Goal: Complete application form: Complete application form

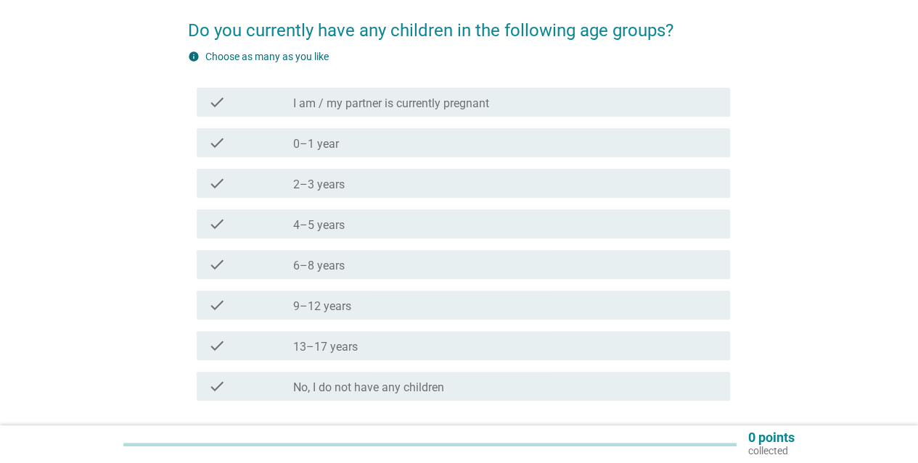
scroll to position [145, 0]
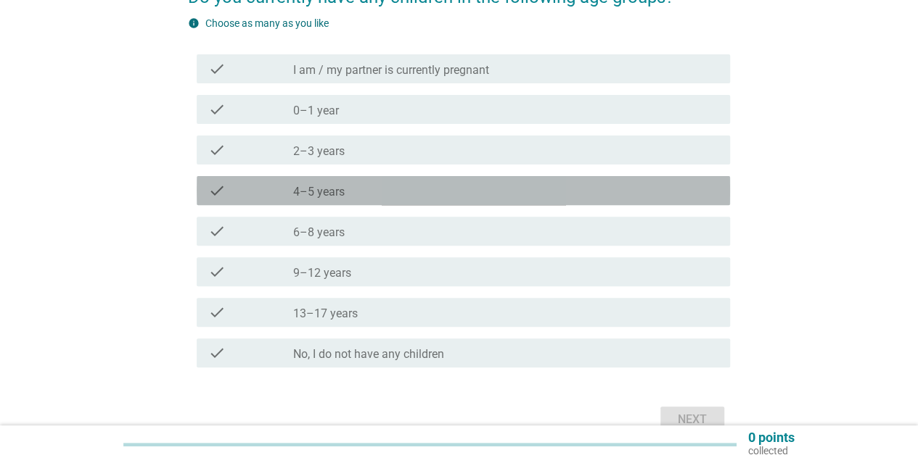
click at [360, 192] on div "check_box_outline_blank 4–5 years" at bounding box center [505, 190] width 425 height 17
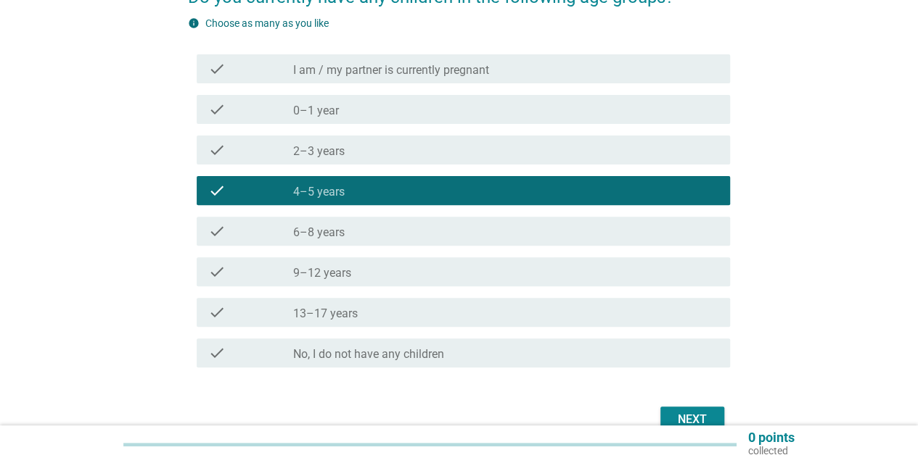
click at [358, 229] on div "check_box_outline_blank 6–8 years" at bounding box center [505, 231] width 425 height 17
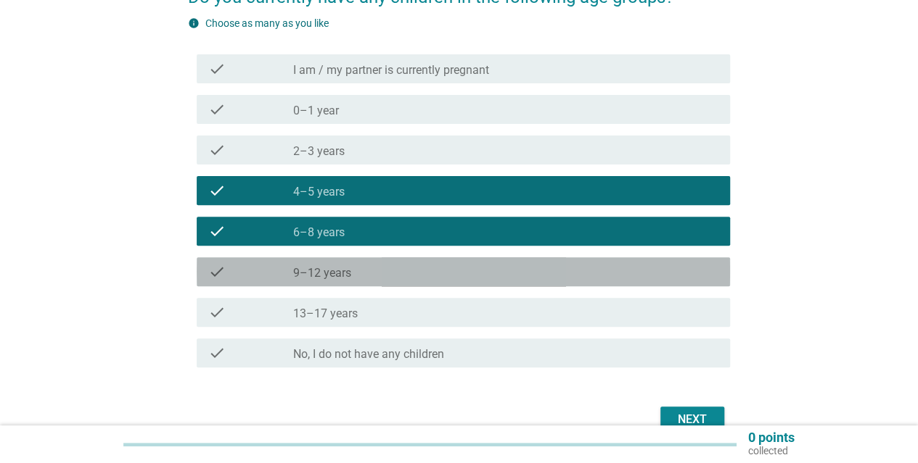
click at [354, 266] on div "check_box_outline_blank 9–12 years" at bounding box center [505, 271] width 425 height 17
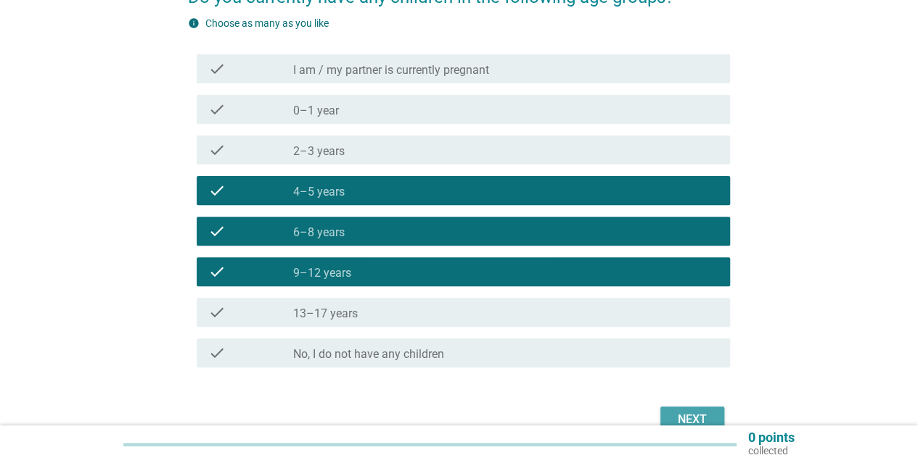
click at [691, 420] on div "Next" at bounding box center [692, 419] width 41 height 17
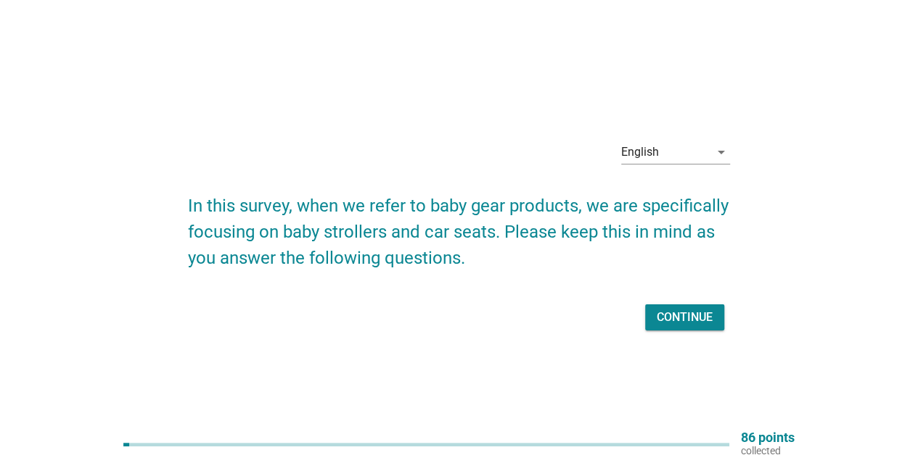
click at [672, 318] on div "Continue" at bounding box center [684, 317] width 56 height 17
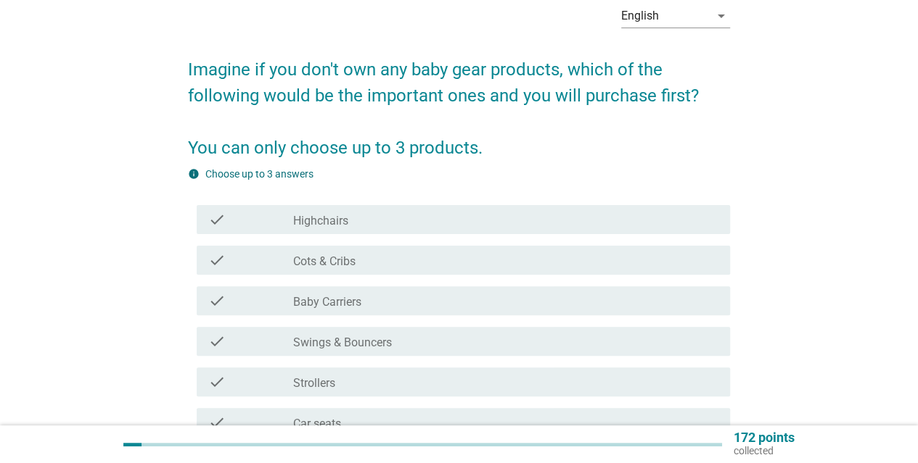
scroll to position [145, 0]
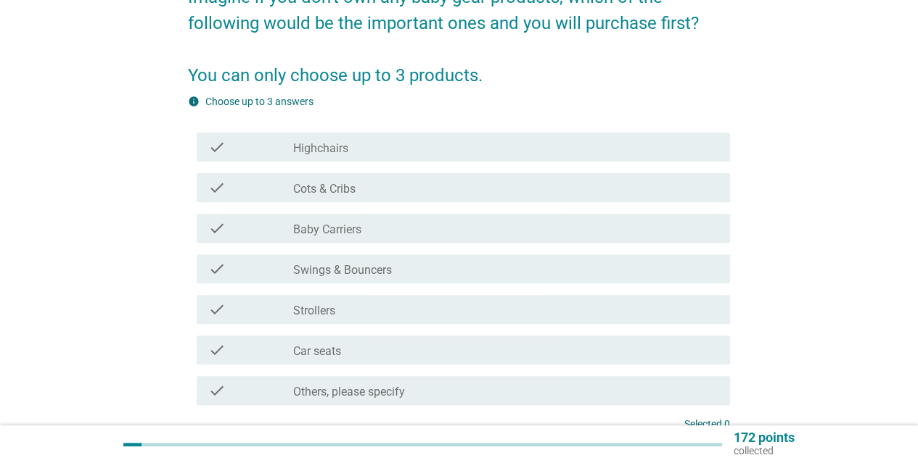
click at [305, 350] on label "Car seats" at bounding box center [317, 352] width 48 height 15
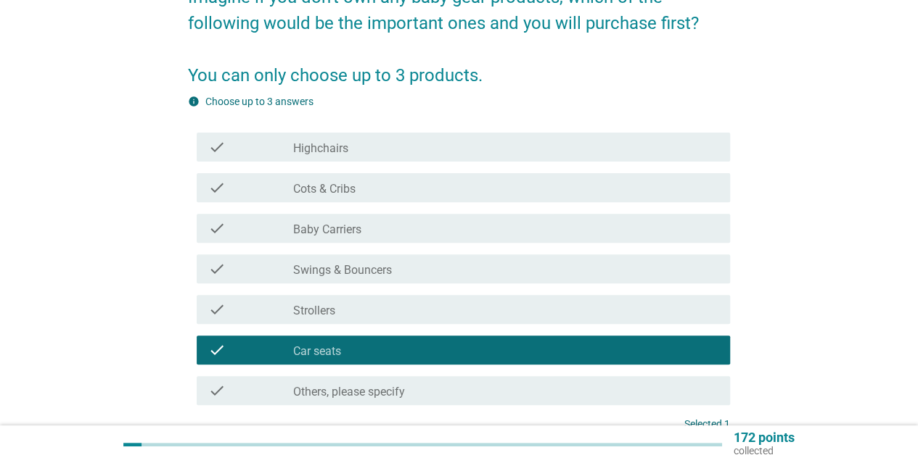
click at [331, 308] on label "Strollers" at bounding box center [314, 311] width 42 height 15
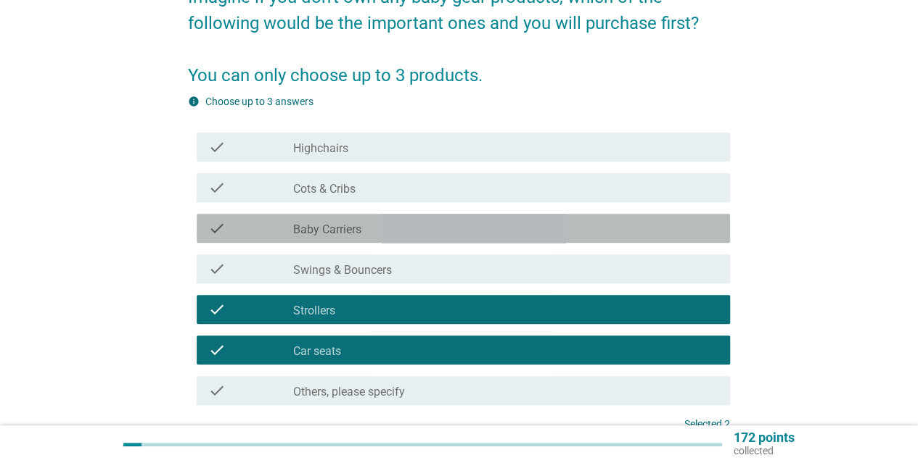
click at [347, 227] on label "Baby Carriers" at bounding box center [327, 230] width 68 height 15
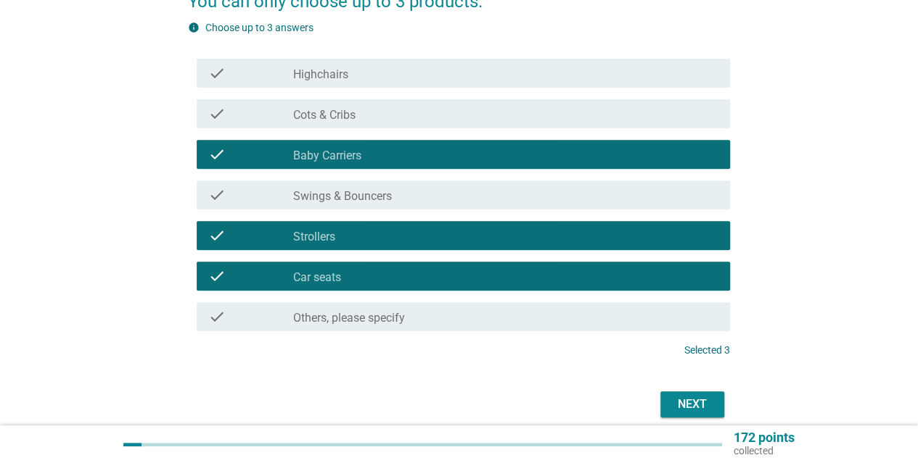
scroll to position [280, 0]
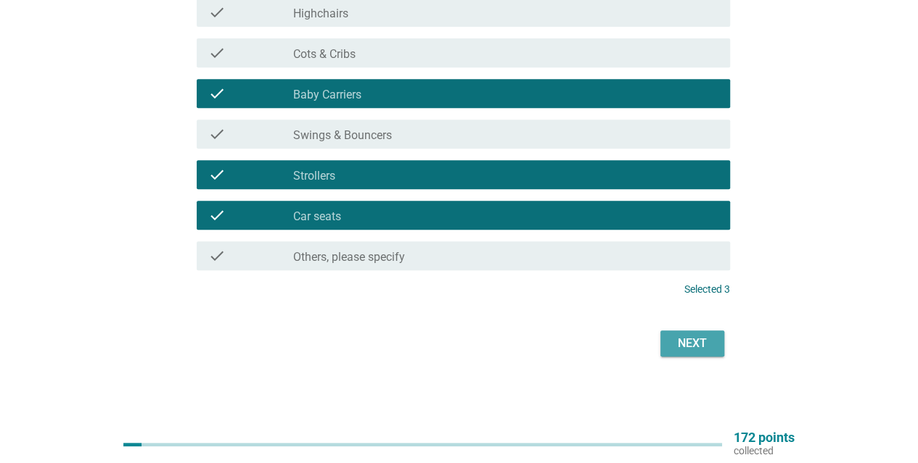
click at [697, 342] on div "Next" at bounding box center [692, 343] width 41 height 17
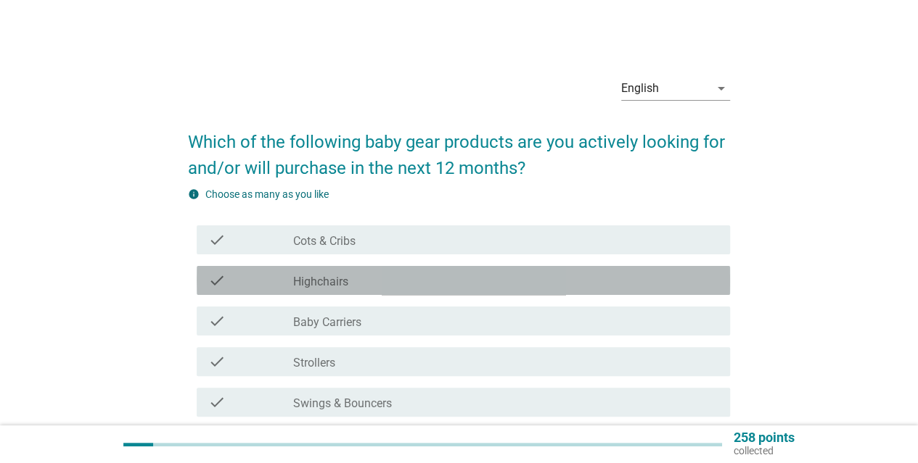
click at [332, 282] on label "Highchairs" at bounding box center [320, 282] width 55 height 15
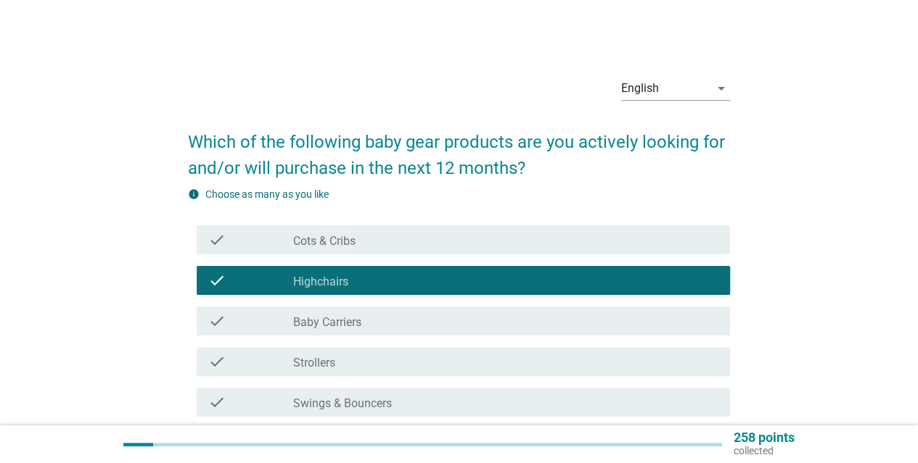
click at [348, 273] on div "check_box Highchairs" at bounding box center [505, 280] width 425 height 17
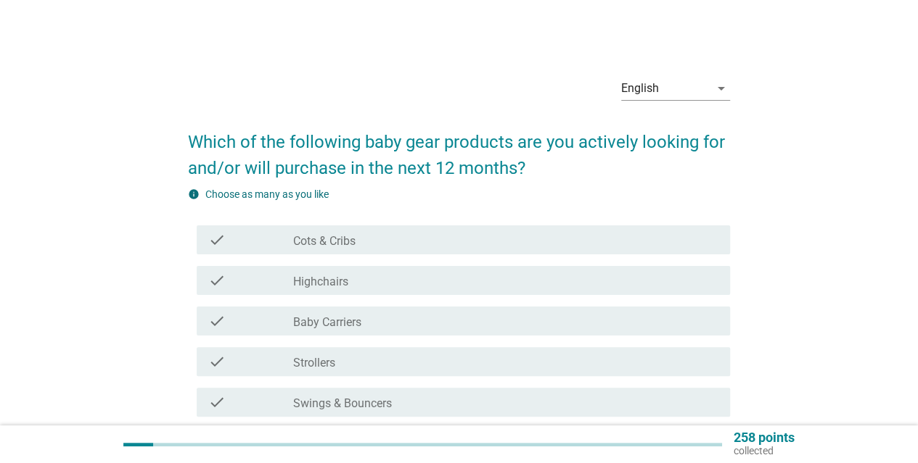
click at [350, 239] on label "Cots & Cribs" at bounding box center [324, 241] width 62 height 15
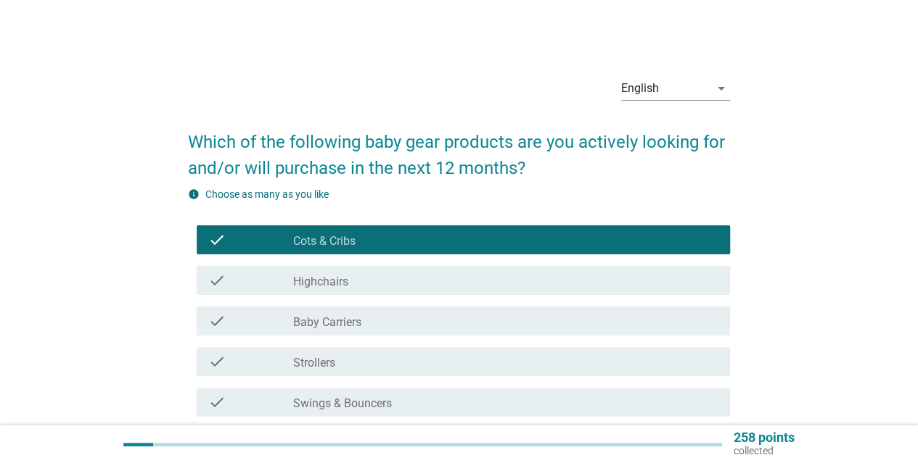
click at [353, 316] on label "Baby Carriers" at bounding box center [327, 323] width 68 height 15
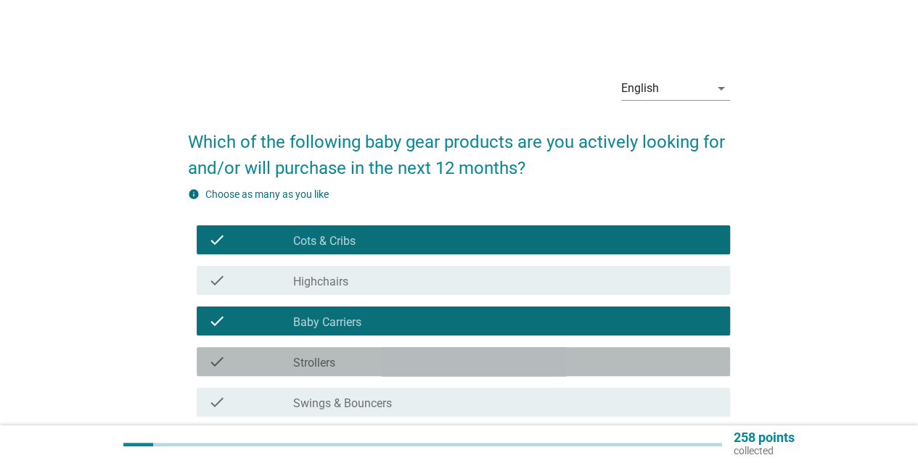
click at [357, 361] on div "check_box_outline_blank Strollers" at bounding box center [505, 361] width 425 height 17
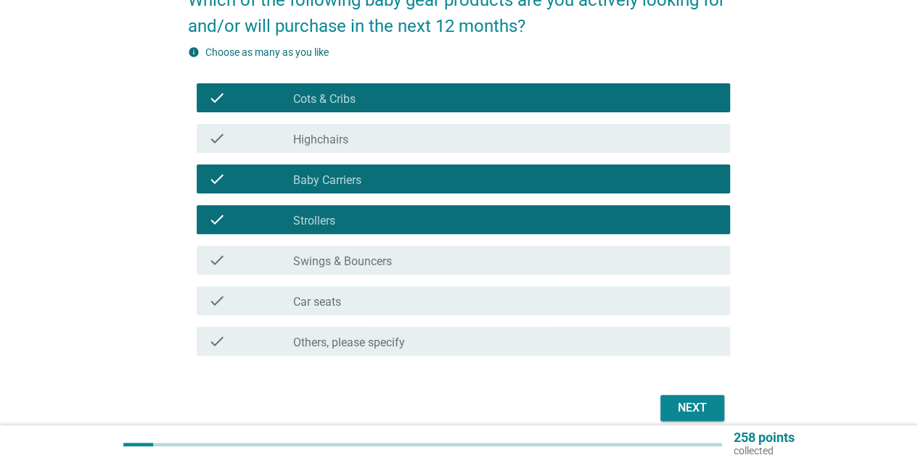
scroll to position [145, 0]
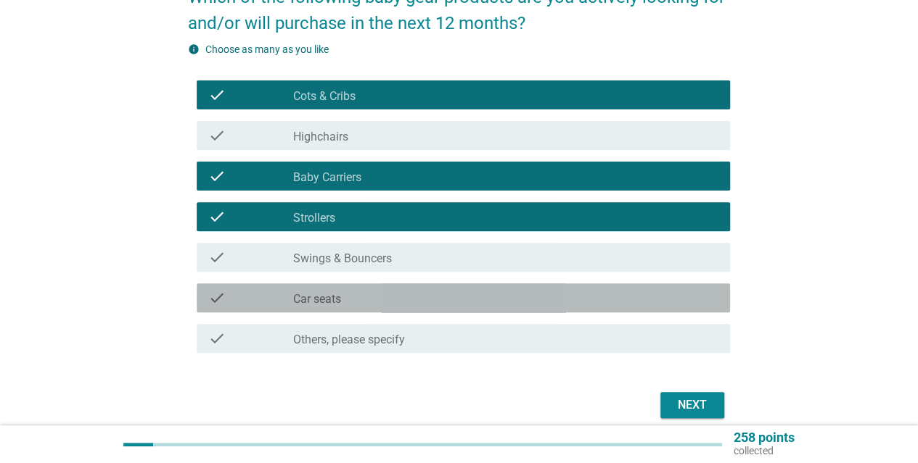
click at [499, 301] on div "check_box_outline_blank Car seats" at bounding box center [505, 297] width 425 height 17
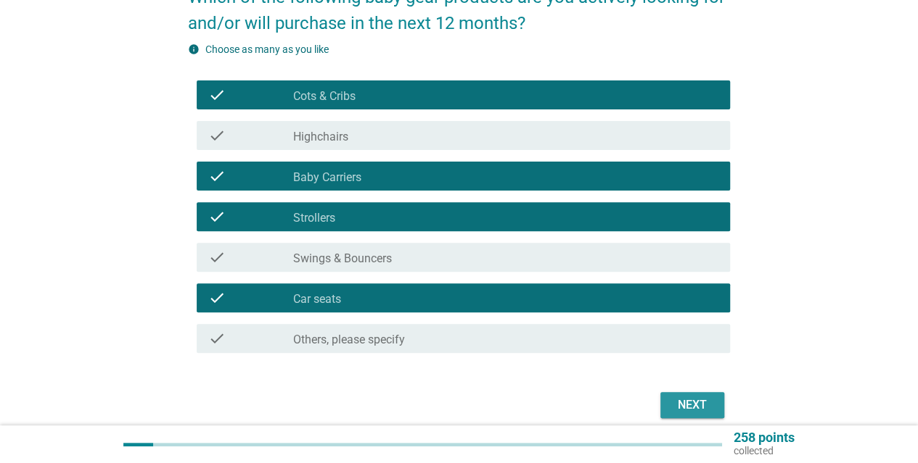
click at [690, 399] on div "Next" at bounding box center [692, 405] width 41 height 17
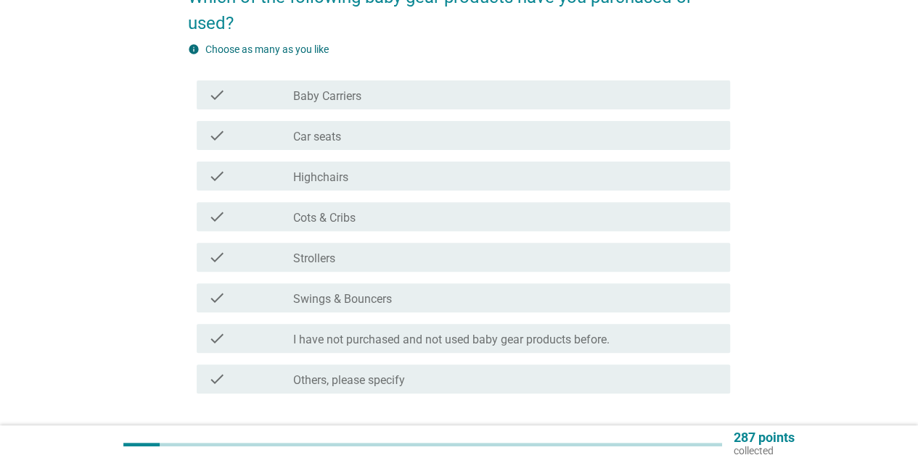
scroll to position [0, 0]
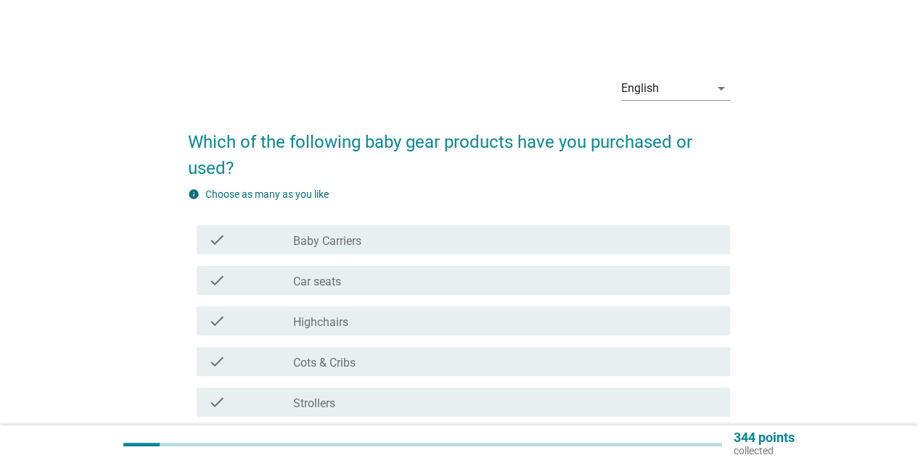
click at [378, 234] on div "check_box_outline_blank Baby Carriers" at bounding box center [505, 239] width 425 height 17
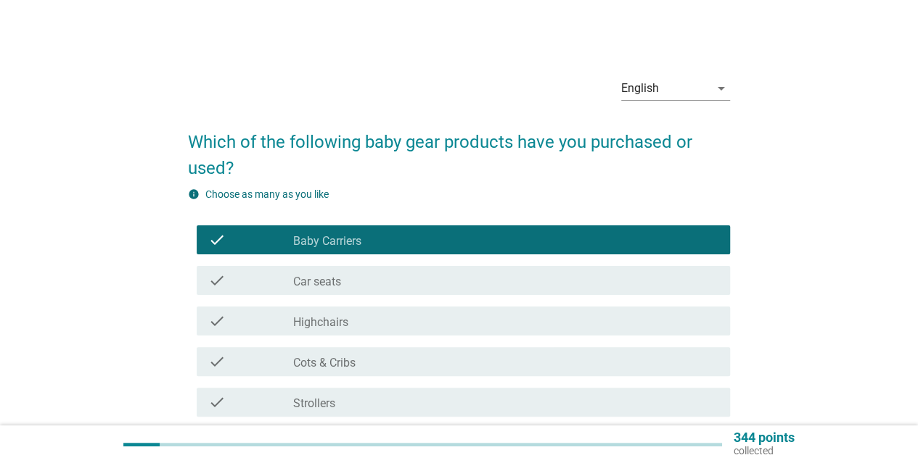
click at [351, 412] on div "check check_box_outline_blank Strollers" at bounding box center [463, 402] width 533 height 29
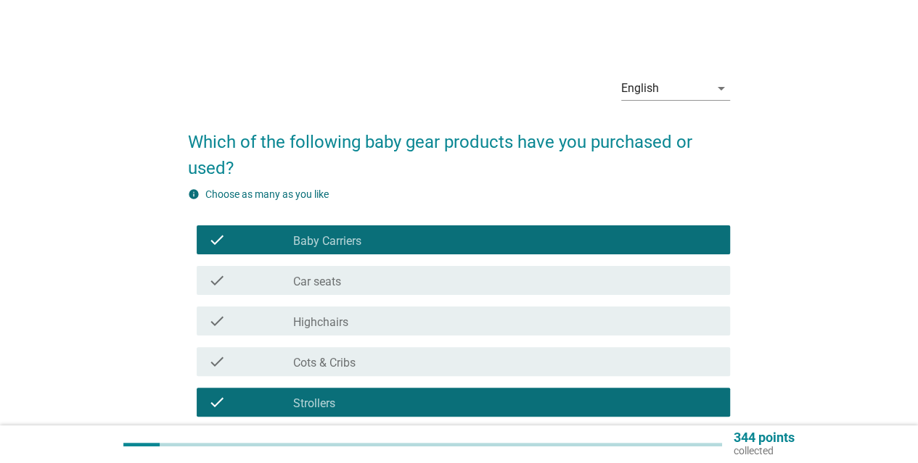
drag, startPoint x: 358, startPoint y: 358, endPoint x: 359, endPoint y: 351, distance: 7.3
click at [360, 358] on div "check_box_outline_blank Cots & Cribs" at bounding box center [505, 361] width 425 height 17
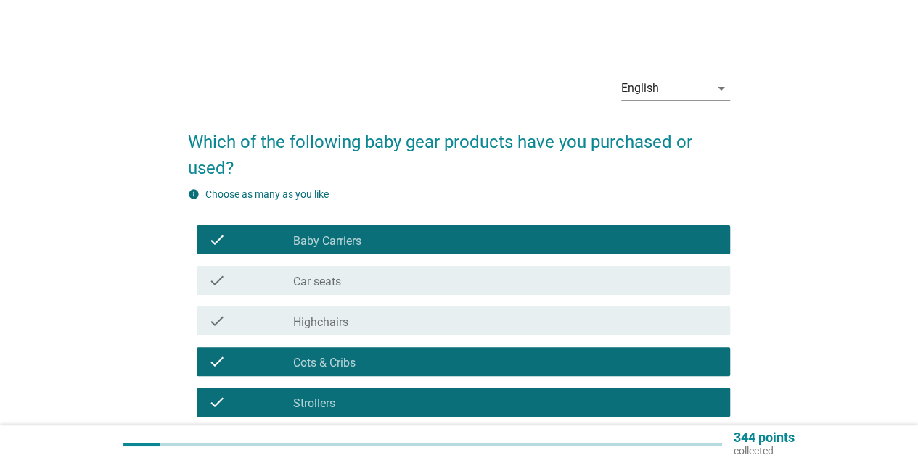
click at [371, 283] on div "check_box_outline_blank Car seats" at bounding box center [505, 280] width 425 height 17
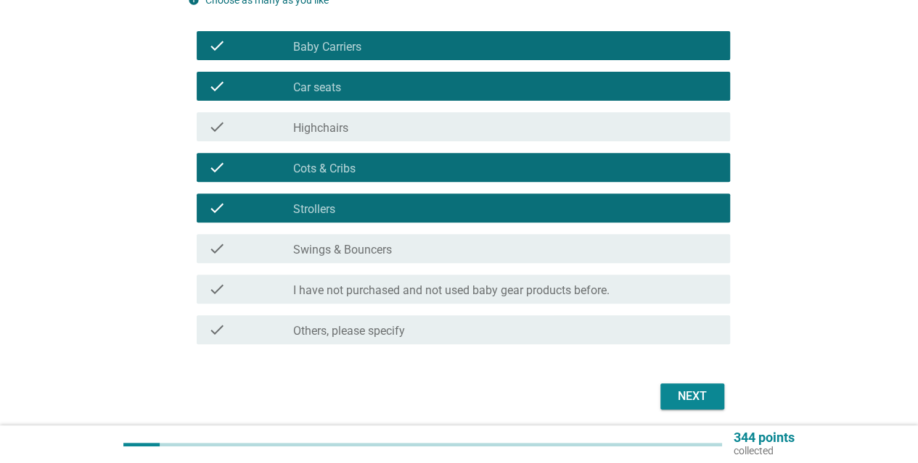
scroll to position [218, 0]
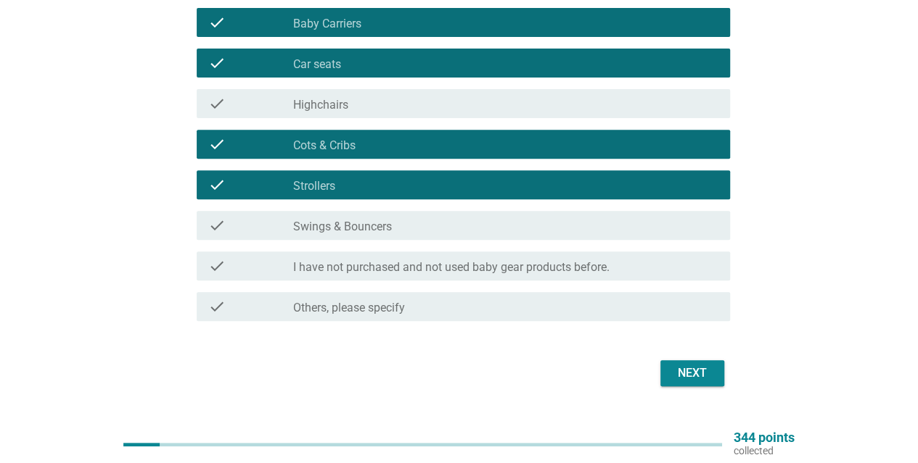
click at [714, 375] on button "Next" at bounding box center [692, 373] width 64 height 26
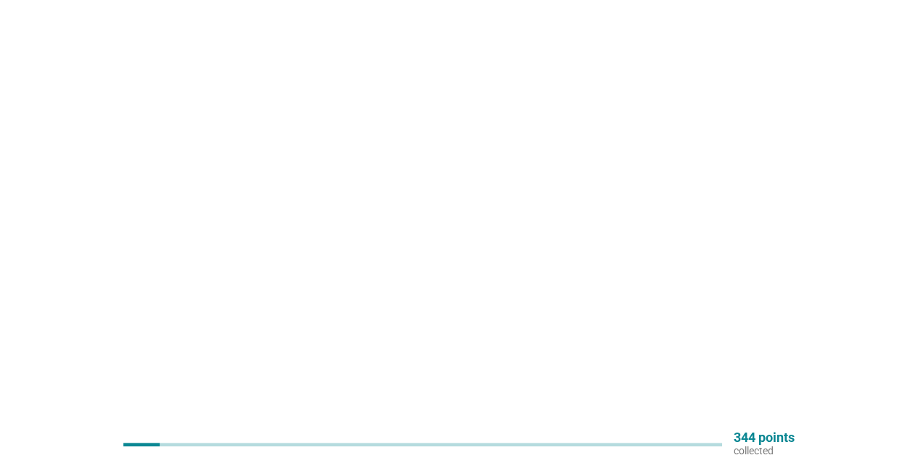
scroll to position [0, 0]
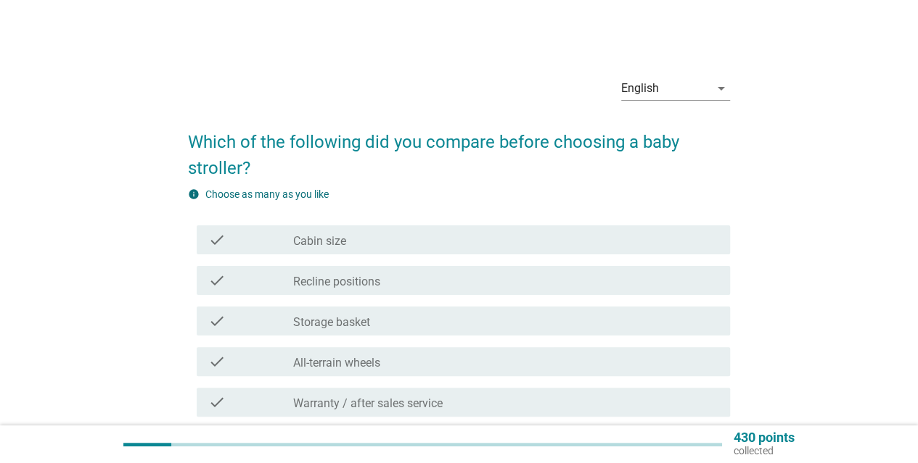
click at [339, 242] on label "Cabin size" at bounding box center [319, 241] width 53 height 15
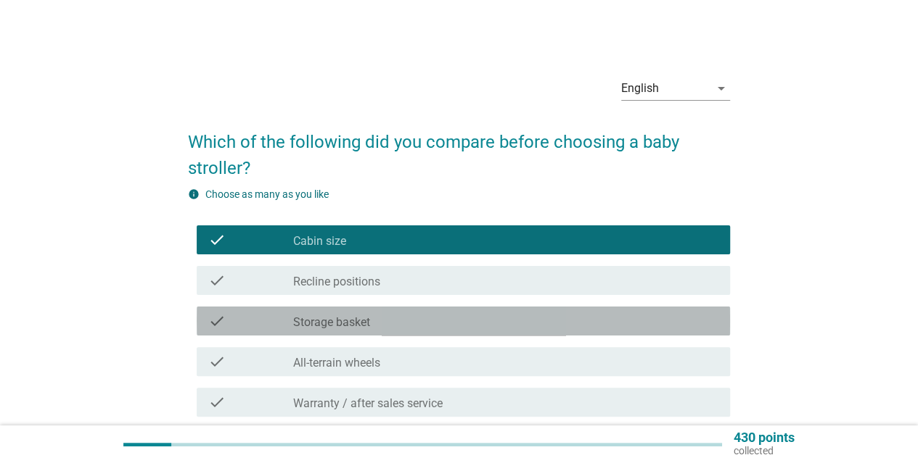
click at [360, 324] on label "Storage basket" at bounding box center [331, 323] width 77 height 15
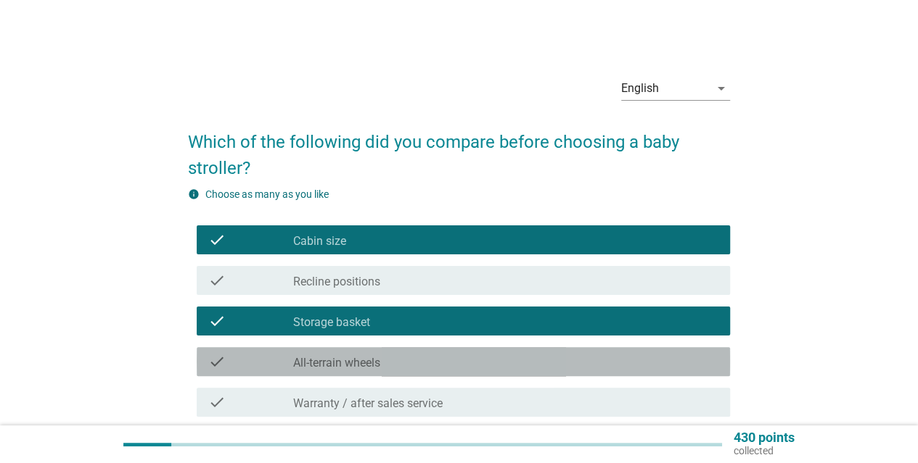
click at [413, 361] on div "check_box_outline_blank All-terrain wheels" at bounding box center [505, 361] width 425 height 17
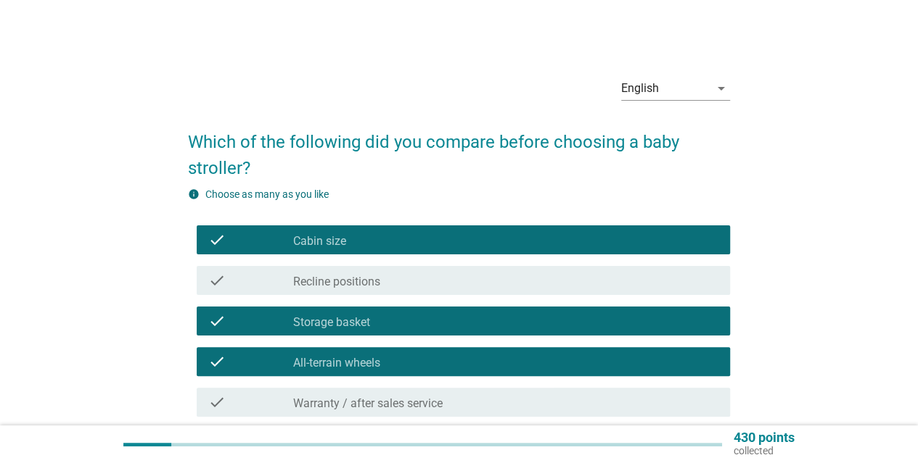
scroll to position [73, 0]
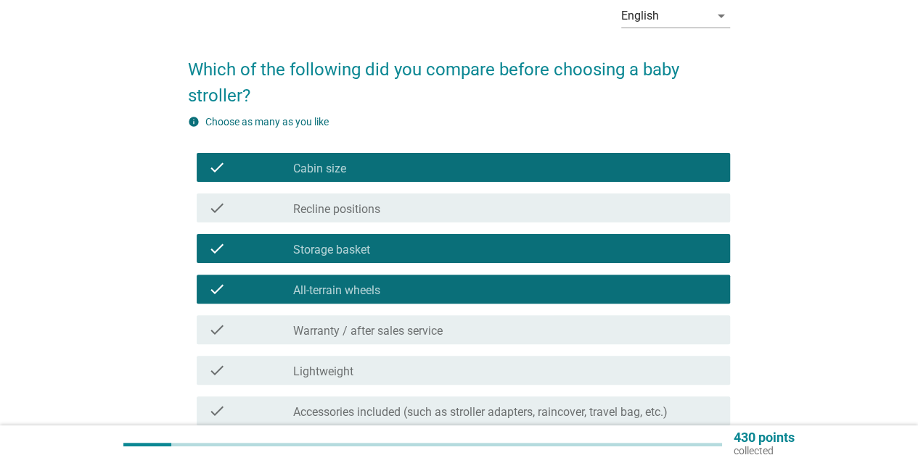
click at [452, 337] on div "check_box_outline_blank Warranty / after sales service" at bounding box center [505, 329] width 425 height 17
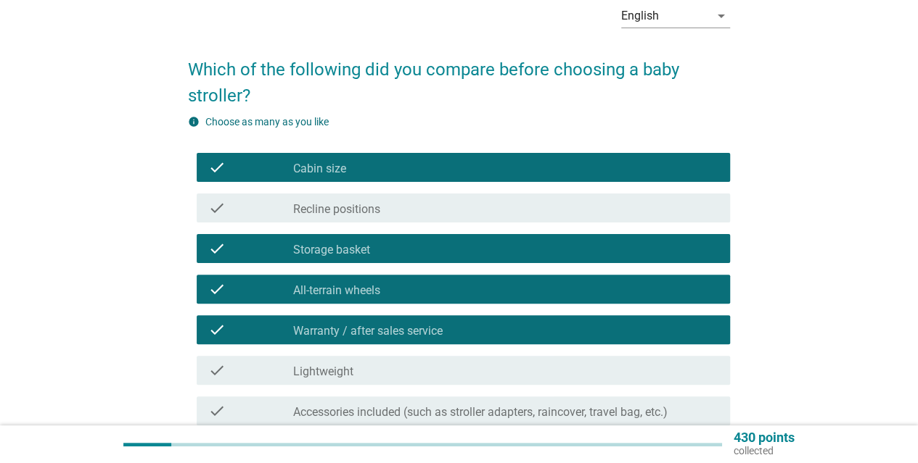
click at [462, 360] on div "check check_box_outline_blank Lightweight" at bounding box center [463, 370] width 533 height 29
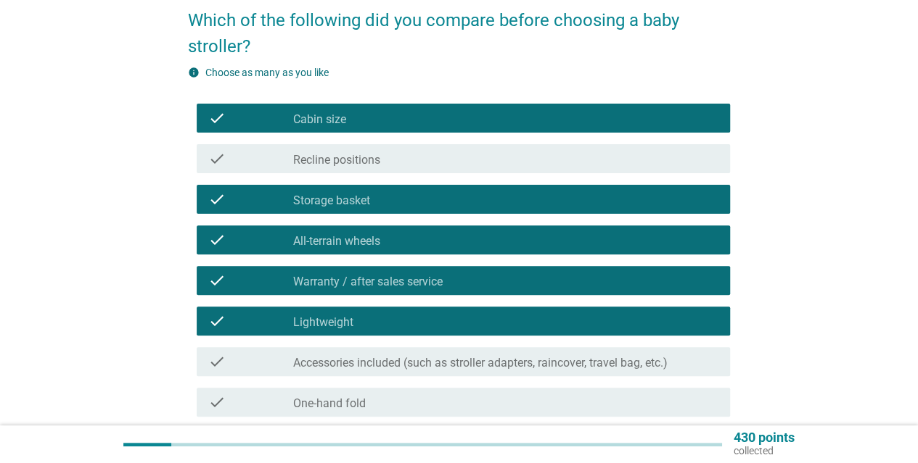
scroll to position [145, 0]
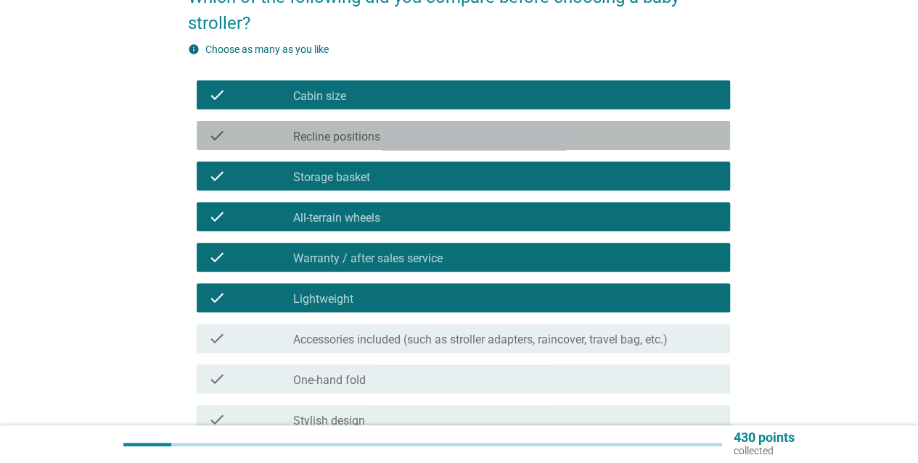
click at [394, 142] on div "check_box_outline_blank Recline positions" at bounding box center [505, 135] width 425 height 17
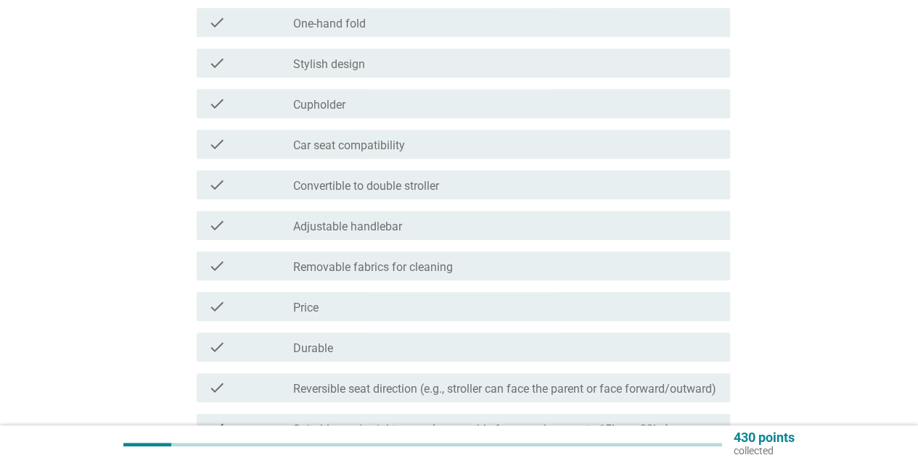
scroll to position [508, 0]
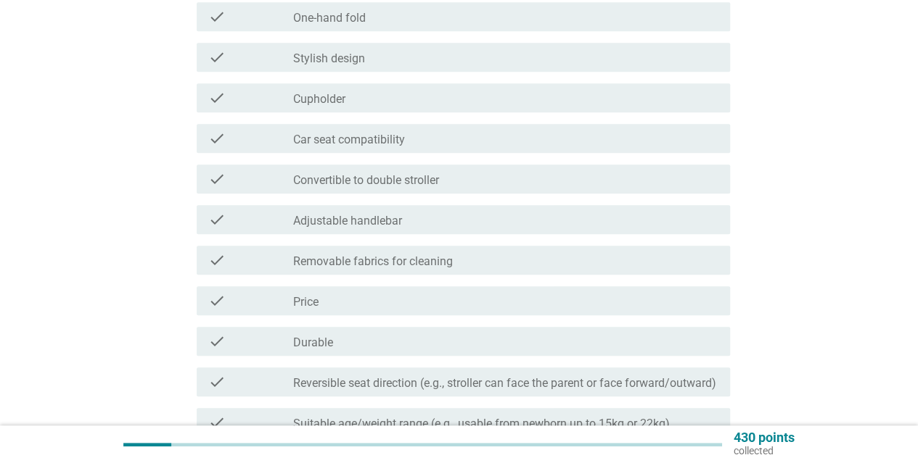
click at [363, 141] on label "Car seat compatibility" at bounding box center [349, 140] width 112 height 15
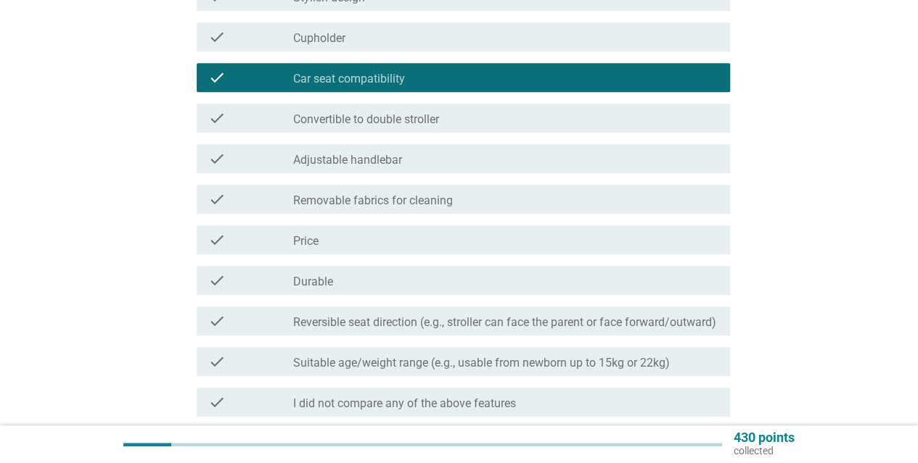
scroll to position [653, 0]
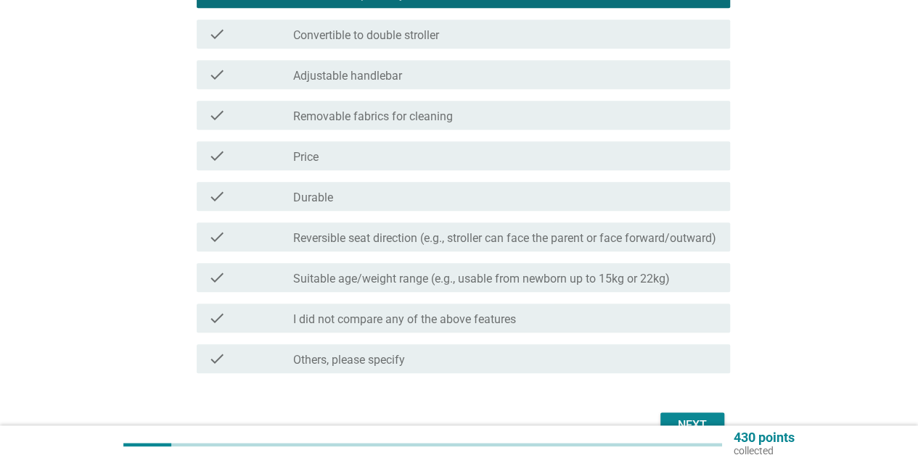
click at [318, 156] on label "Price" at bounding box center [305, 157] width 25 height 15
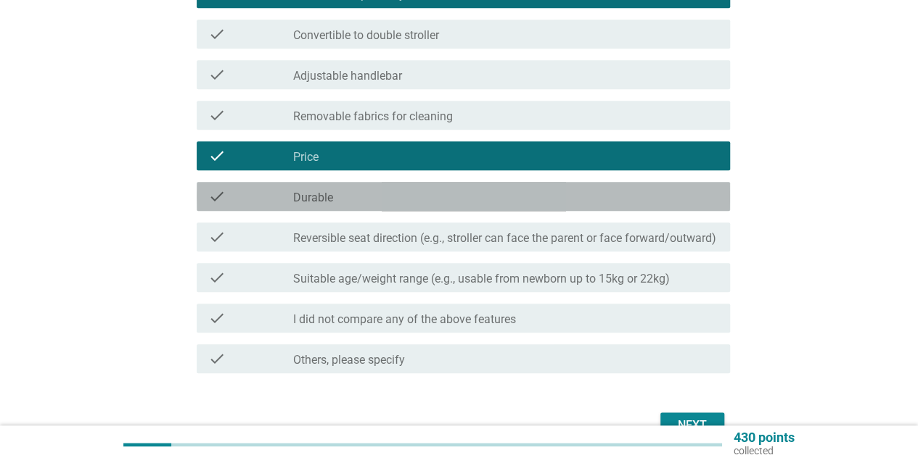
click at [351, 201] on div "check_box_outline_blank Durable" at bounding box center [505, 196] width 425 height 17
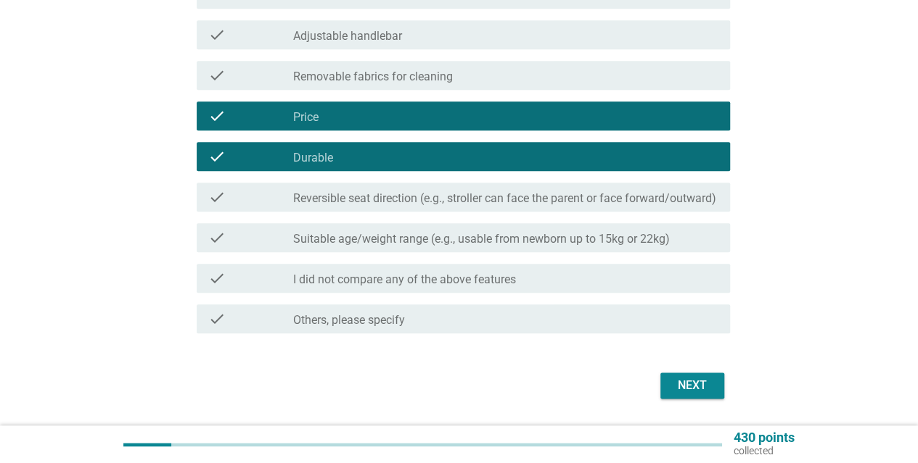
scroll to position [750, 0]
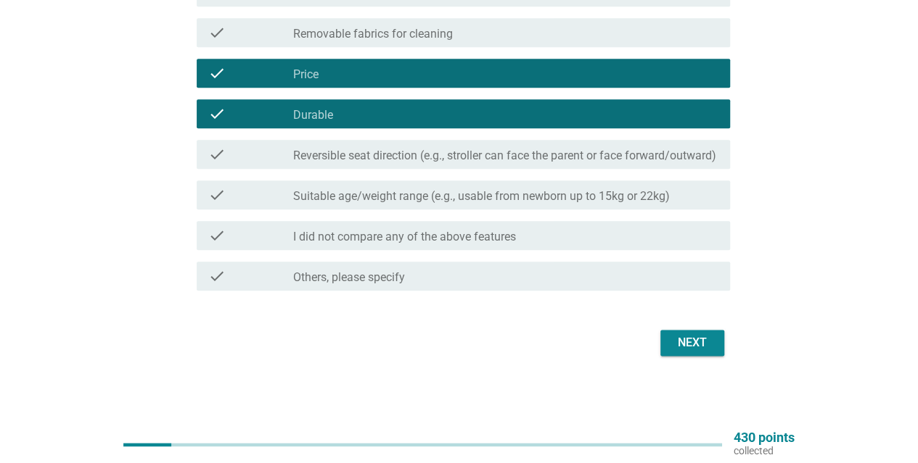
click at [685, 337] on div "Next" at bounding box center [692, 342] width 41 height 17
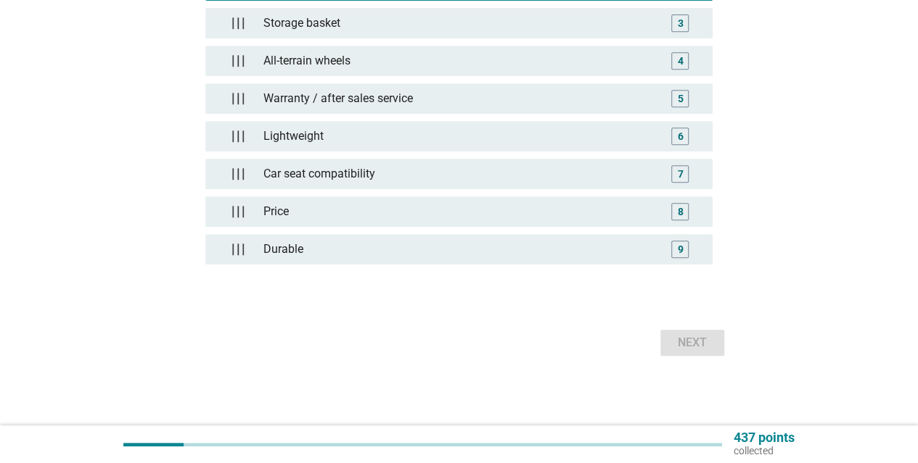
scroll to position [0, 0]
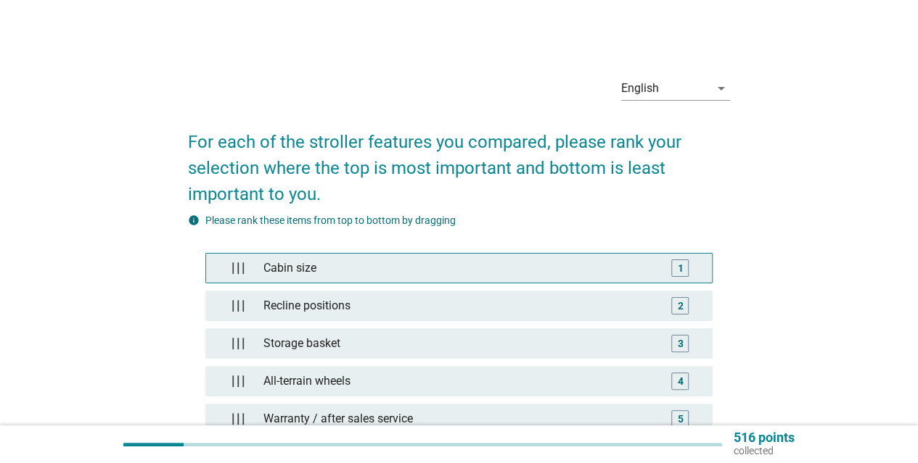
click at [471, 276] on div "Cabin size" at bounding box center [458, 268] width 402 height 29
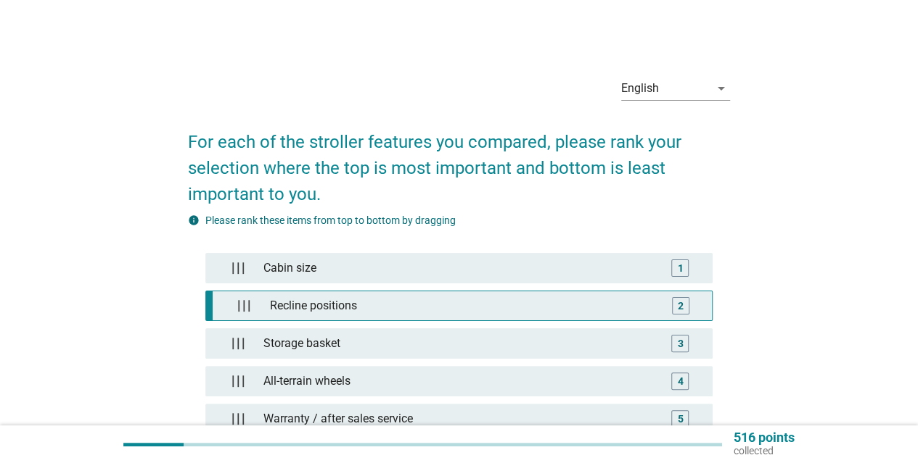
click at [486, 293] on div "Recline positions" at bounding box center [462, 306] width 397 height 29
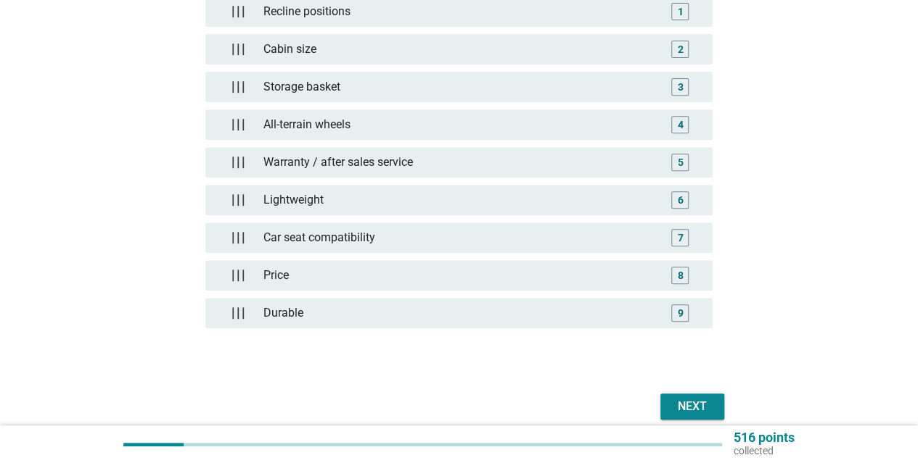
scroll to position [290, 0]
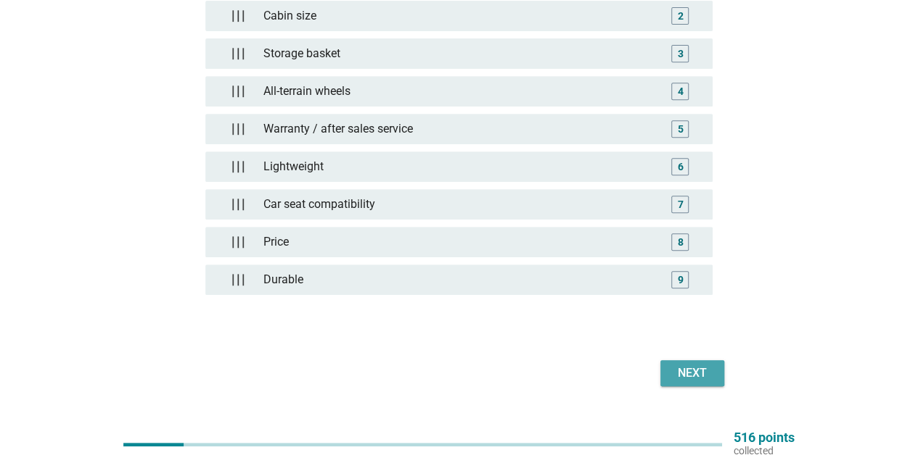
click at [695, 369] on div "Next" at bounding box center [692, 373] width 41 height 17
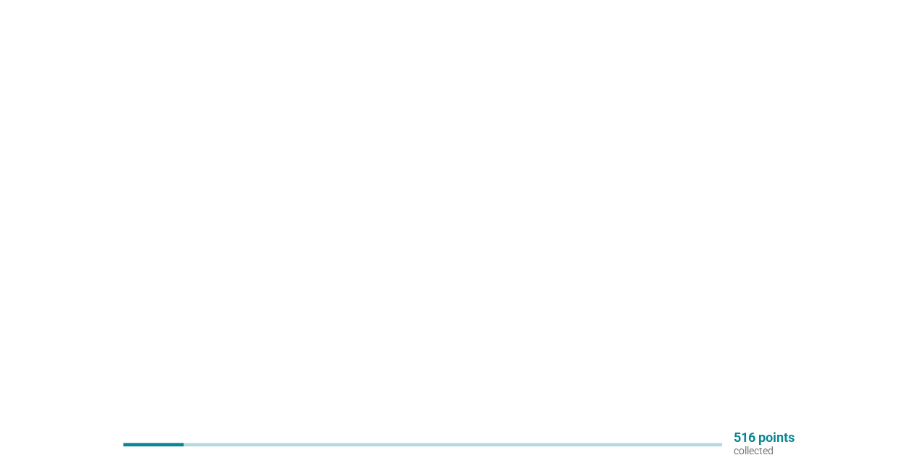
scroll to position [0, 0]
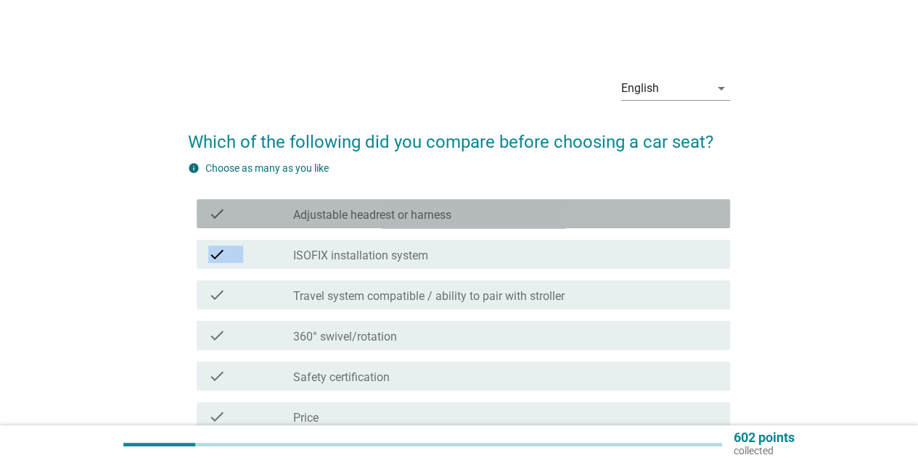
drag, startPoint x: 467, startPoint y: 223, endPoint x: 474, endPoint y: 263, distance: 41.3
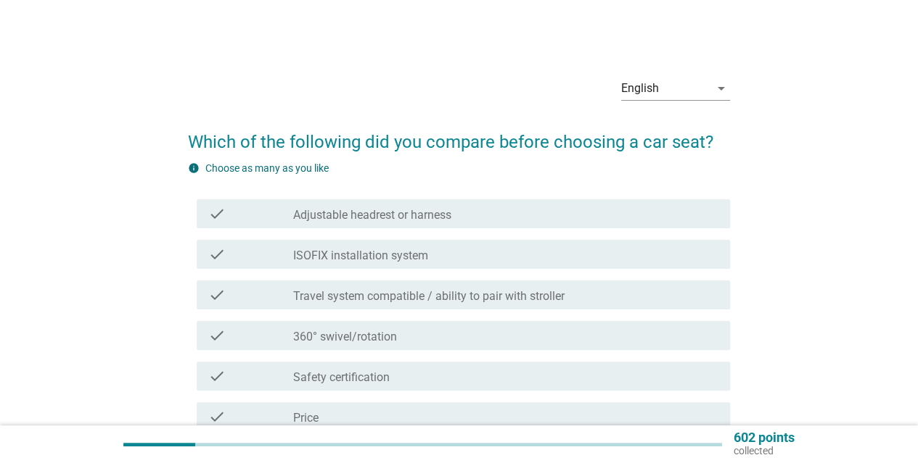
click at [474, 221] on div "check_box_outline_blank Adjustable headrest or harness" at bounding box center [505, 213] width 425 height 17
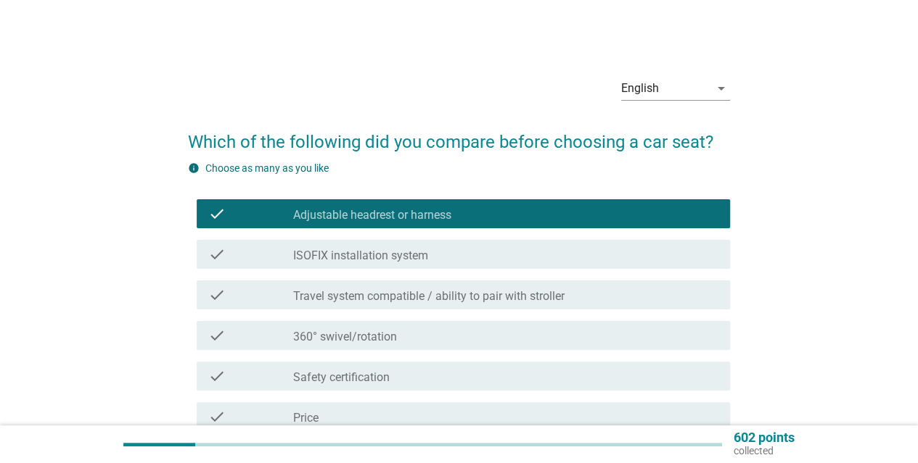
click at [473, 289] on label "Travel system compatible / ability to pair with stroller" at bounding box center [428, 296] width 271 height 15
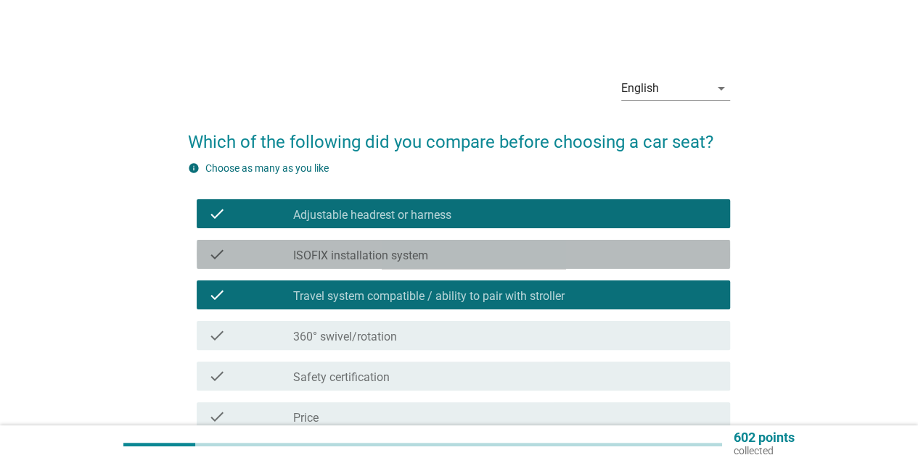
click at [463, 250] on div "check_box_outline_blank ISOFIX installation system" at bounding box center [505, 254] width 425 height 17
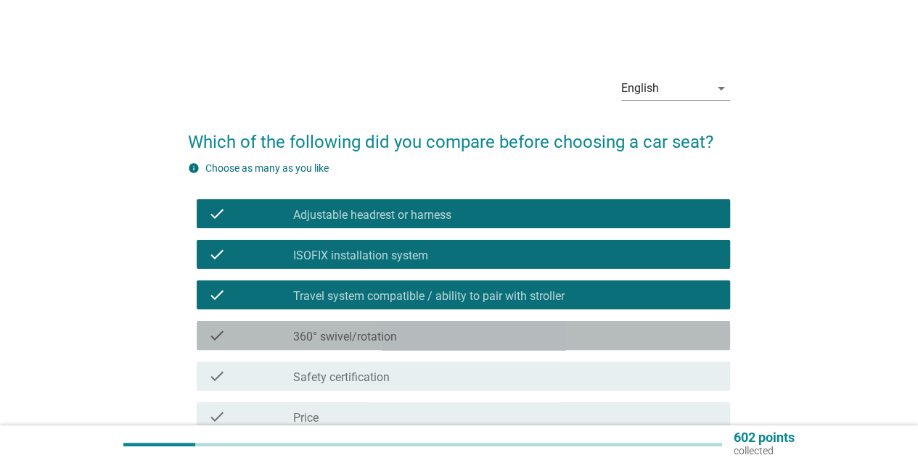
click at [458, 327] on div "check check_box_outline_blank 360° swivel/rotation" at bounding box center [463, 335] width 533 height 29
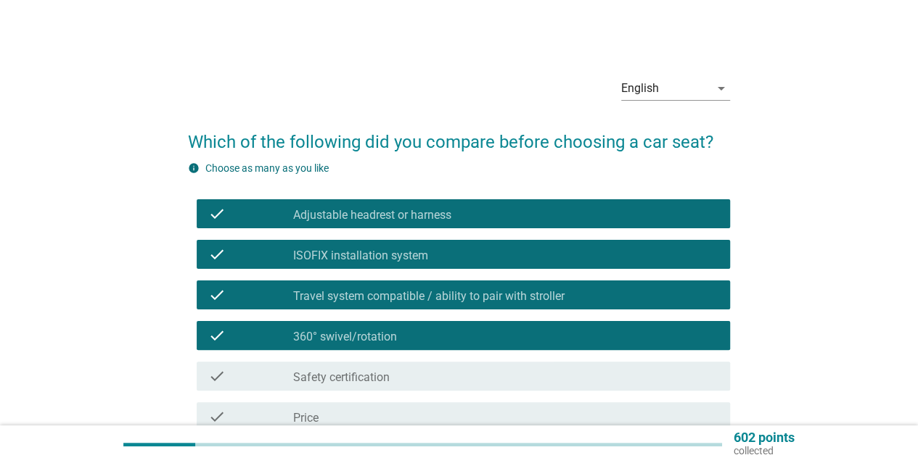
click at [470, 388] on div "check check_box_outline_blank Safety certification" at bounding box center [463, 376] width 533 height 29
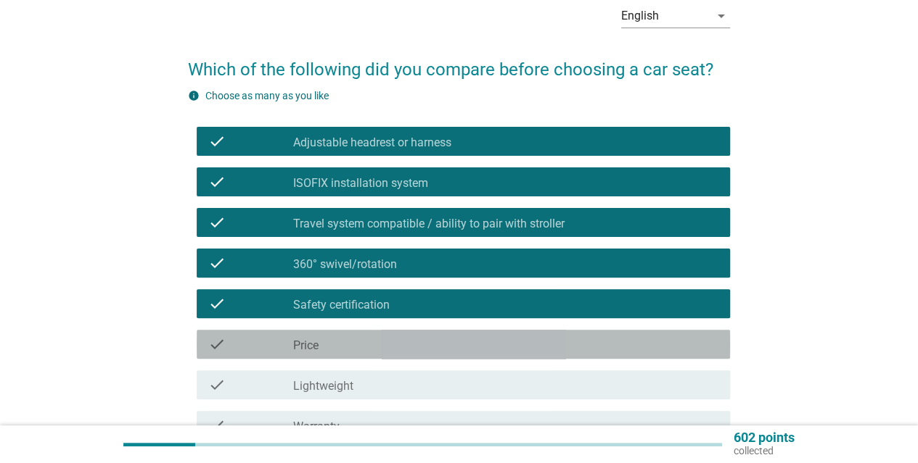
click at [589, 350] on div "check_box_outline_blank Price" at bounding box center [505, 344] width 425 height 17
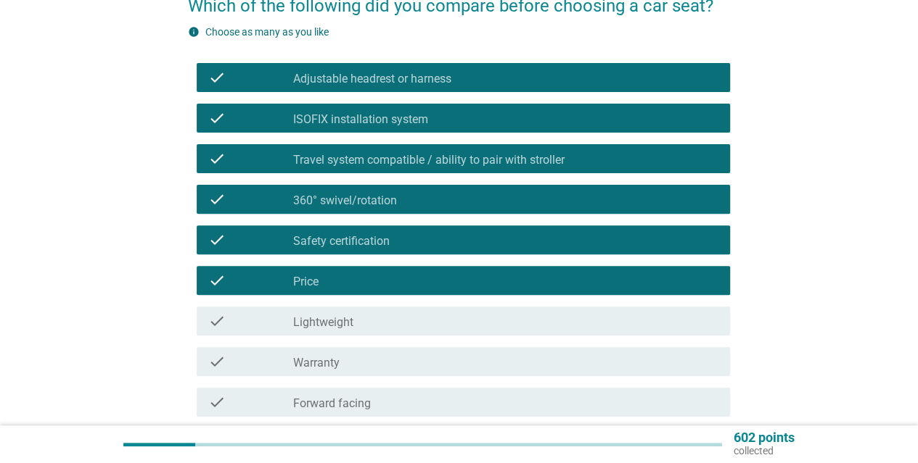
scroll to position [290, 0]
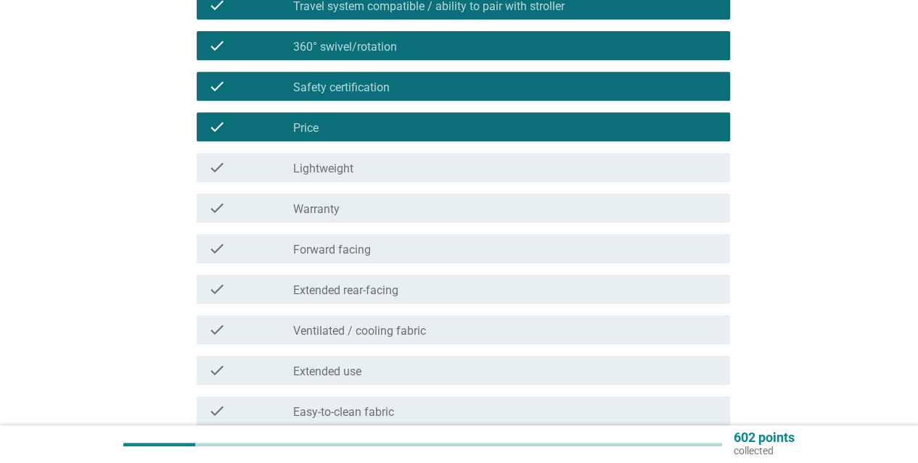
click at [376, 173] on div "check_box_outline_blank Lightweight" at bounding box center [505, 167] width 425 height 17
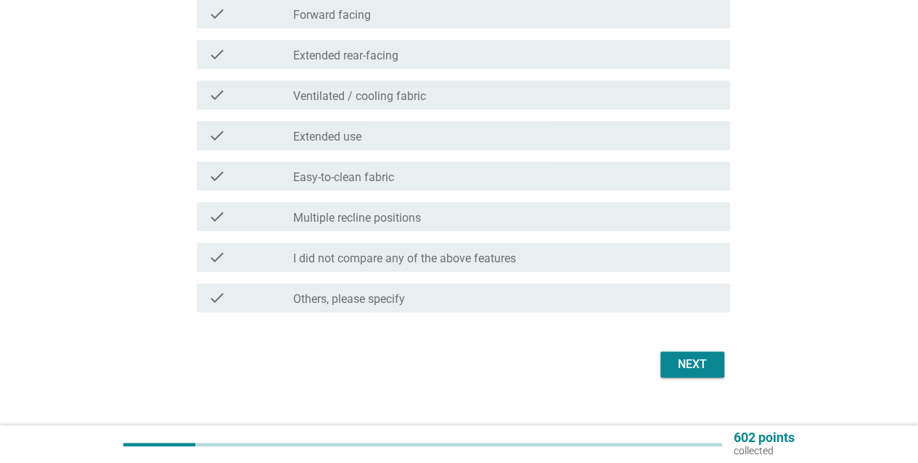
scroll to position [547, 0]
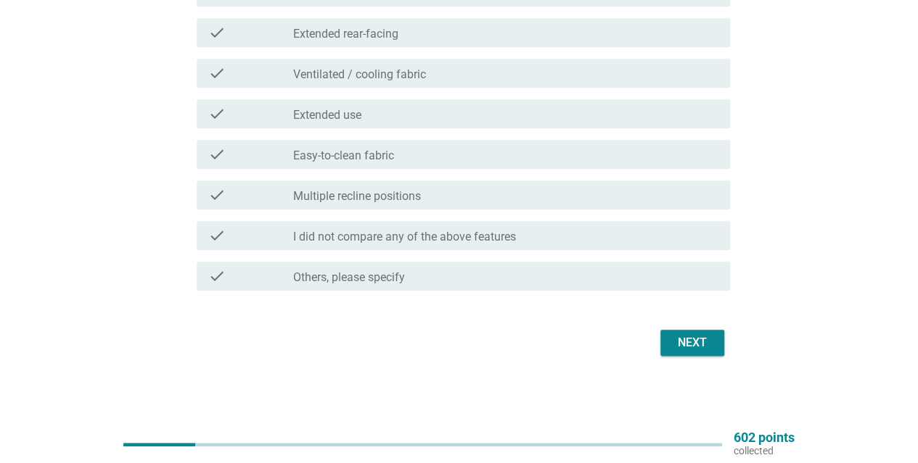
drag, startPoint x: 701, startPoint y: 324, endPoint x: 708, endPoint y: 339, distance: 15.9
click at [708, 342] on div "Next" at bounding box center [692, 342] width 41 height 17
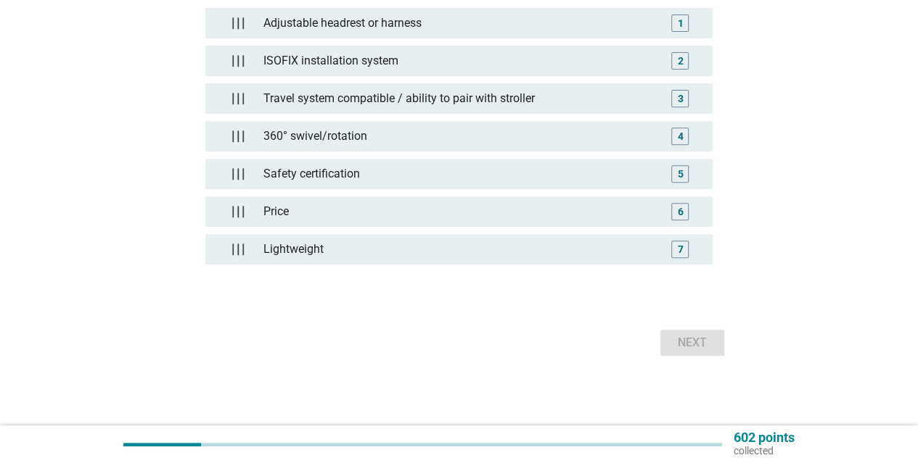
scroll to position [0, 0]
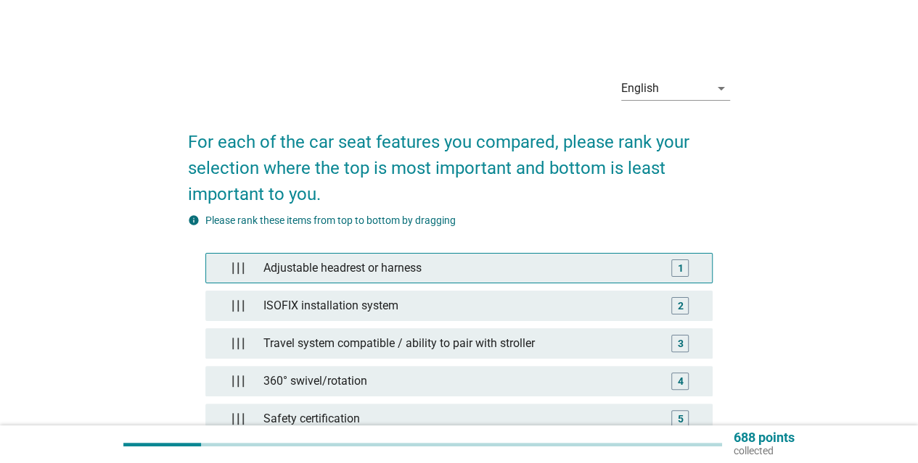
click at [599, 273] on div "Adjustable headrest or harness" at bounding box center [458, 268] width 402 height 29
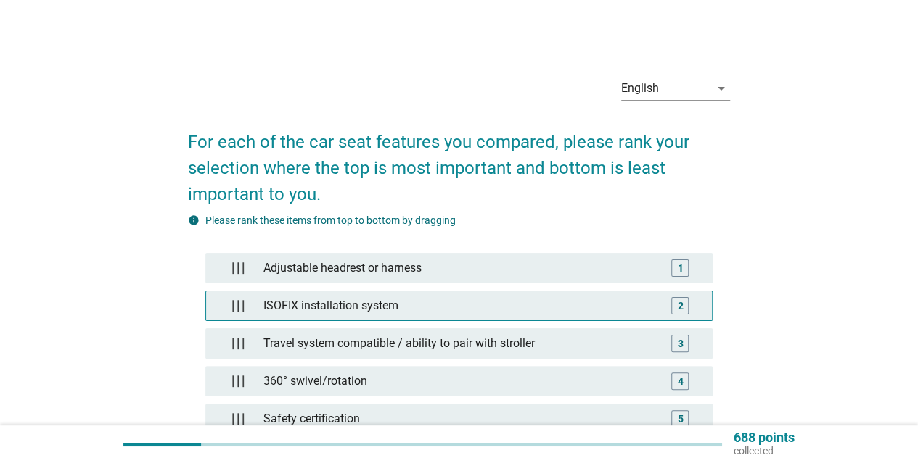
drag, startPoint x: 602, startPoint y: 299, endPoint x: 602, endPoint y: 309, distance: 10.2
click at [602, 300] on div "ISOFIX installation system" at bounding box center [458, 306] width 402 height 29
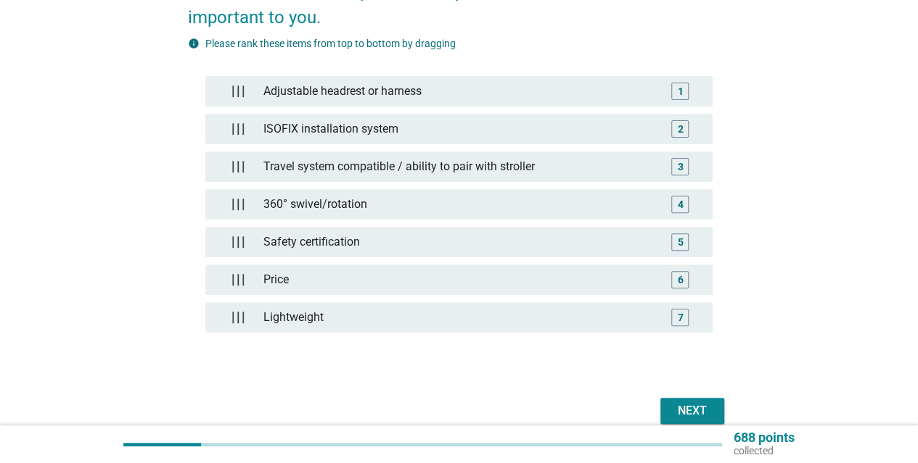
scroll to position [242, 0]
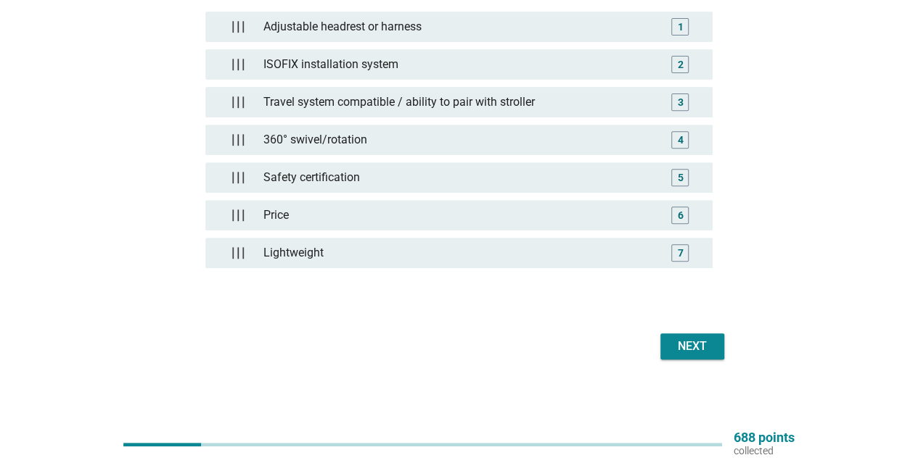
click at [684, 338] on div "Next" at bounding box center [692, 346] width 41 height 17
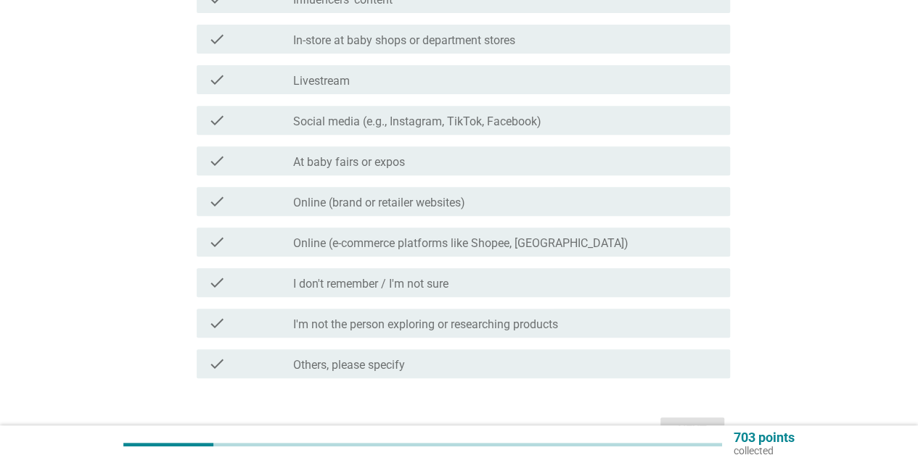
scroll to position [0, 0]
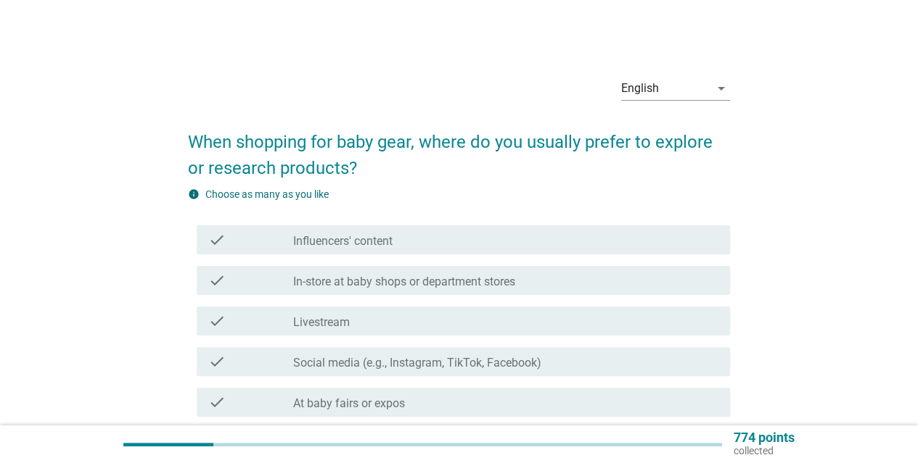
click at [492, 236] on div "check_box_outline_blank Influencers' content" at bounding box center [505, 239] width 425 height 17
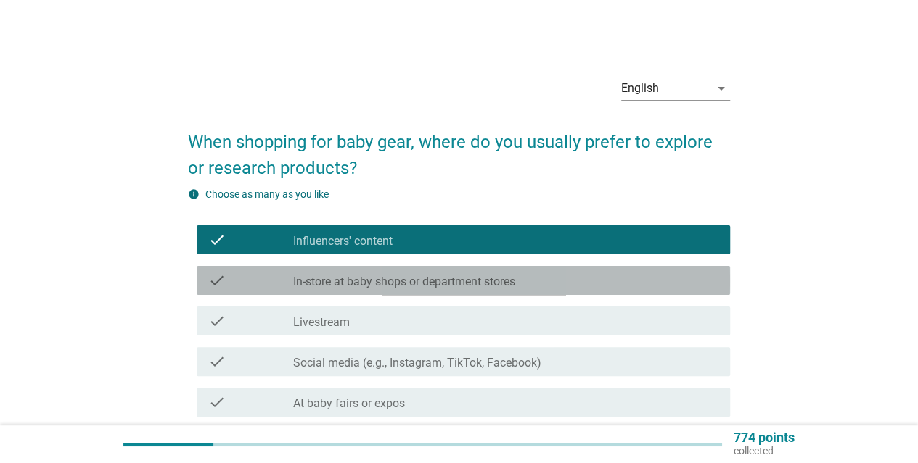
drag, startPoint x: 486, startPoint y: 279, endPoint x: 485, endPoint y: 300, distance: 20.4
click at [486, 280] on label "In-store at baby shops or department stores" at bounding box center [404, 282] width 222 height 15
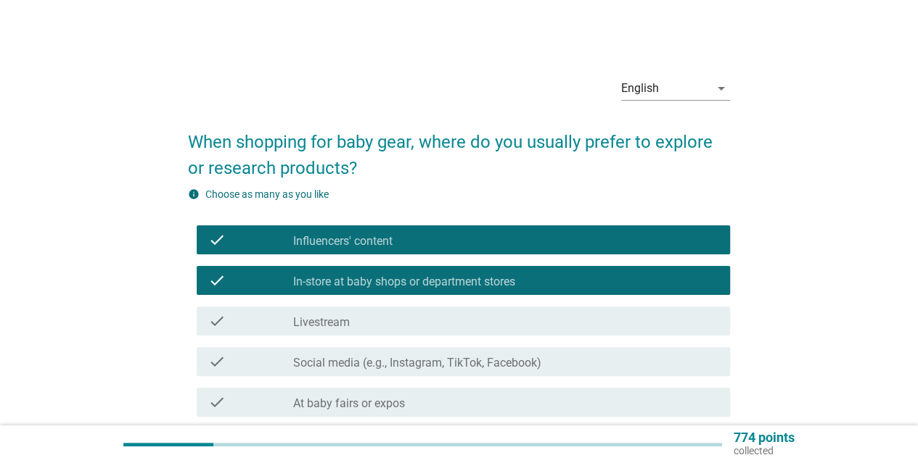
click at [481, 316] on div "check_box_outline_blank Livestream" at bounding box center [505, 321] width 425 height 17
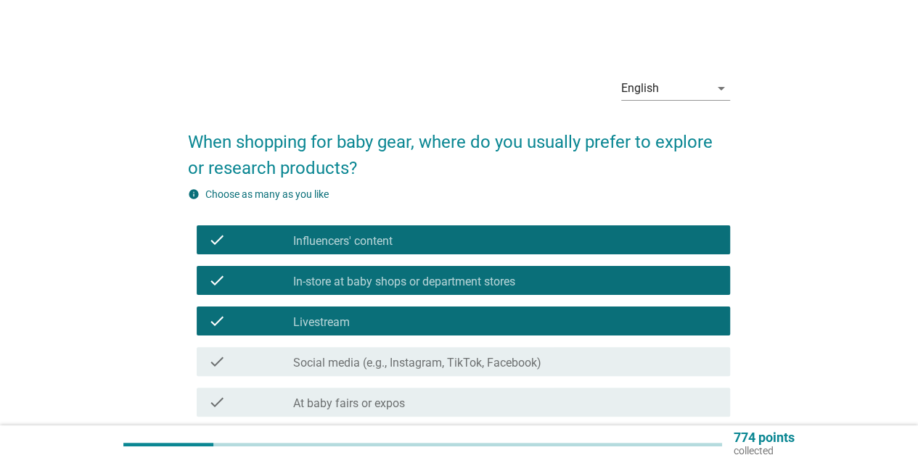
drag, startPoint x: 498, startPoint y: 360, endPoint x: 503, endPoint y: 372, distance: 12.7
click at [497, 363] on label "Social media (e.g., Instagram, TikTok, Facebook)" at bounding box center [417, 363] width 248 height 15
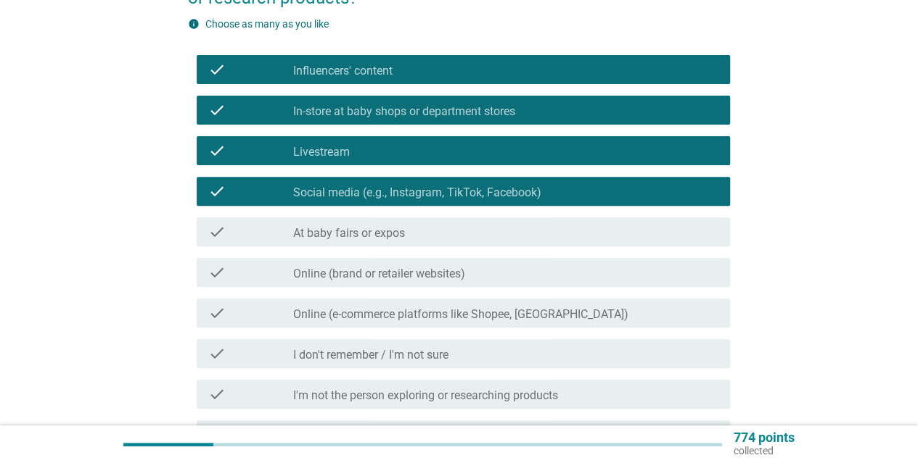
scroll to position [329, 0]
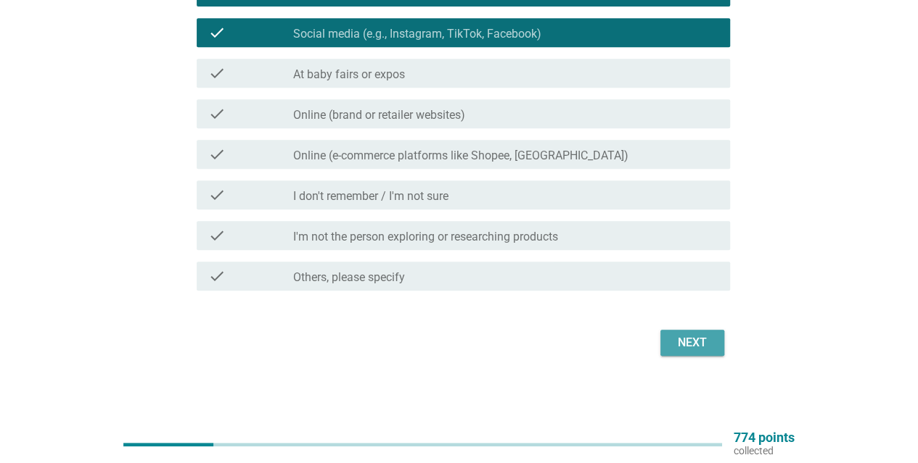
click at [703, 342] on div "Next" at bounding box center [692, 342] width 41 height 17
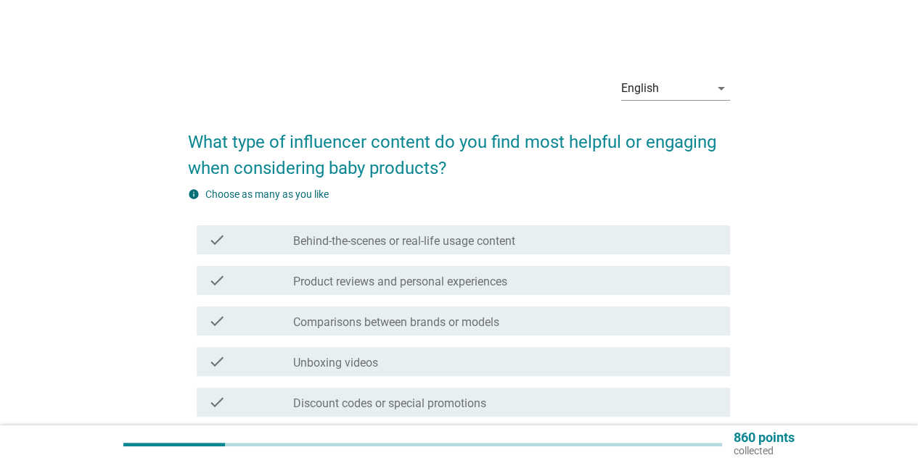
drag, startPoint x: 525, startPoint y: 240, endPoint x: 528, endPoint y: 257, distance: 16.9
click at [525, 242] on div "check_box_outline_blank Behind-the-scenes or real-life usage content" at bounding box center [505, 239] width 425 height 17
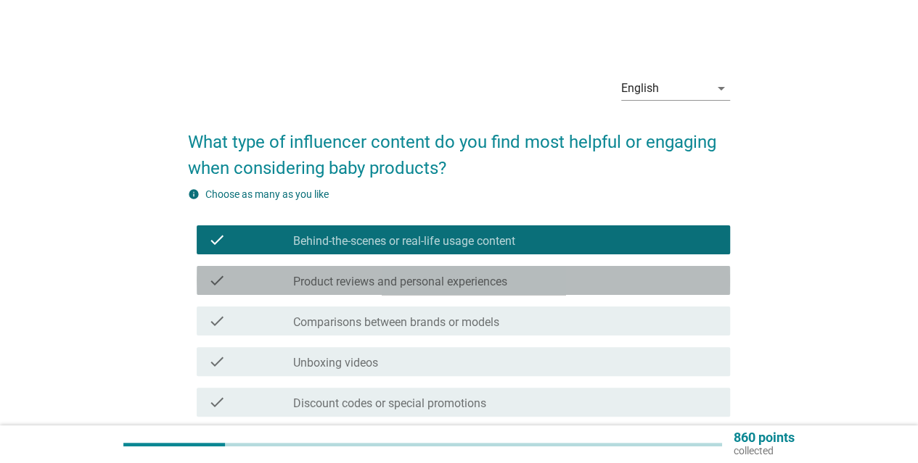
click at [534, 283] on div "check_box_outline_blank Product reviews and personal experiences" at bounding box center [505, 280] width 425 height 17
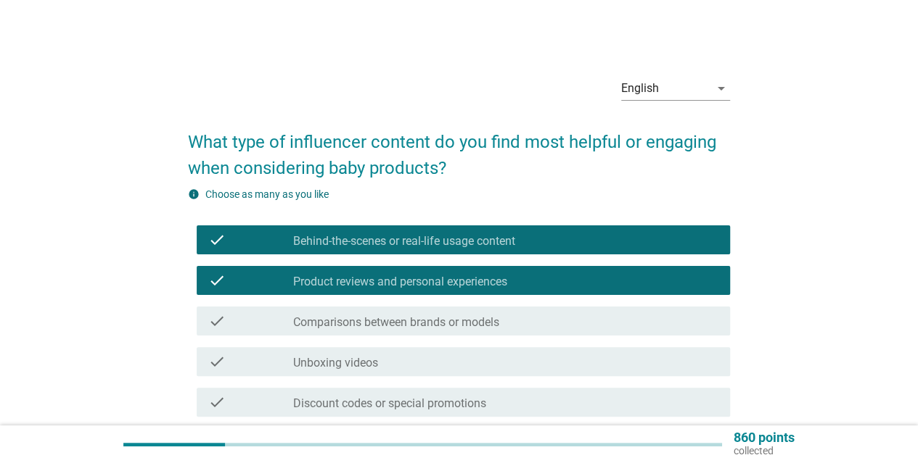
click at [551, 326] on div "check_box_outline_blank Comparisons between brands or models" at bounding box center [505, 321] width 425 height 17
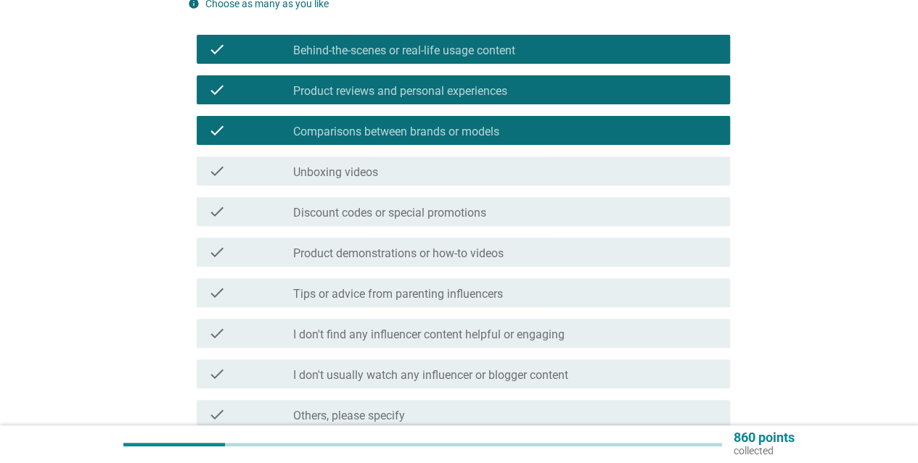
scroll to position [290, 0]
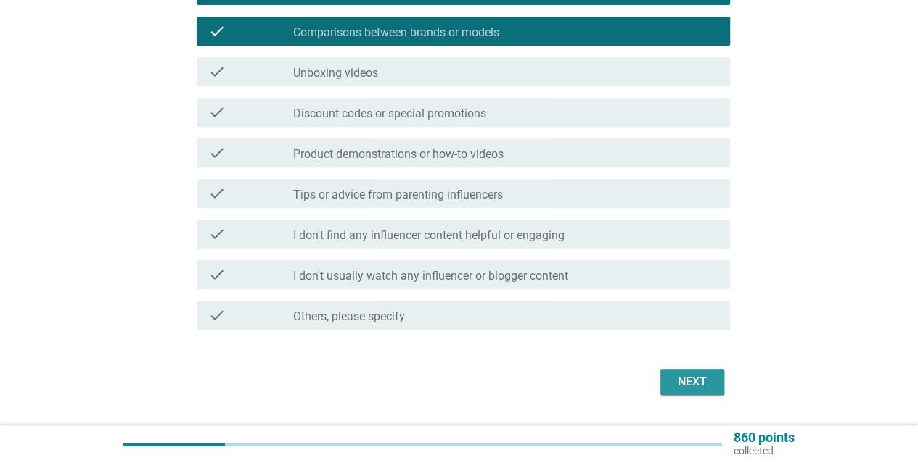
click at [707, 389] on div "Next" at bounding box center [692, 382] width 41 height 17
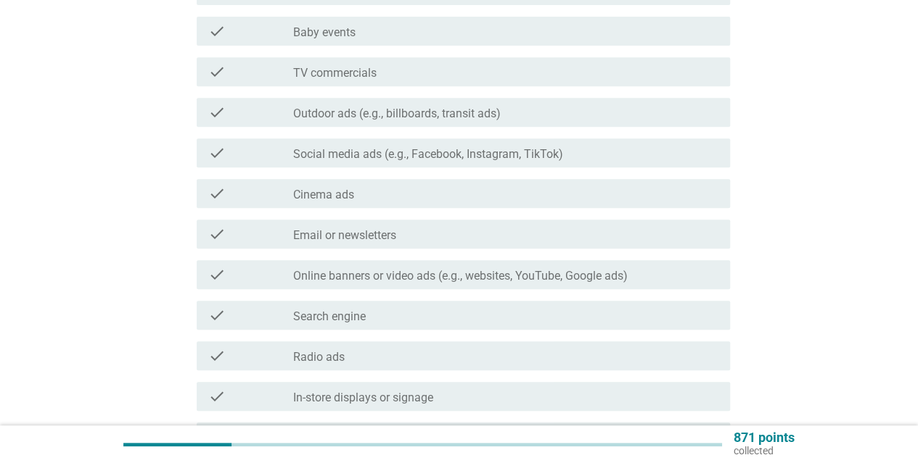
scroll to position [0, 0]
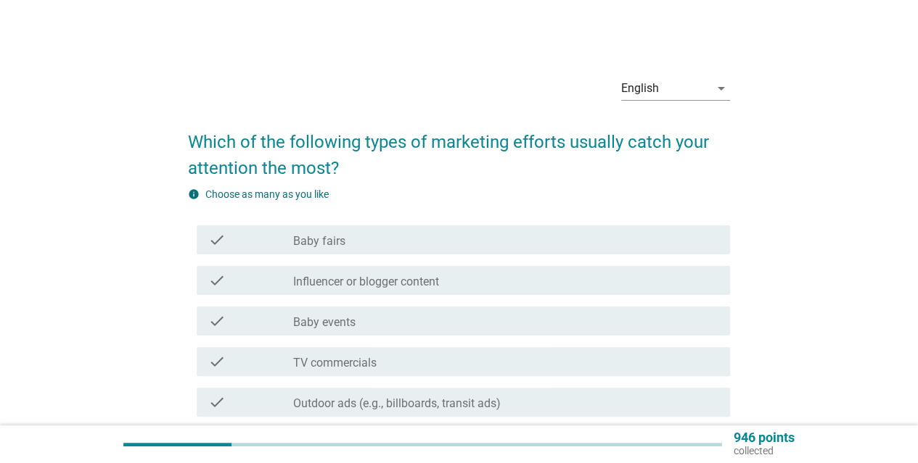
click at [548, 292] on div "check check_box_outline_blank Influencer or blogger content" at bounding box center [463, 280] width 533 height 29
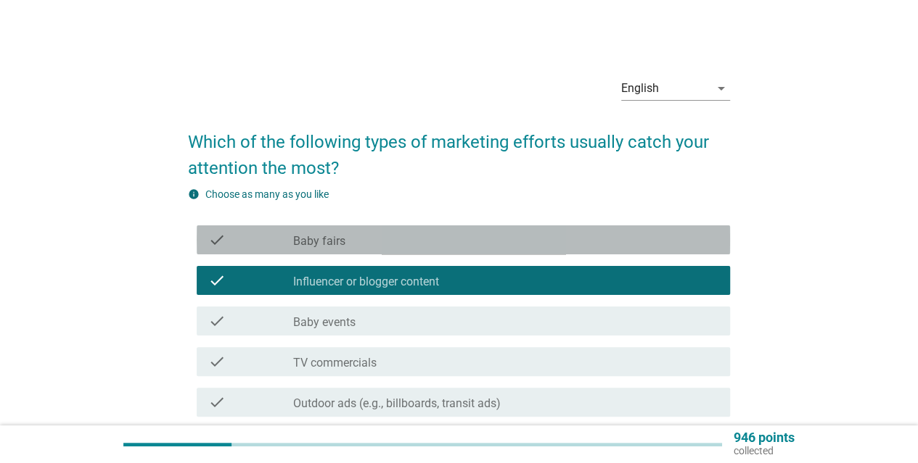
click at [558, 254] on div "check check_box_outline_blank Baby fairs" at bounding box center [463, 240] width 533 height 29
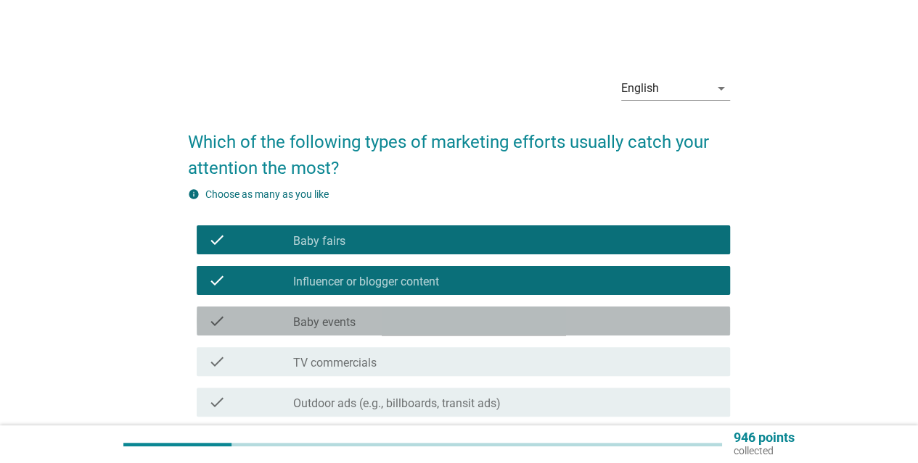
click at [550, 329] on div "check_box_outline_blank Baby events" at bounding box center [505, 321] width 425 height 17
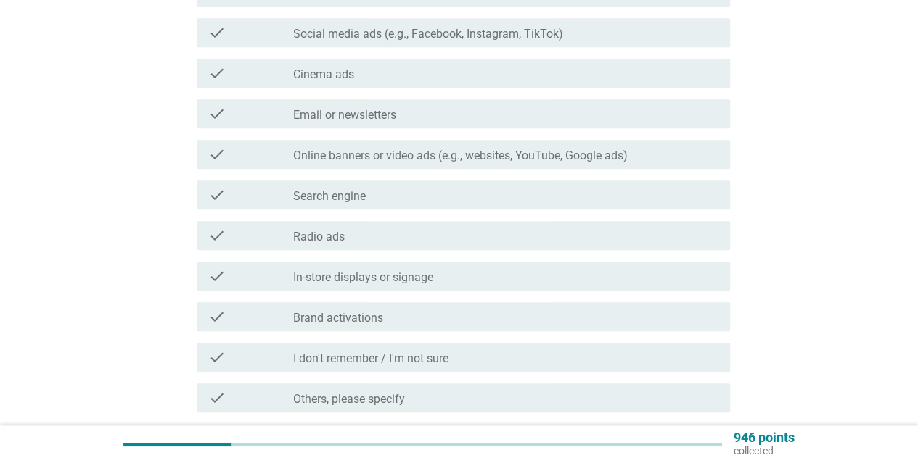
scroll to position [532, 0]
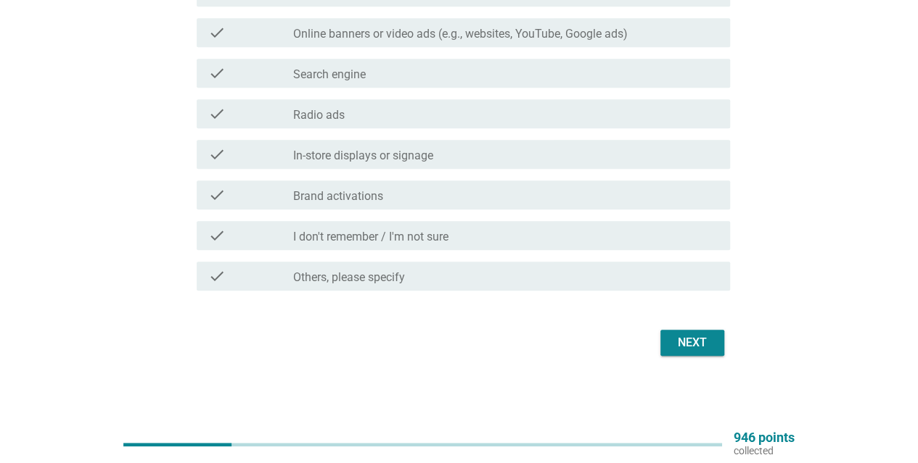
click at [700, 356] on div "Next" at bounding box center [459, 343] width 542 height 35
click at [703, 345] on div "Next" at bounding box center [692, 342] width 41 height 17
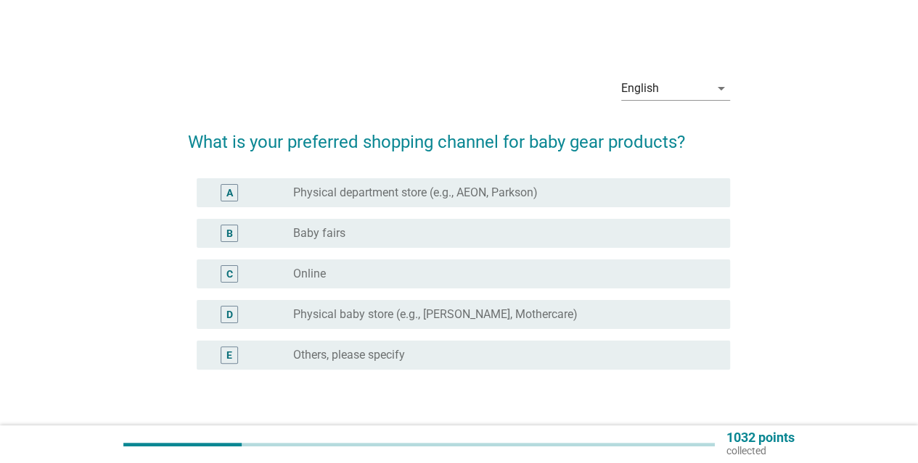
click at [451, 247] on div "B radio_button_unchecked Baby fairs" at bounding box center [463, 233] width 533 height 29
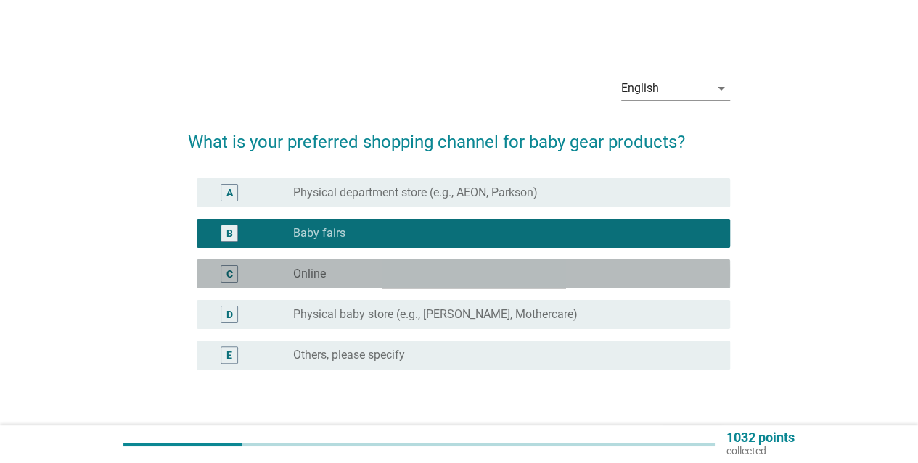
click at [461, 276] on div "radio_button_unchecked Online" at bounding box center [499, 274] width 413 height 15
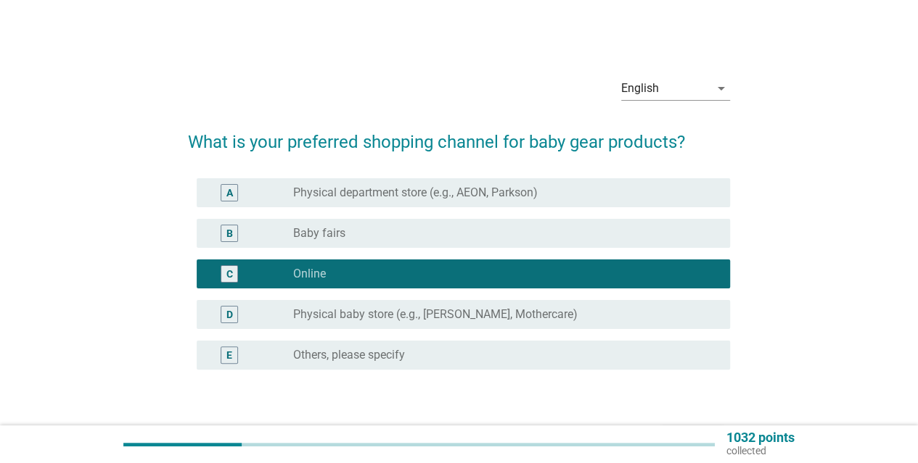
click at [479, 204] on div "A radio_button_unchecked Physical department store (e.g., AEON, Parkson)" at bounding box center [463, 192] width 533 height 29
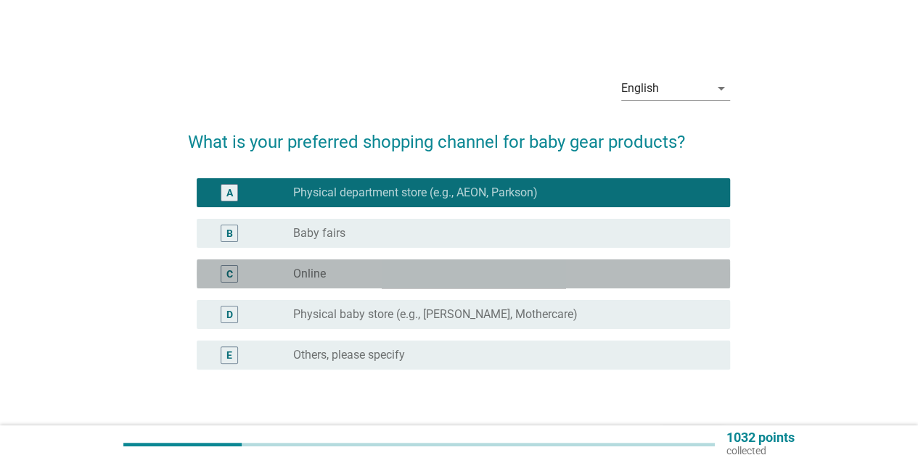
click at [540, 273] on div "radio_button_unchecked Online" at bounding box center [499, 274] width 413 height 15
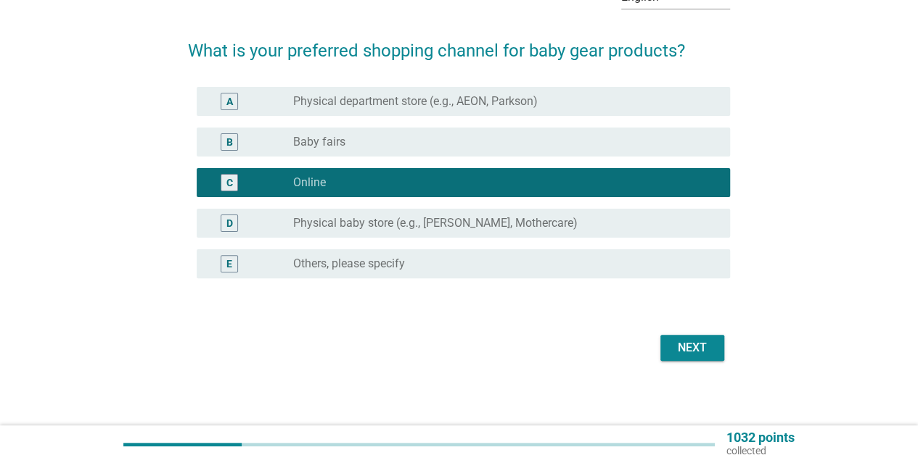
scroll to position [96, 0]
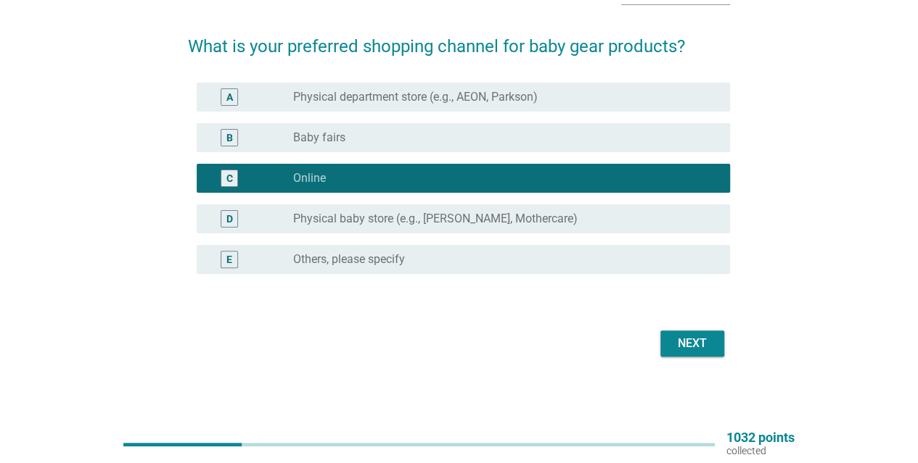
click at [675, 345] on div "Next" at bounding box center [692, 343] width 41 height 17
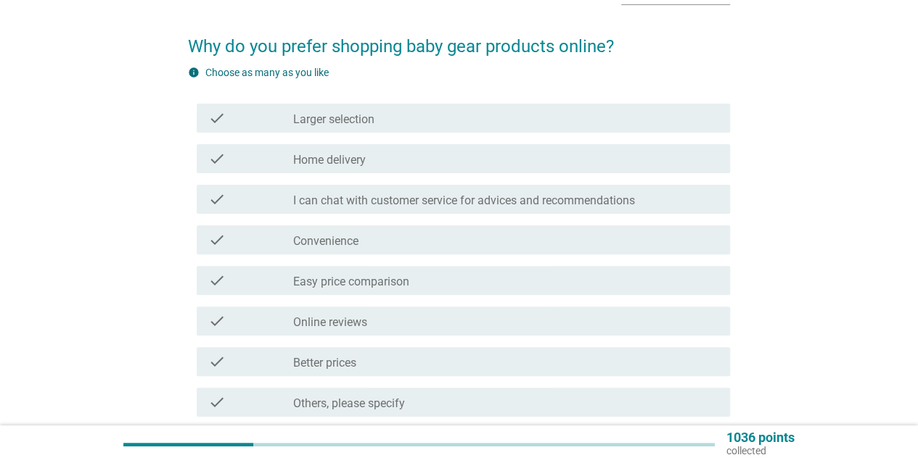
scroll to position [0, 0]
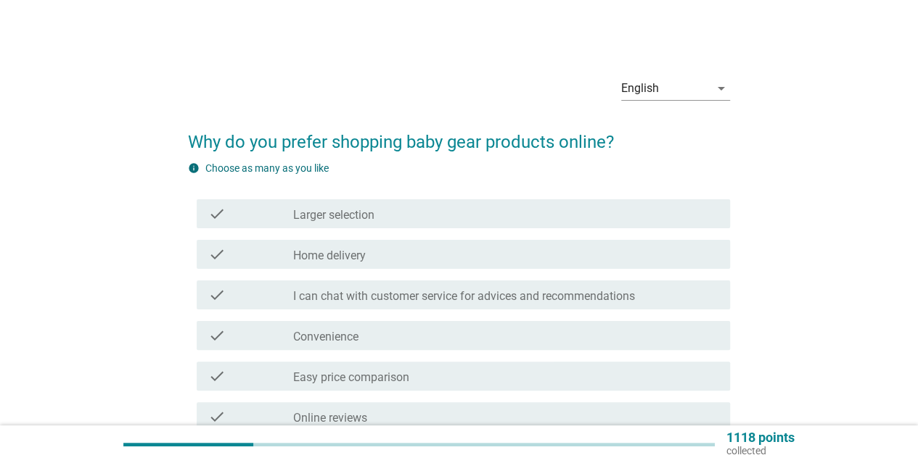
click at [483, 236] on div "check check_box_outline_blank Home delivery" at bounding box center [459, 254] width 542 height 41
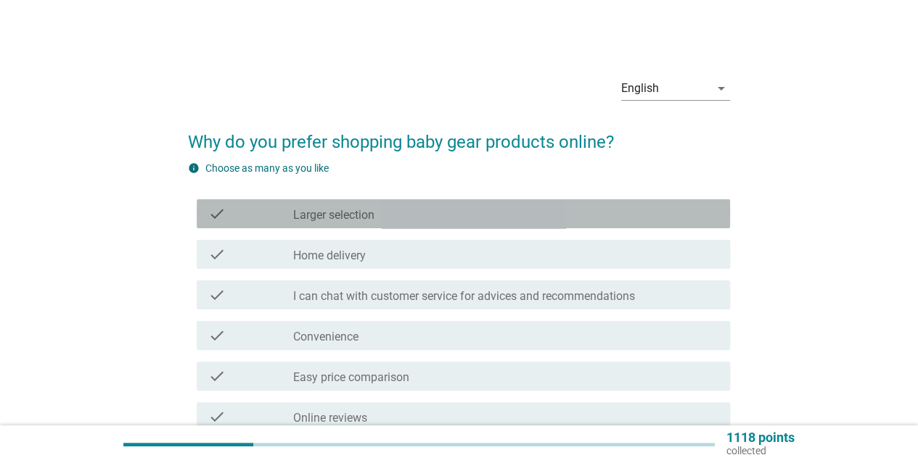
click at [485, 208] on div "check_box_outline_blank Larger selection" at bounding box center [505, 213] width 425 height 17
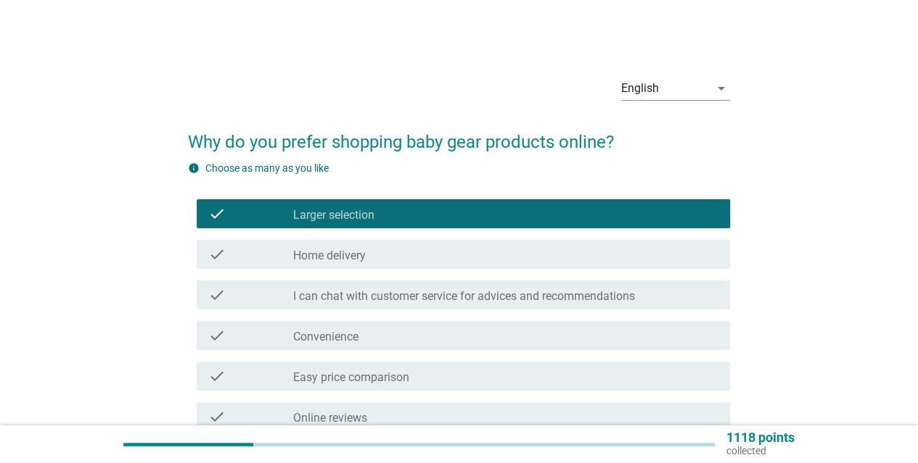
click at [486, 260] on div "check_box_outline_blank Home delivery" at bounding box center [505, 254] width 425 height 17
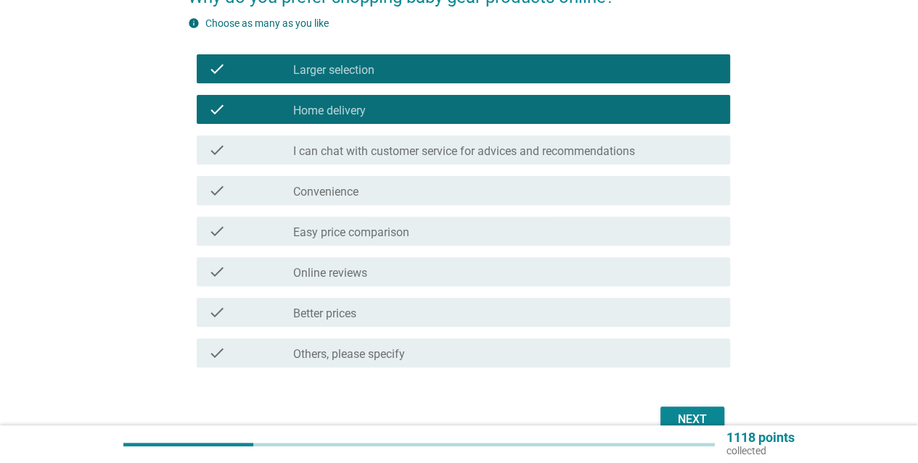
scroll to position [222, 0]
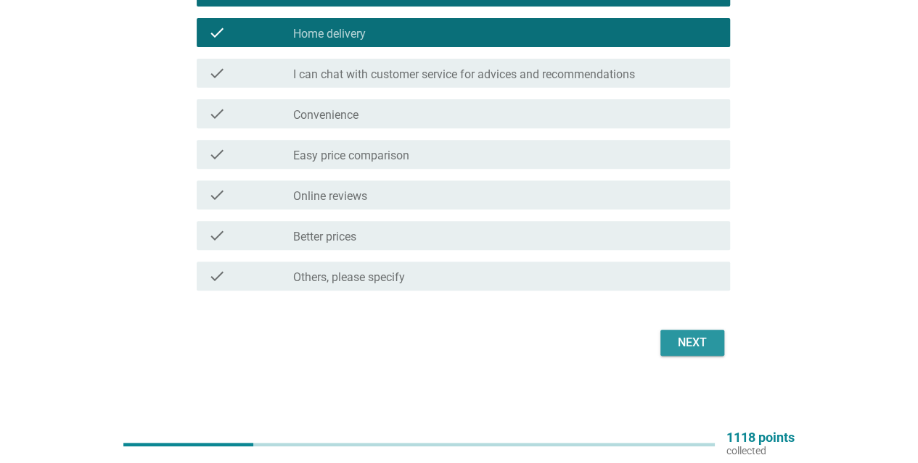
click at [688, 350] on div "Next" at bounding box center [692, 342] width 41 height 17
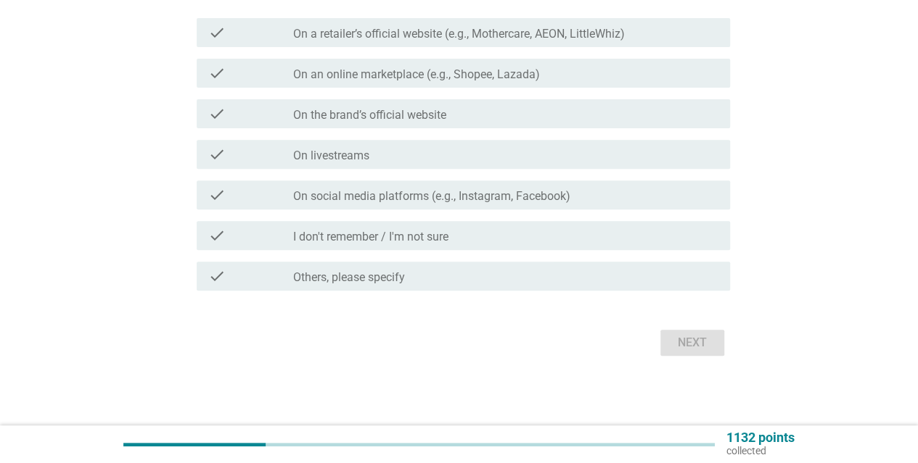
scroll to position [0, 0]
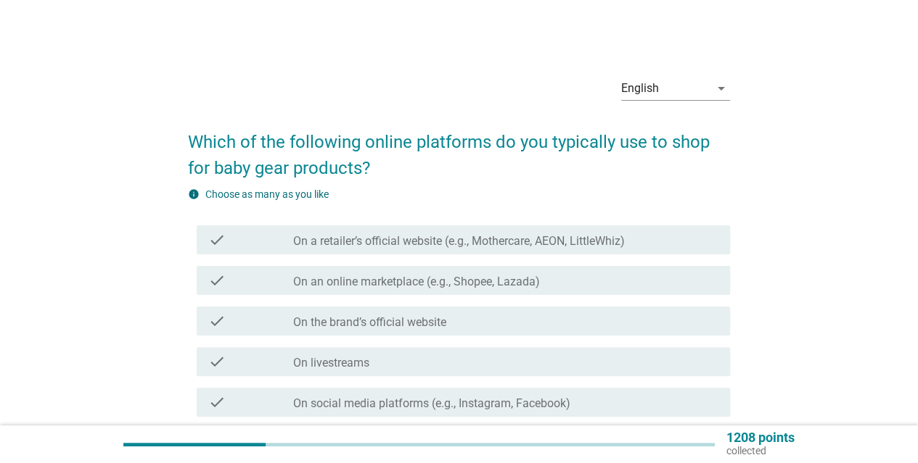
click at [531, 288] on label "On an online marketplace (e.g., Shopee, Lazada)" at bounding box center [416, 282] width 247 height 15
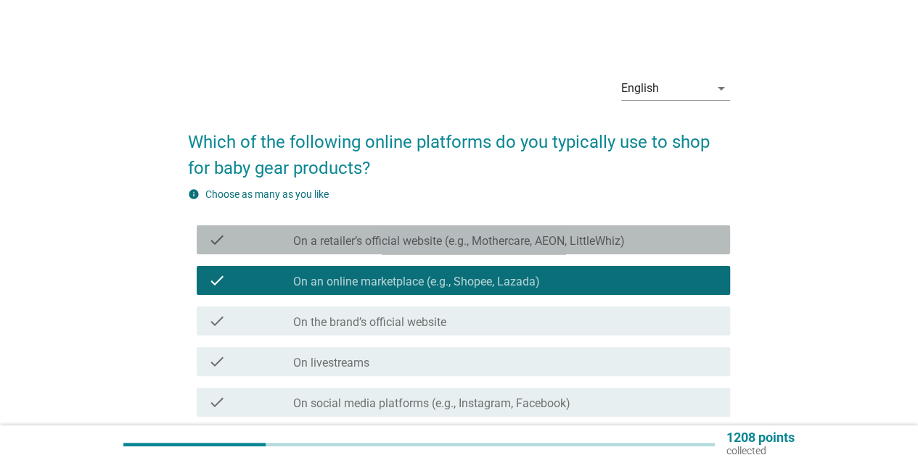
click at [531, 245] on label "On a retailer’s official website (e.g., Mothercare, AEON, LittleWhiz)" at bounding box center [458, 241] width 331 height 15
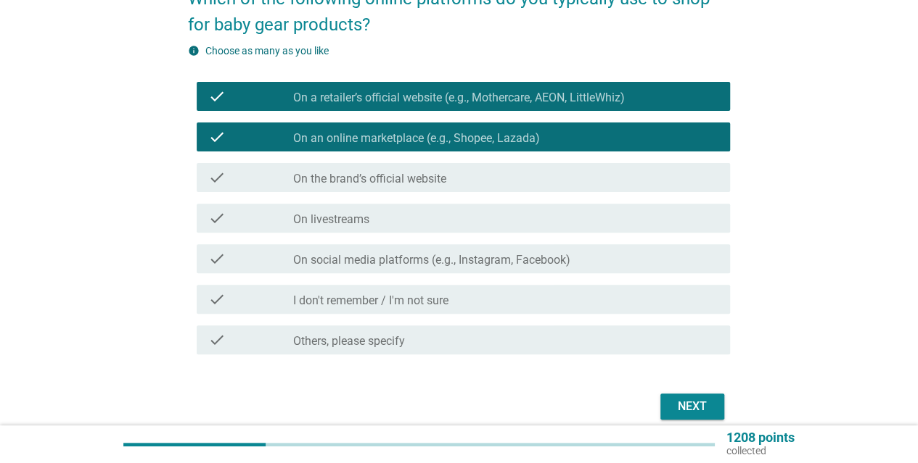
scroll to position [207, 0]
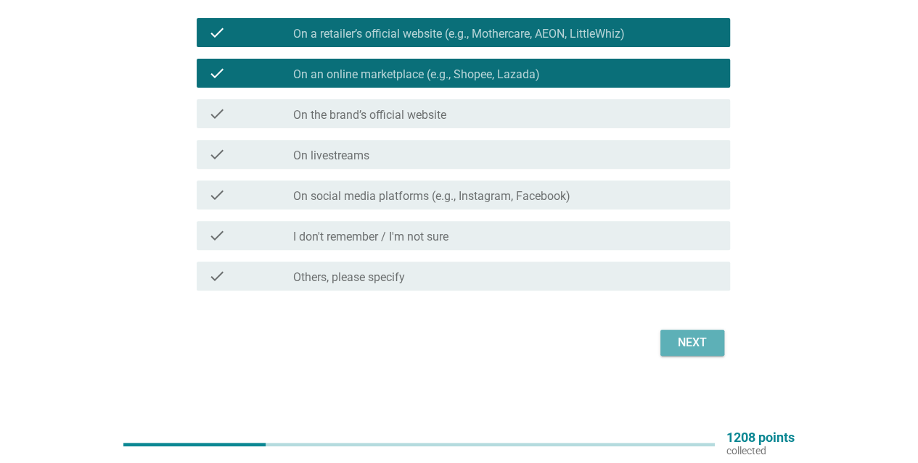
click at [686, 347] on div "Next" at bounding box center [692, 342] width 41 height 17
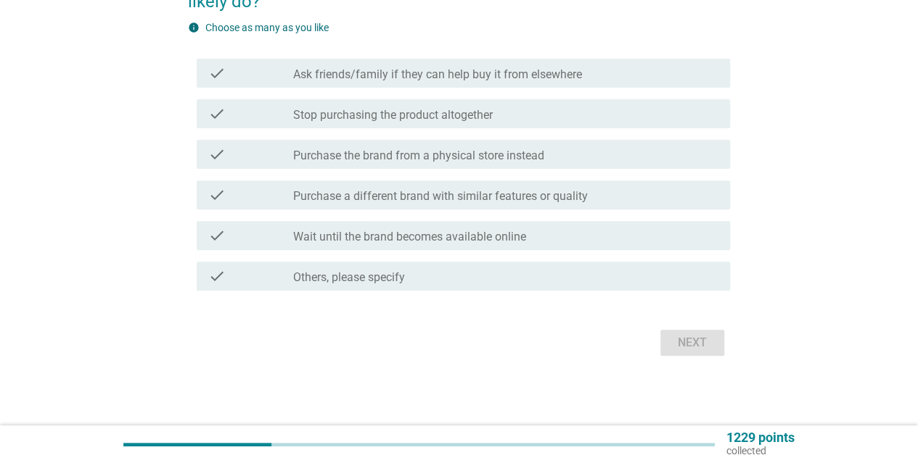
scroll to position [0, 0]
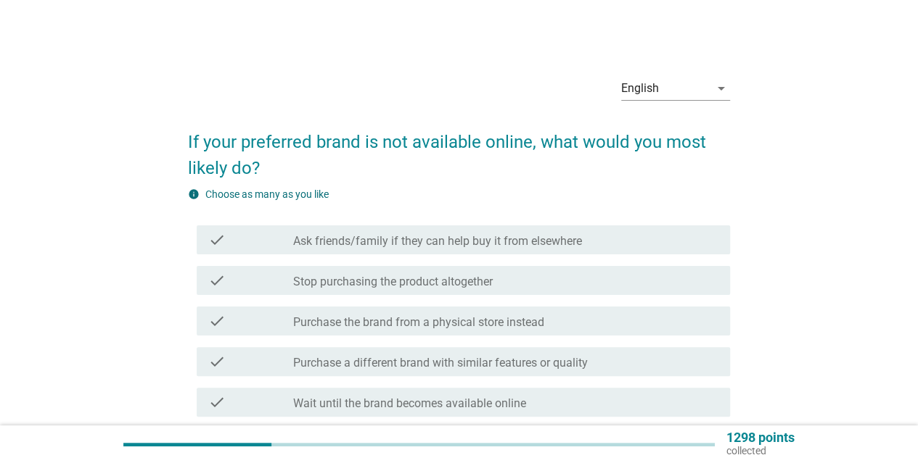
drag, startPoint x: 554, startPoint y: 262, endPoint x: 561, endPoint y: 240, distance: 22.9
click at [554, 262] on div "check check_box_outline_blank Stop purchasing the product altogether" at bounding box center [459, 280] width 542 height 41
click at [561, 239] on label "Ask friends/family if they can help buy it from elsewhere" at bounding box center [437, 241] width 289 height 15
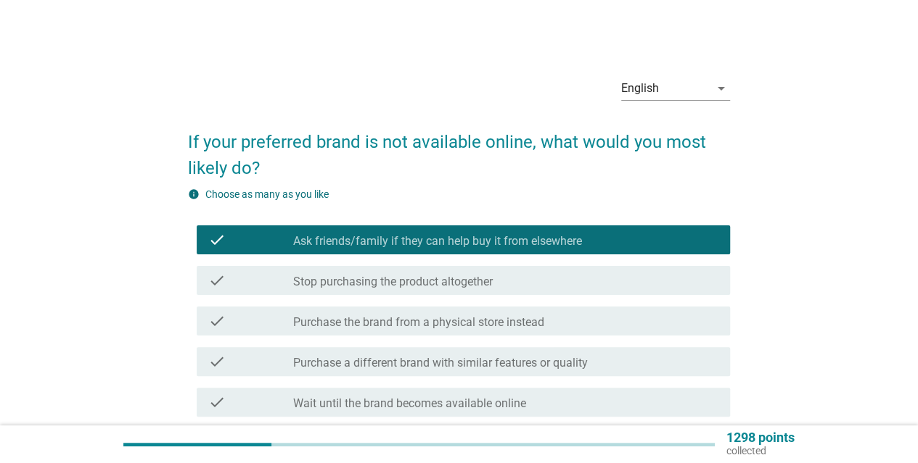
drag, startPoint x: 564, startPoint y: 284, endPoint x: 623, endPoint y: 344, distance: 84.6
click at [564, 284] on div "check_box_outline_blank Stop purchasing the product altogether" at bounding box center [505, 280] width 425 height 17
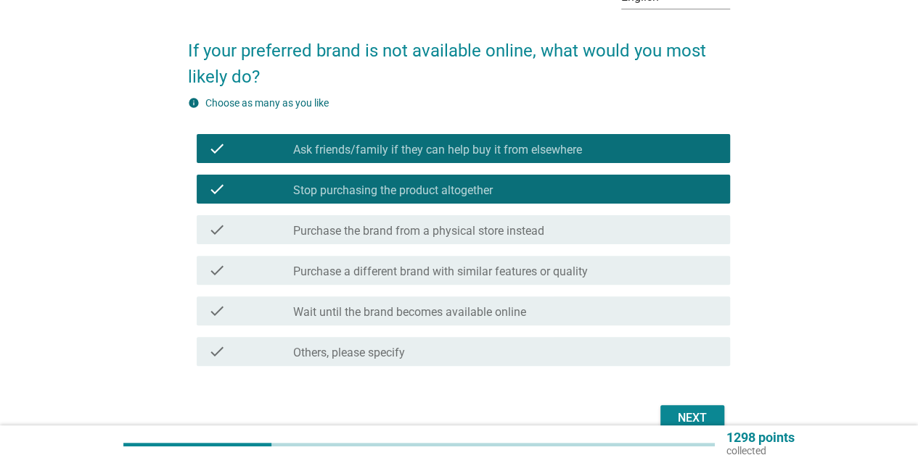
scroll to position [167, 0]
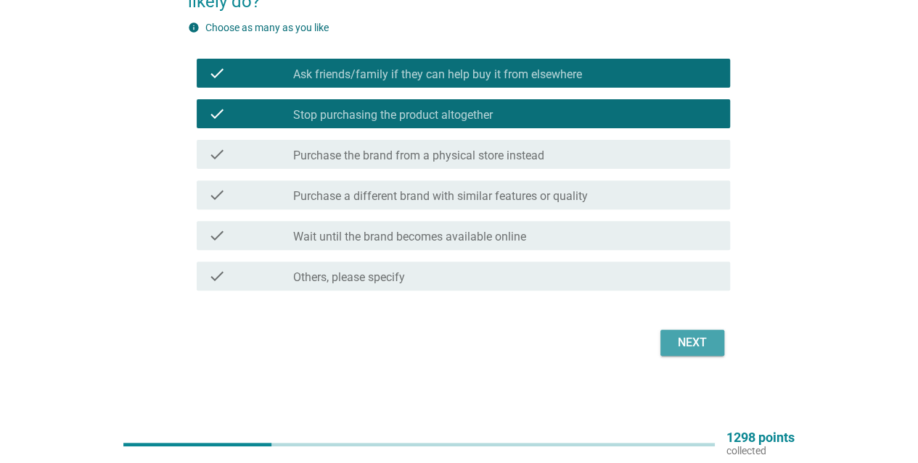
click at [701, 355] on button "Next" at bounding box center [692, 343] width 64 height 26
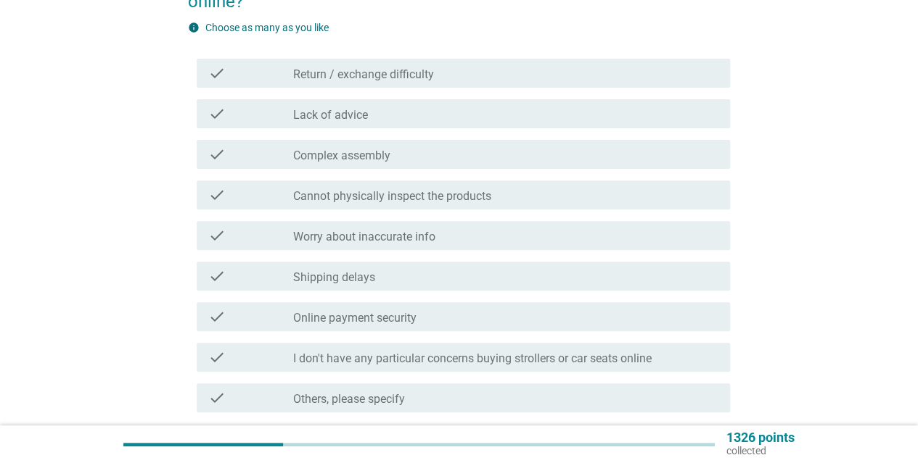
scroll to position [0, 0]
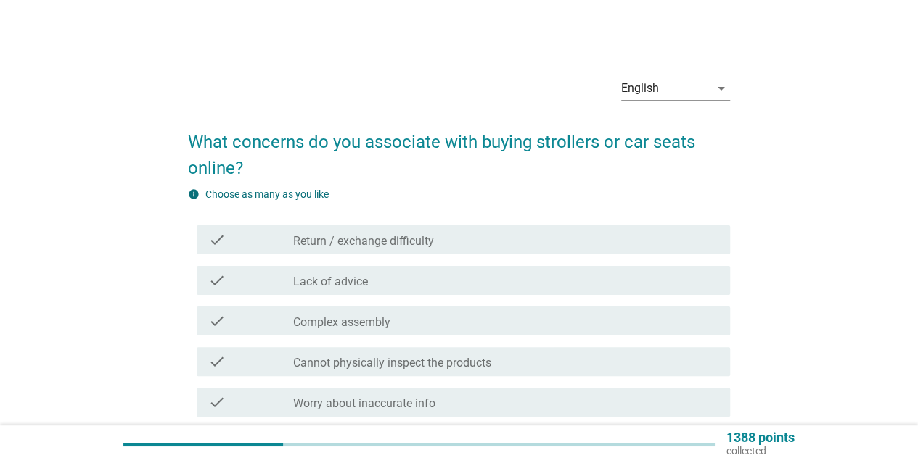
click at [474, 244] on div "check_box_outline_blank Return / exchange difficulty" at bounding box center [505, 239] width 425 height 17
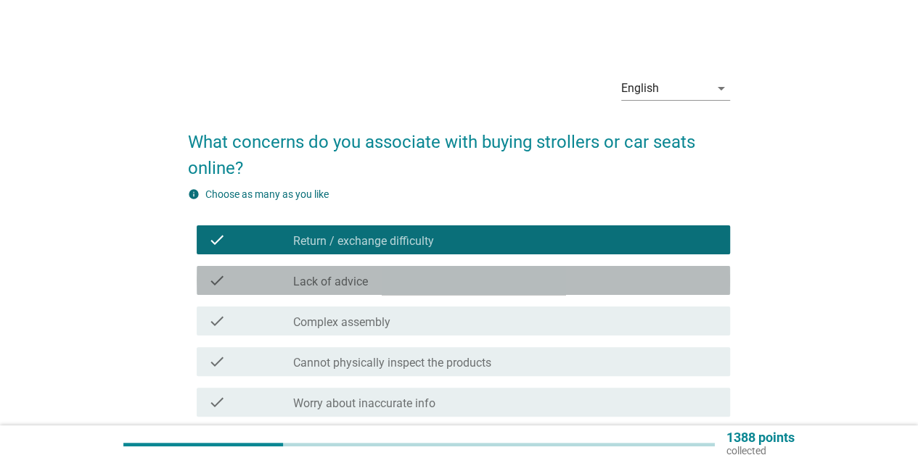
click at [487, 271] on div "check check_box_outline_blank Lack of advice" at bounding box center [463, 280] width 533 height 29
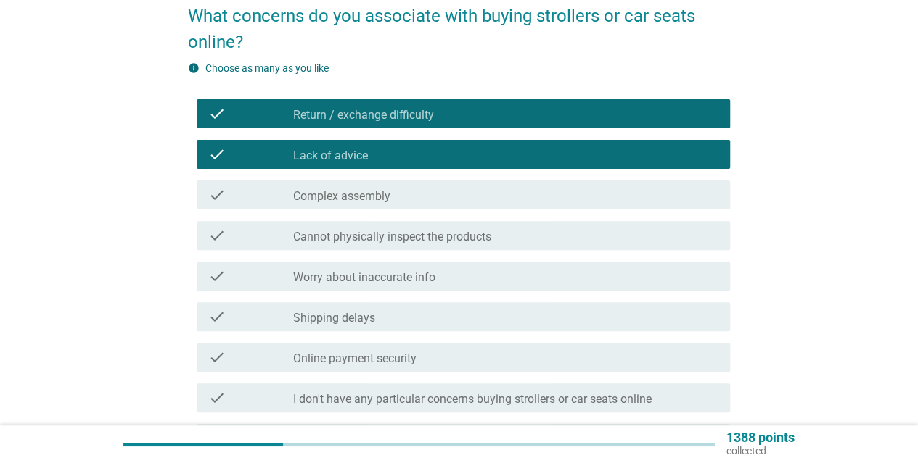
scroll to position [218, 0]
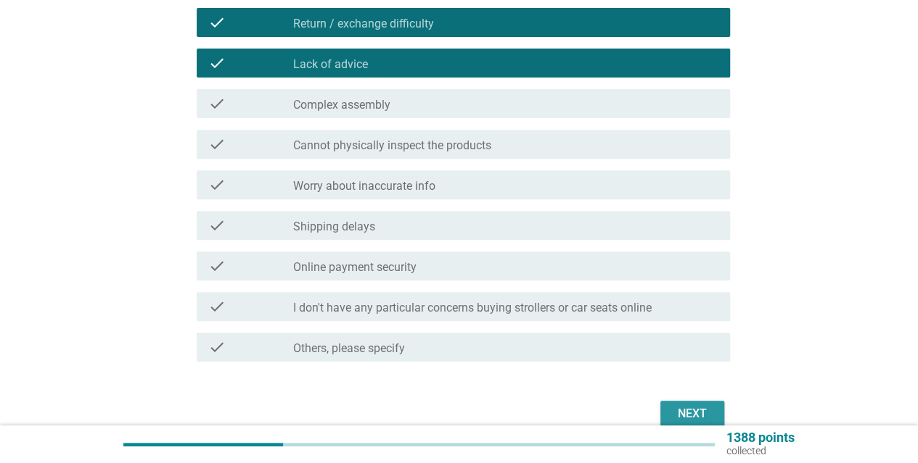
click at [699, 413] on div "Next" at bounding box center [692, 413] width 41 height 17
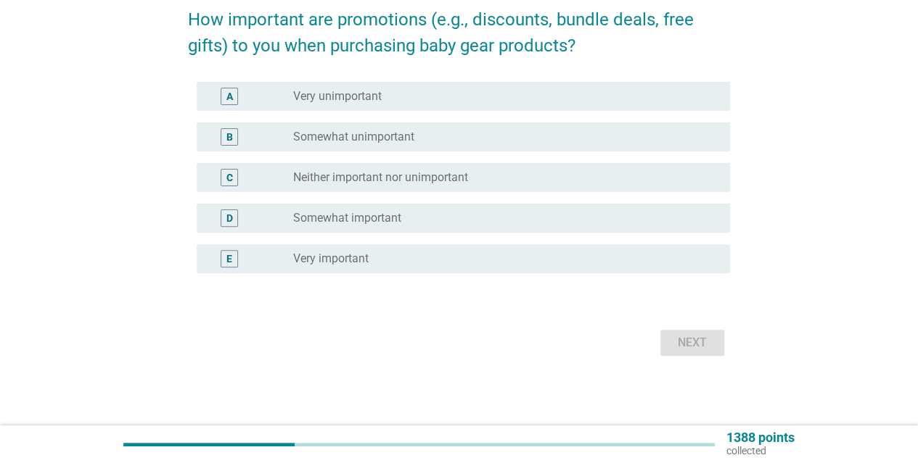
scroll to position [0, 0]
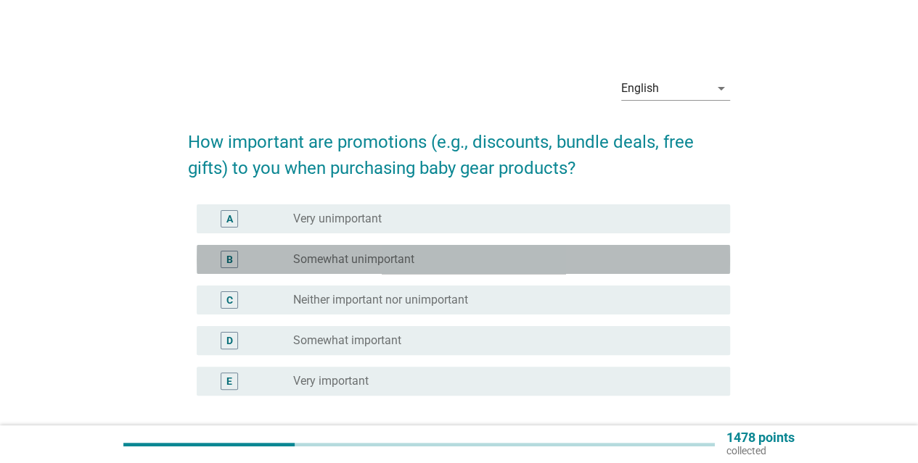
click at [458, 245] on div "B radio_button_unchecked Somewhat unimportant" at bounding box center [463, 259] width 533 height 29
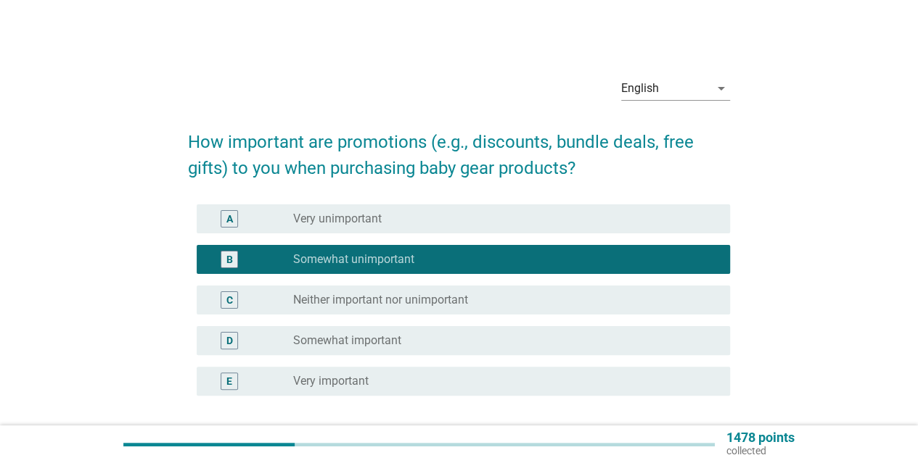
click at [455, 213] on div "radio_button_unchecked Very unimportant" at bounding box center [499, 219] width 413 height 15
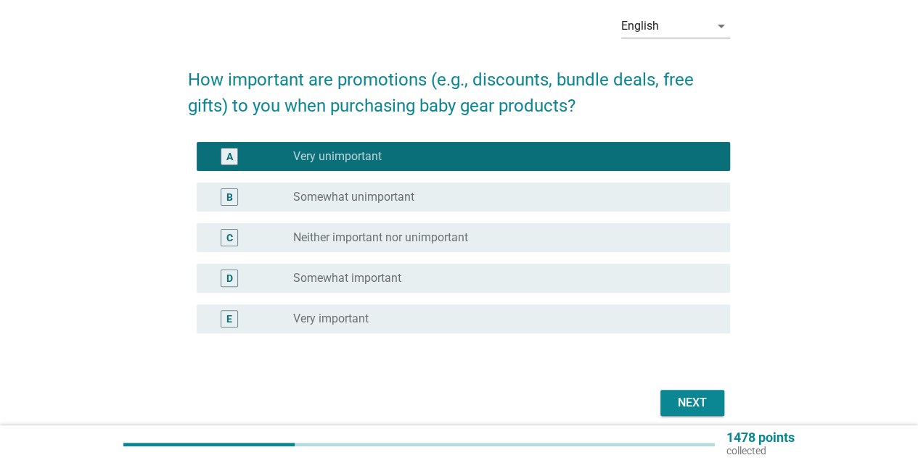
scroll to position [122, 0]
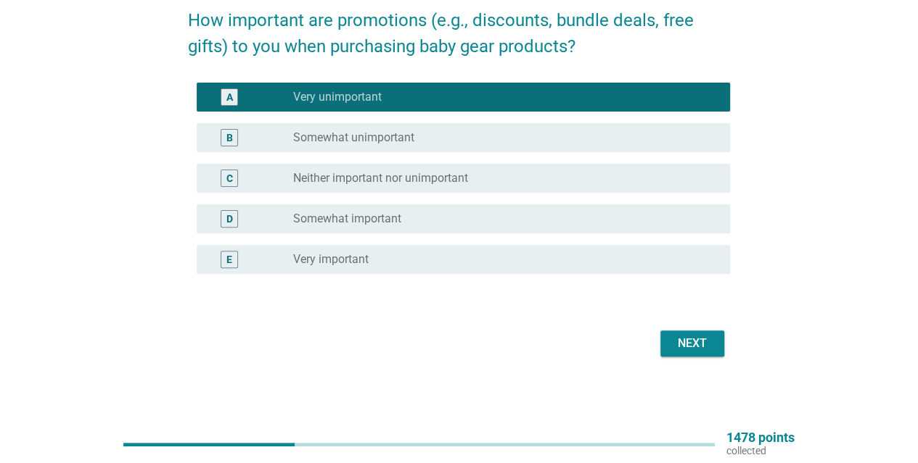
click at [405, 153] on div "B radio_button_unchecked Somewhat unimportant" at bounding box center [459, 137] width 542 height 41
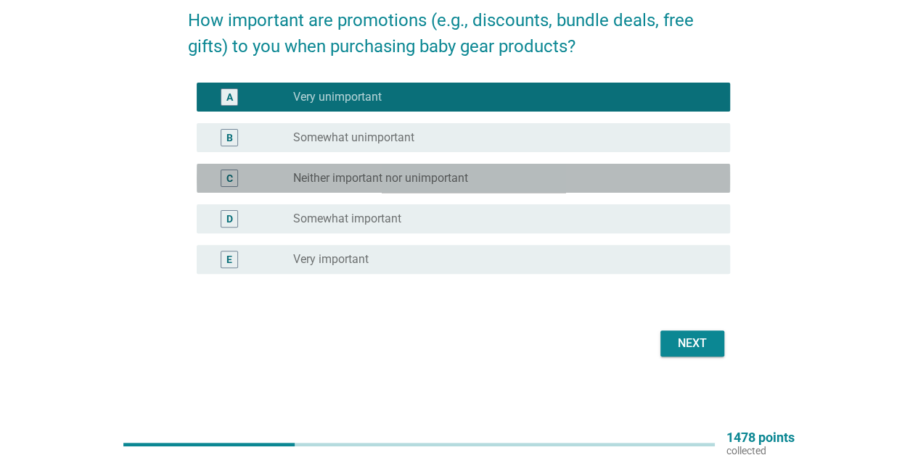
click at [440, 178] on label "Neither important nor unimportant" at bounding box center [380, 178] width 175 height 15
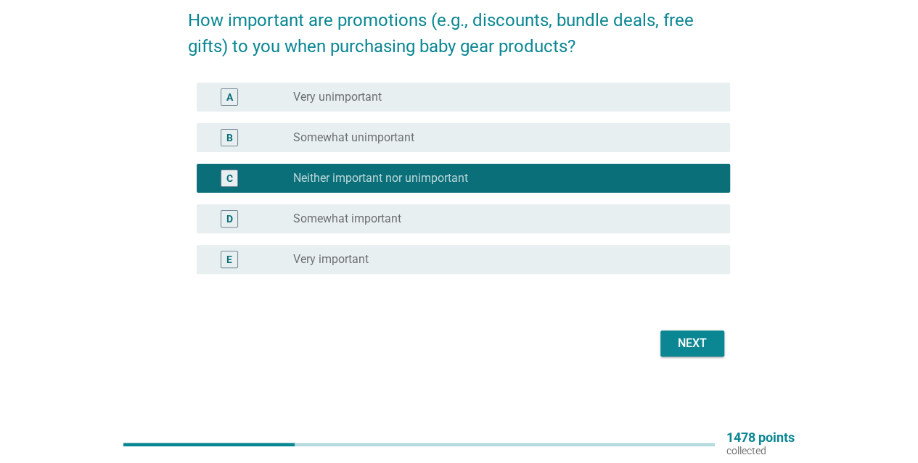
click at [498, 158] on div "C radio_button_checked Neither important nor unimportant" at bounding box center [459, 178] width 542 height 41
click at [647, 340] on div "Next" at bounding box center [459, 343] width 542 height 35
click at [714, 356] on div "Next" at bounding box center [459, 343] width 542 height 35
click at [708, 337] on div "Next" at bounding box center [692, 343] width 41 height 17
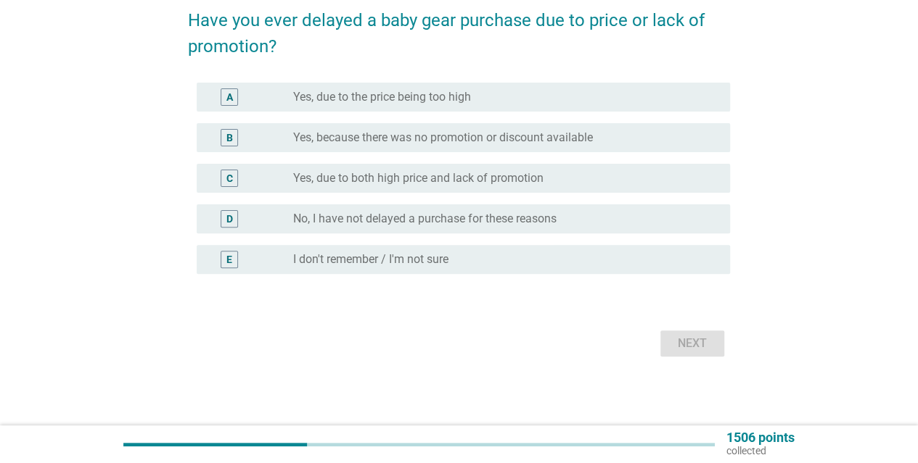
scroll to position [0, 0]
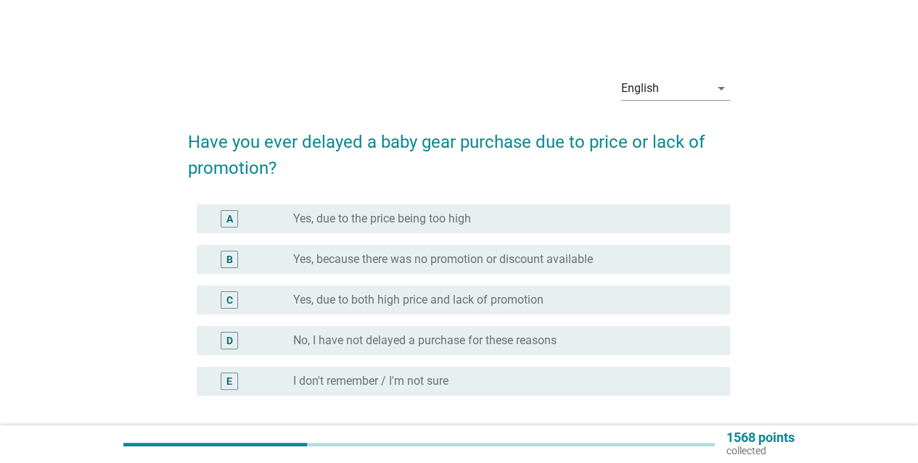
click at [511, 274] on div "B radio_button_unchecked Yes, because there was no promotion or discount availa…" at bounding box center [459, 259] width 542 height 41
click at [514, 255] on label "Yes, because there was no promotion or discount available" at bounding box center [443, 259] width 300 height 15
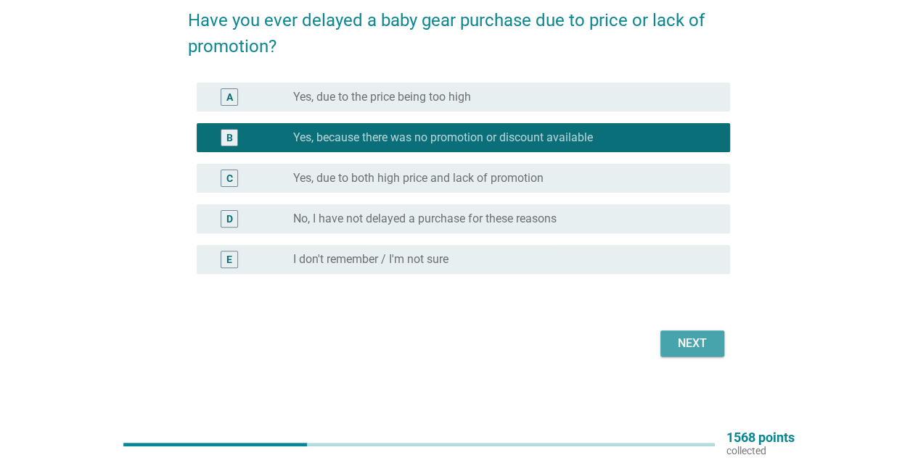
click at [689, 340] on div "Next" at bounding box center [692, 343] width 41 height 17
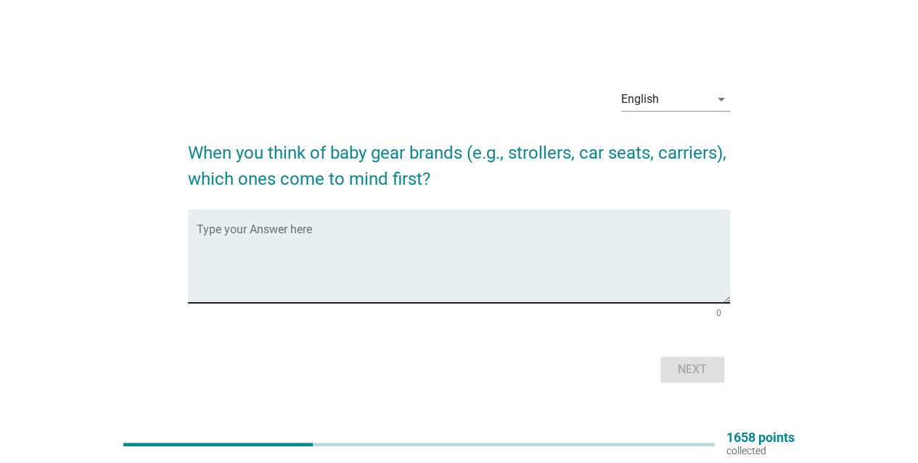
click at [611, 273] on textarea "Type your Answer here" at bounding box center [463, 265] width 533 height 76
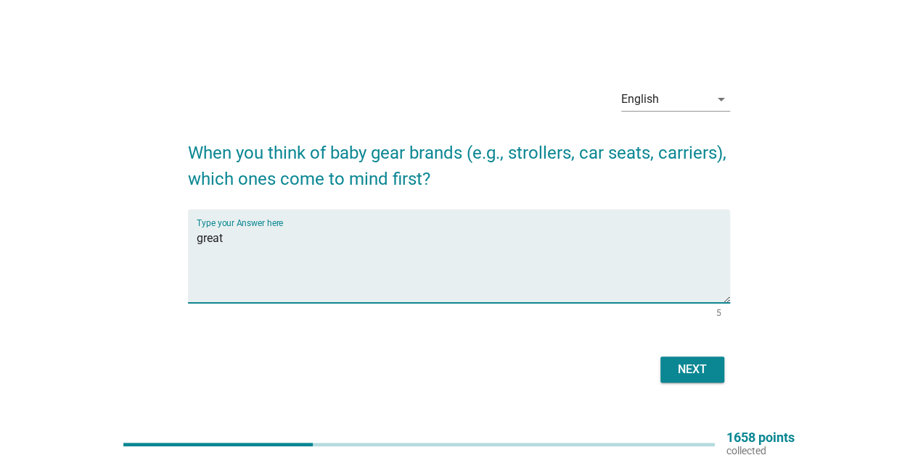
type textarea "great"
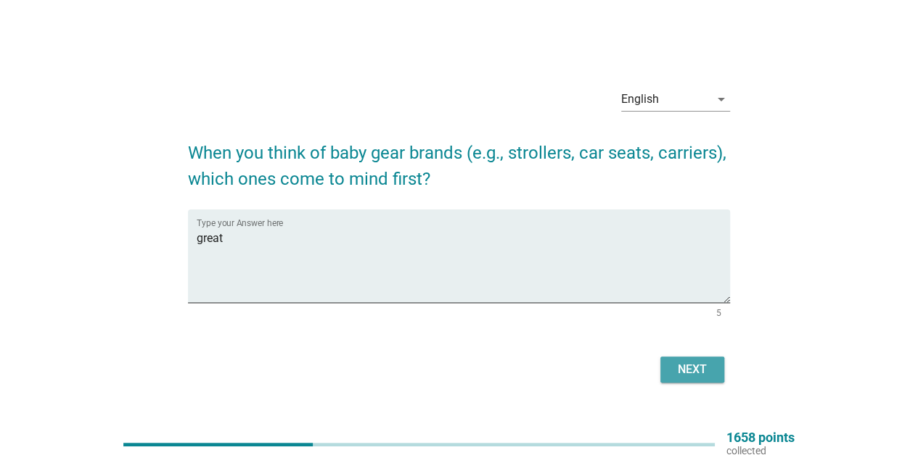
click at [717, 374] on button "Next" at bounding box center [692, 370] width 64 height 26
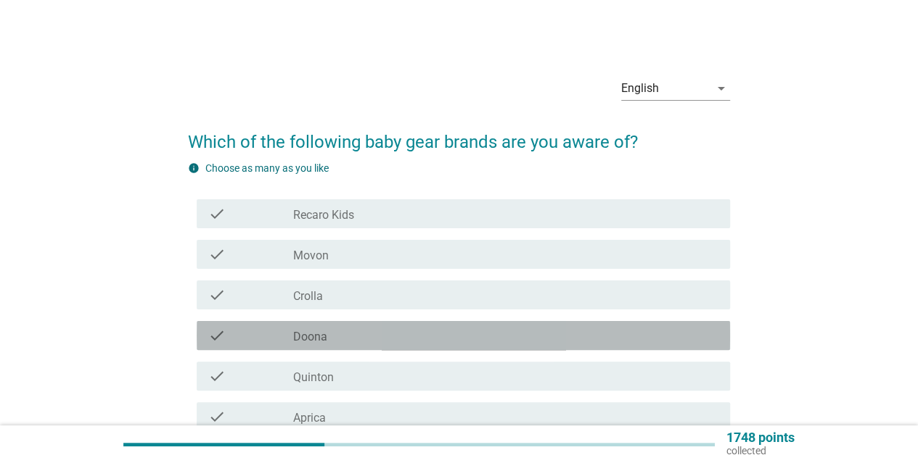
click at [421, 331] on div "check_box_outline_blank Doona" at bounding box center [505, 335] width 425 height 17
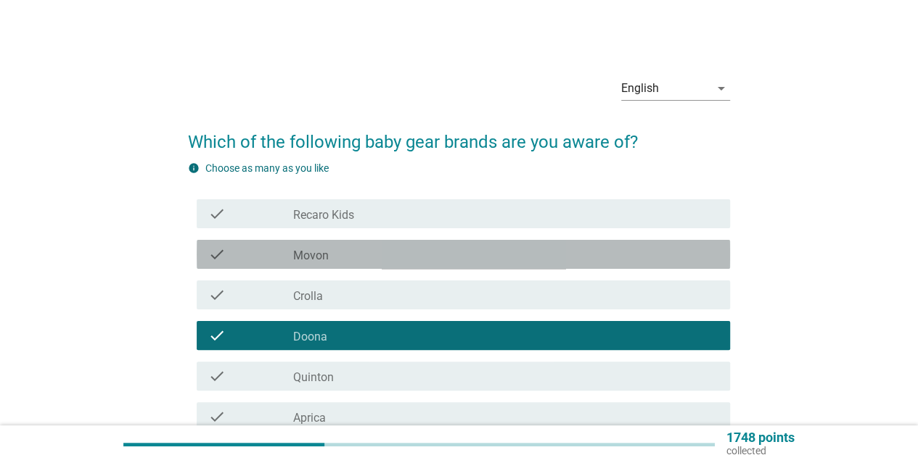
click at [434, 247] on div "check_box_outline_blank Movon" at bounding box center [505, 254] width 425 height 17
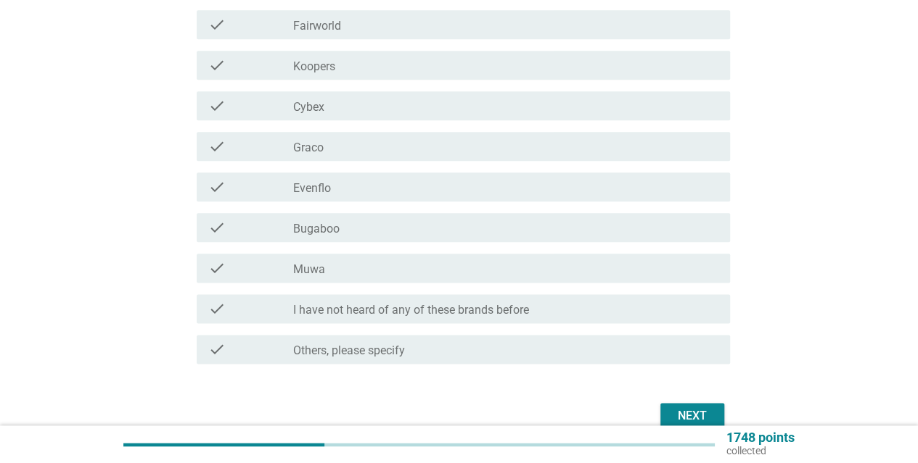
scroll to position [831, 0]
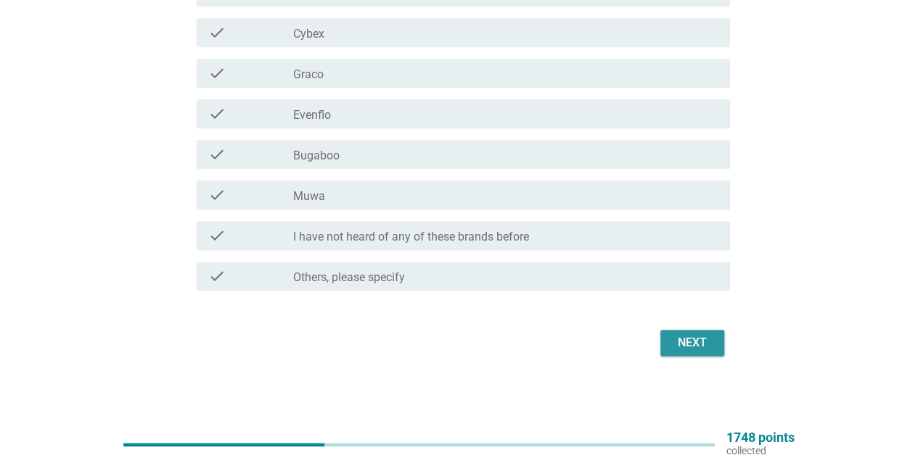
click at [695, 344] on div "Next" at bounding box center [692, 342] width 41 height 17
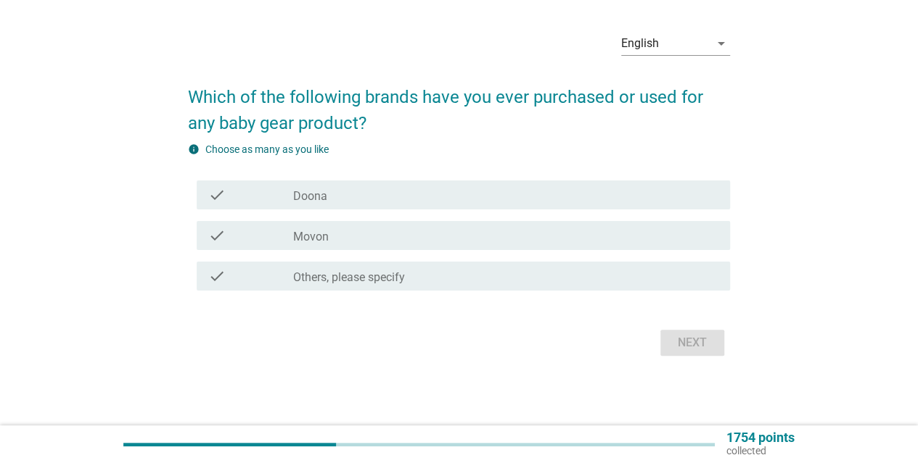
scroll to position [0, 0]
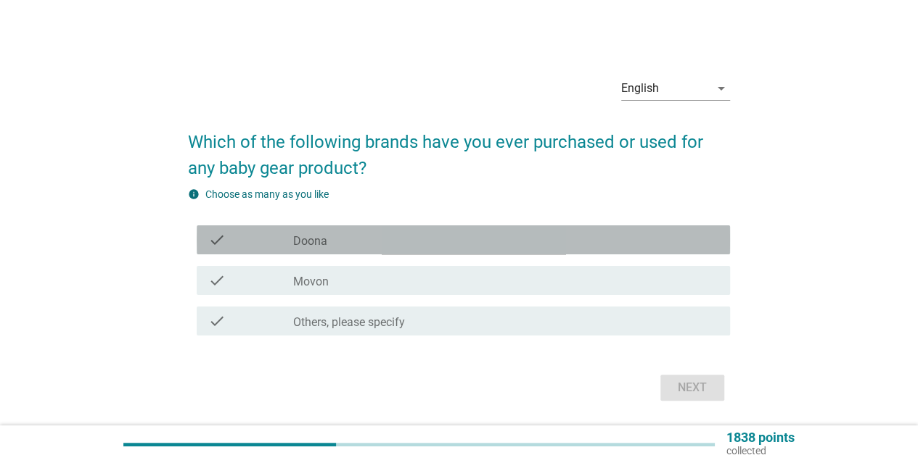
click at [524, 250] on div "check check_box_outline_blank Doona" at bounding box center [463, 240] width 533 height 29
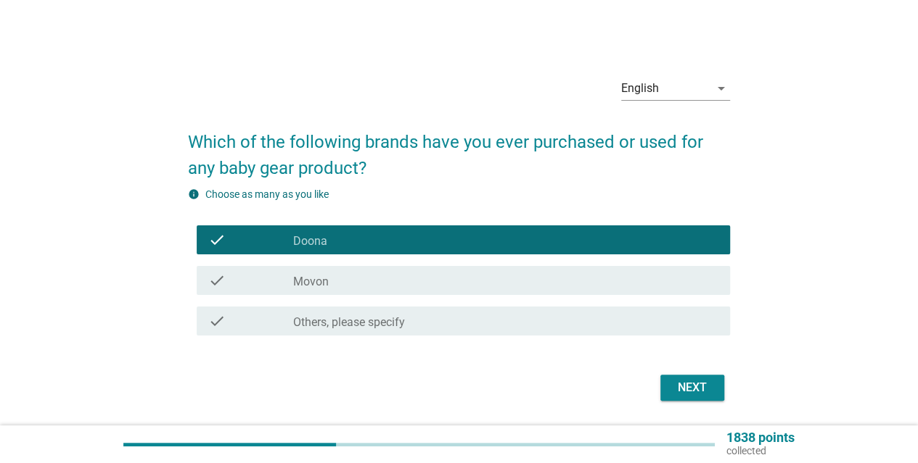
click at [704, 388] on div "Next" at bounding box center [692, 387] width 41 height 17
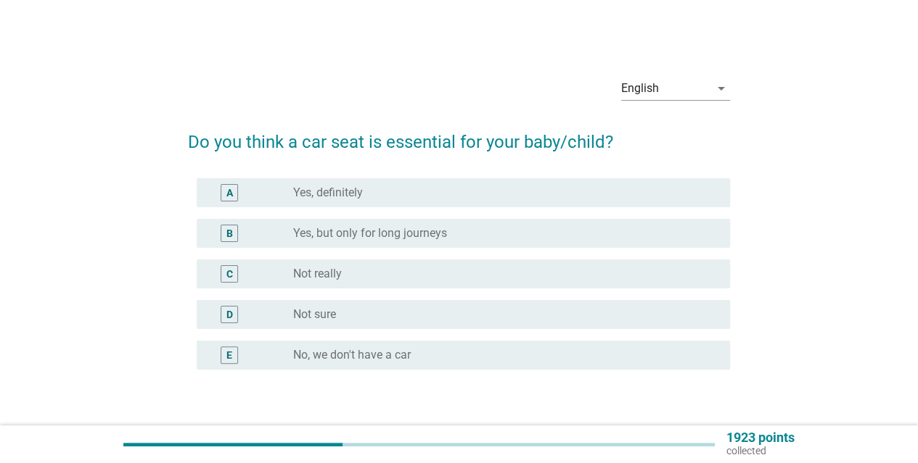
click at [592, 299] on div "D radio_button_unchecked Not sure" at bounding box center [459, 314] width 542 height 41
click at [595, 264] on div "C radio_button_unchecked Not really" at bounding box center [463, 274] width 533 height 29
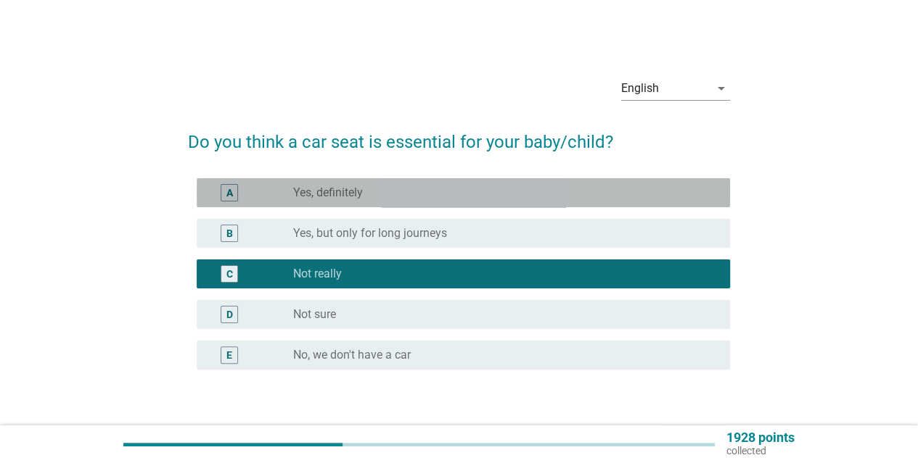
click at [632, 197] on div "radio_button_unchecked Yes, definitely" at bounding box center [499, 193] width 413 height 15
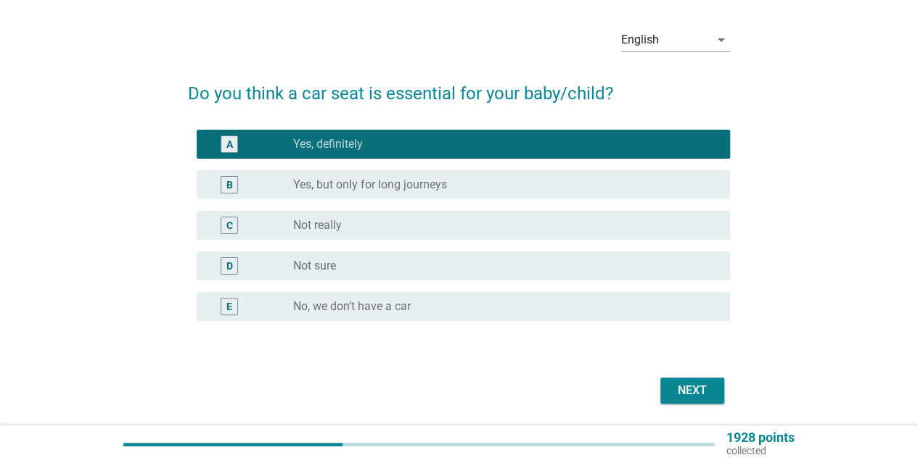
scroll to position [96, 0]
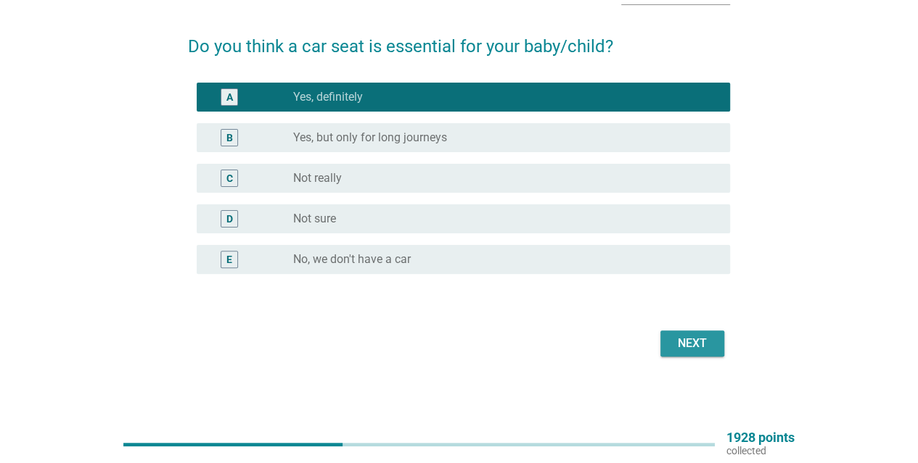
click at [708, 346] on div "Next" at bounding box center [692, 343] width 41 height 17
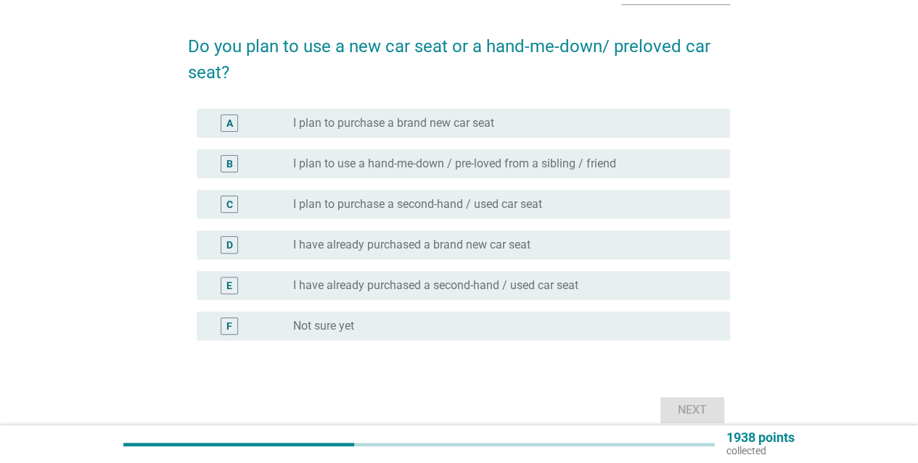
scroll to position [0, 0]
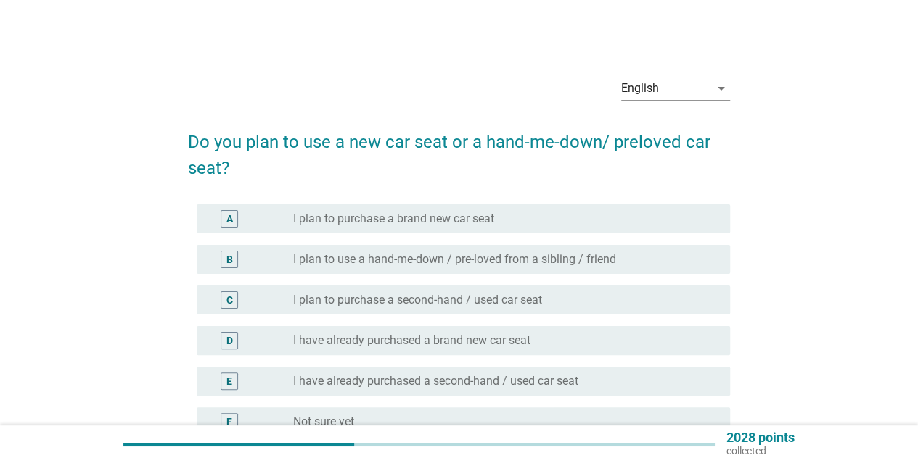
click at [588, 212] on div "radio_button_unchecked I plan to purchase a brand new car seat" at bounding box center [499, 219] width 413 height 15
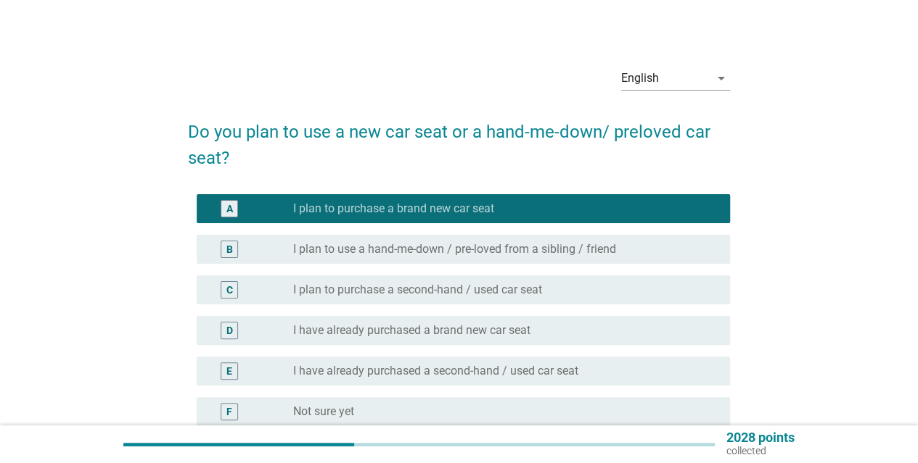
scroll to position [162, 0]
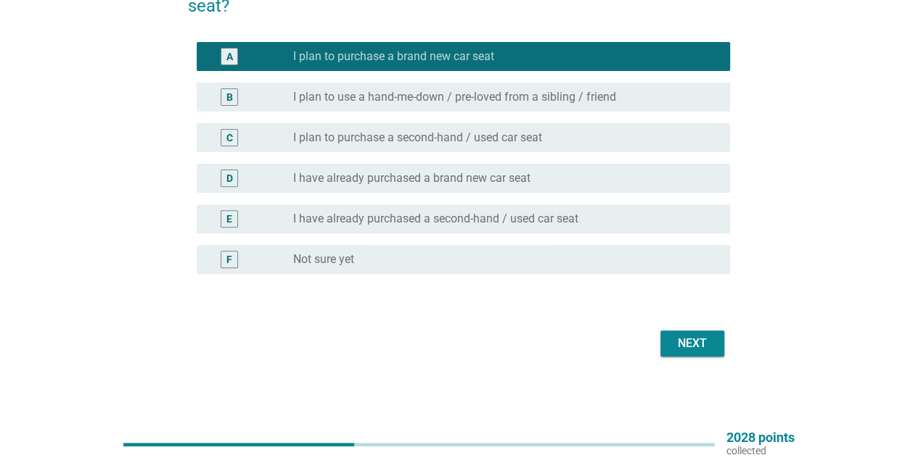
click at [706, 340] on div "Next" at bounding box center [692, 343] width 41 height 17
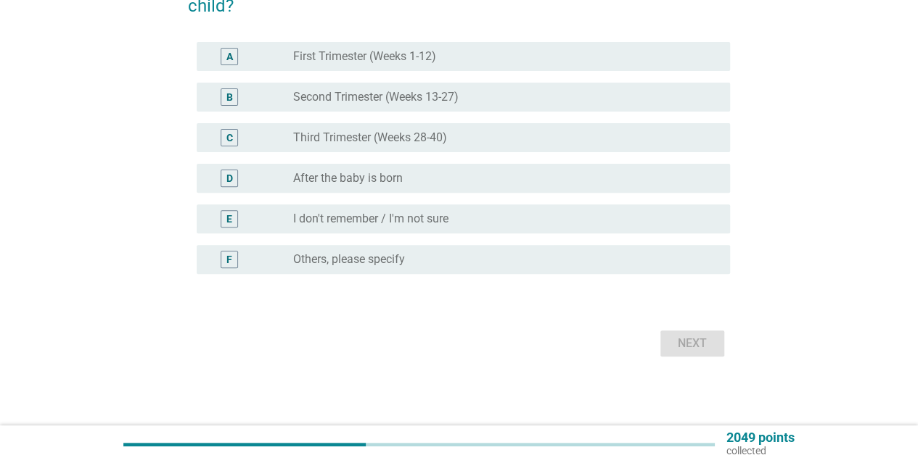
scroll to position [0, 0]
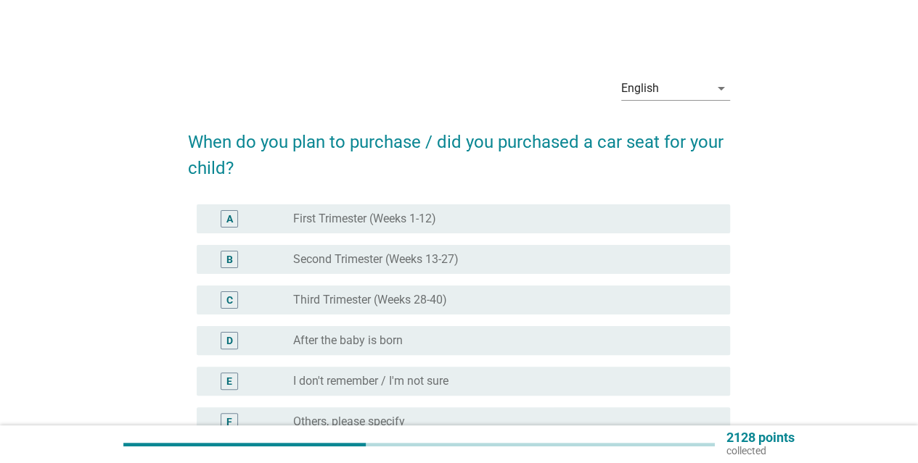
drag, startPoint x: 566, startPoint y: 205, endPoint x: 565, endPoint y: 224, distance: 19.6
click at [563, 213] on div "A radio_button_unchecked First Trimester (Weeks 1-12)" at bounding box center [463, 219] width 533 height 29
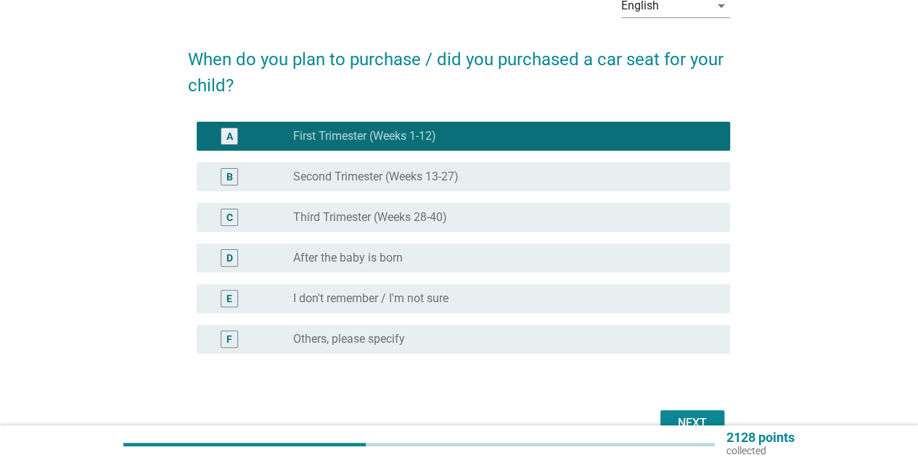
scroll to position [162, 0]
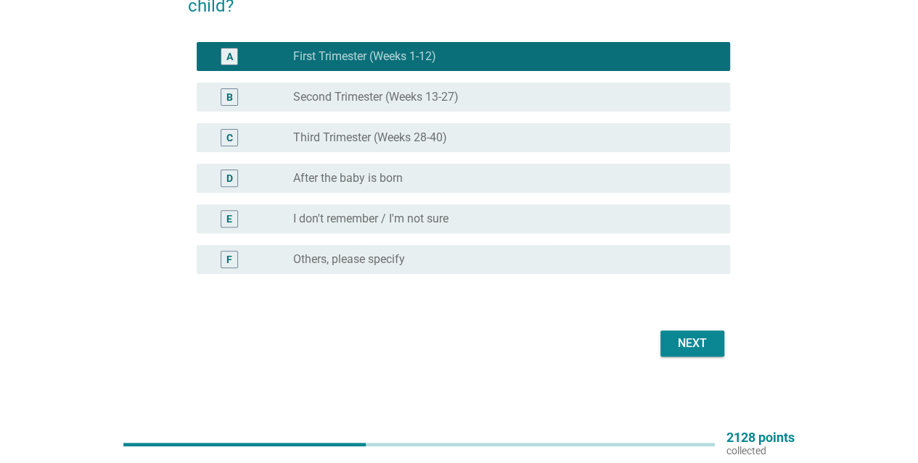
click at [698, 353] on button "Next" at bounding box center [692, 344] width 64 height 26
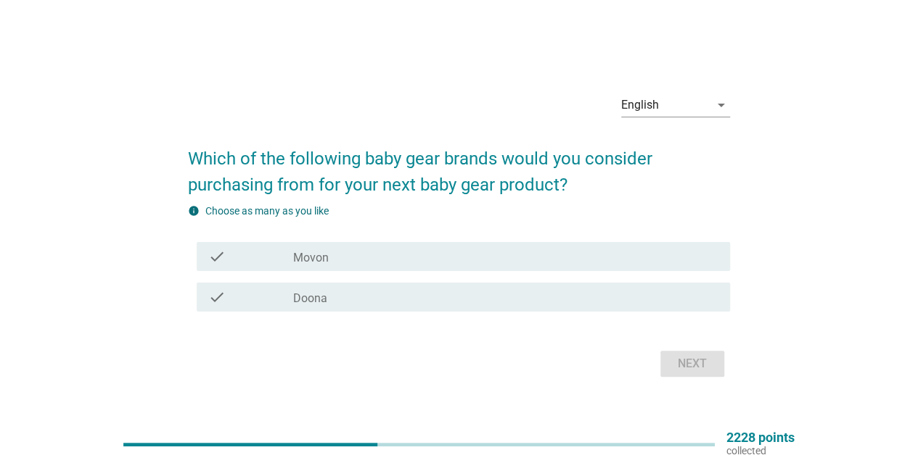
click at [528, 261] on div "check_box_outline_blank Movon" at bounding box center [505, 256] width 425 height 17
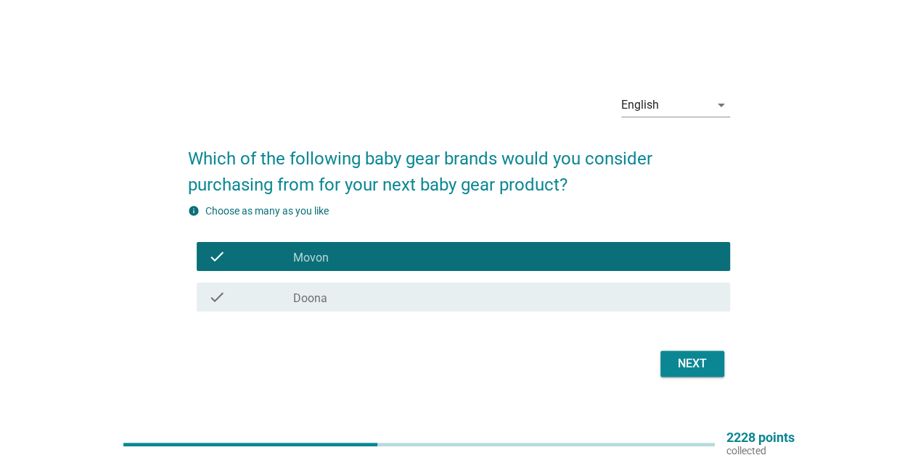
click at [664, 376] on button "Next" at bounding box center [692, 364] width 64 height 26
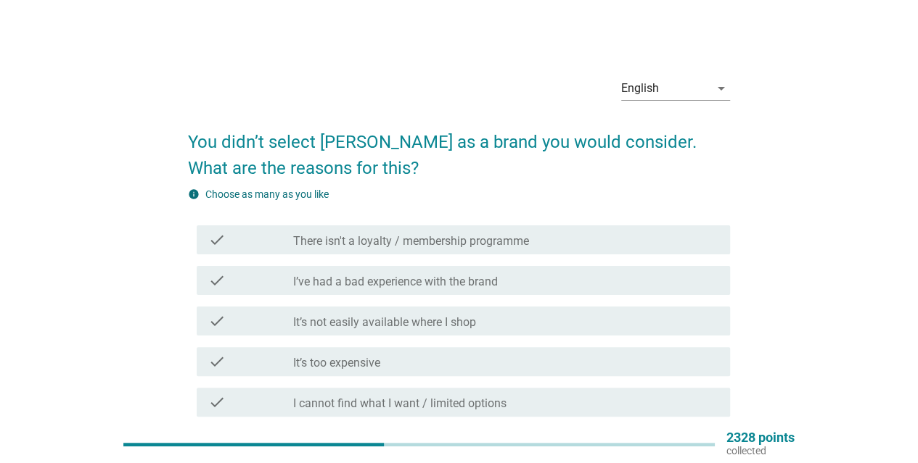
click at [563, 282] on div "check_box_outline_blank I’ve had a bad experience with the brand" at bounding box center [505, 280] width 425 height 17
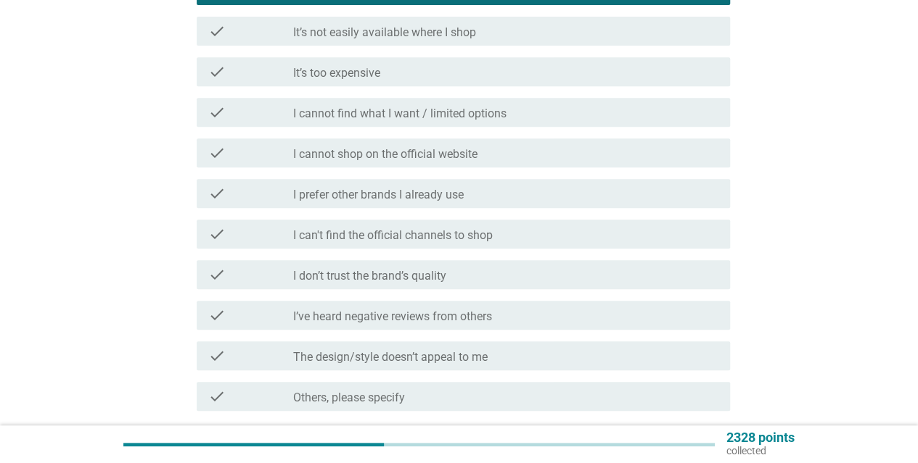
scroll to position [411, 0]
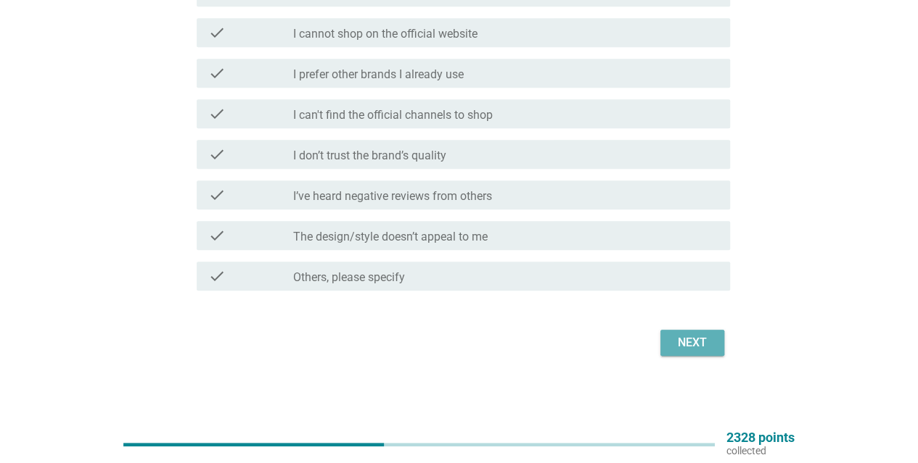
click at [702, 339] on div "Next" at bounding box center [692, 342] width 41 height 17
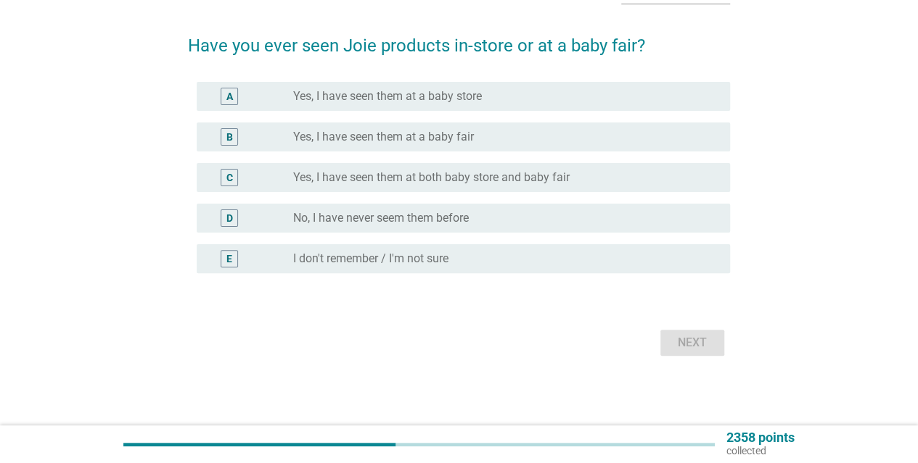
scroll to position [0, 0]
click at [523, 185] on div "radio_button_unchecked Yes, I have seen them at both baby store and baby fair" at bounding box center [505, 178] width 425 height 17
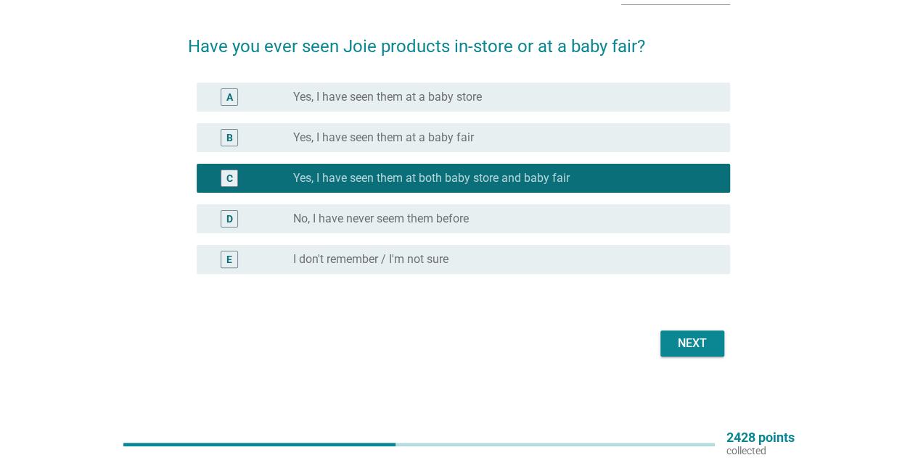
drag, startPoint x: 689, startPoint y: 320, endPoint x: 693, endPoint y: 330, distance: 10.8
click at [688, 321] on form "Have you ever seen Joie products in-store or at a baby fair? A radio_button_unc…" at bounding box center [459, 190] width 542 height 342
click at [693, 345] on div "Next" at bounding box center [692, 343] width 41 height 17
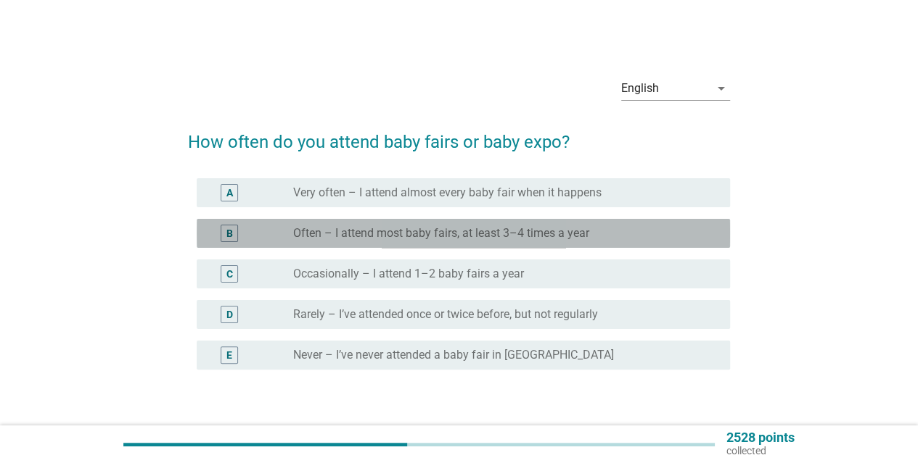
click at [590, 246] on div "B radio_button_unchecked Often – I attend most baby fairs, at least 3–4 times a…" at bounding box center [463, 233] width 533 height 29
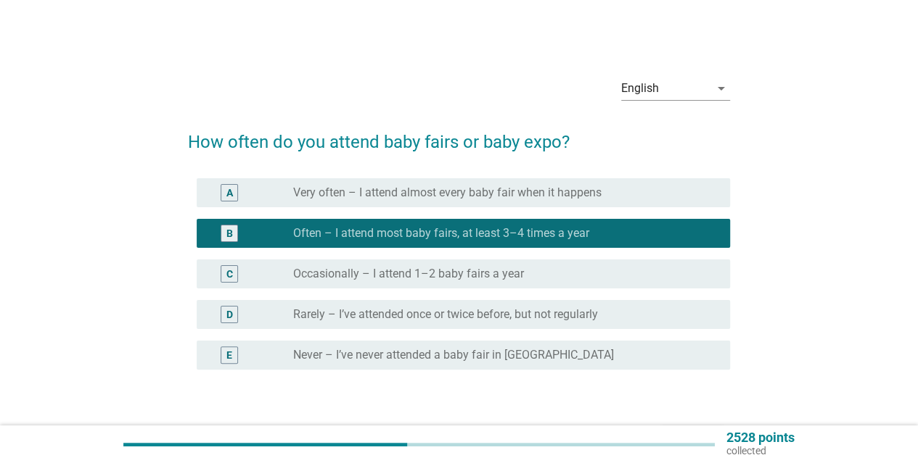
scroll to position [96, 0]
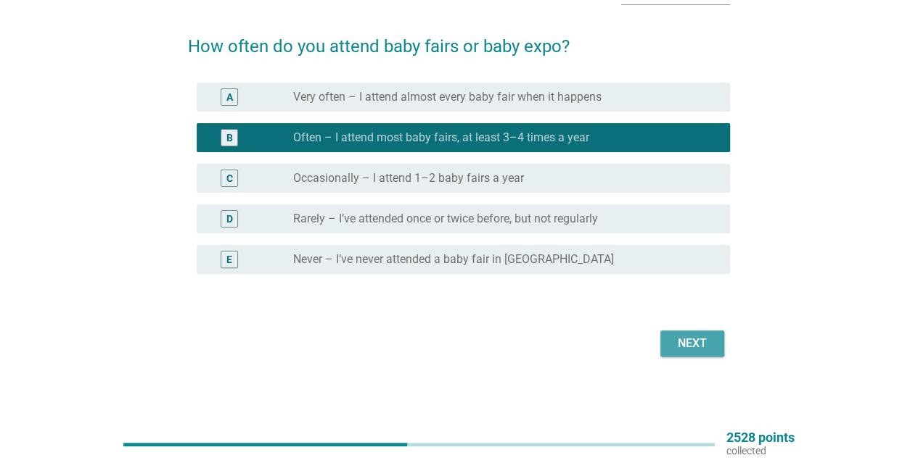
click at [706, 342] on div "Next" at bounding box center [692, 343] width 41 height 17
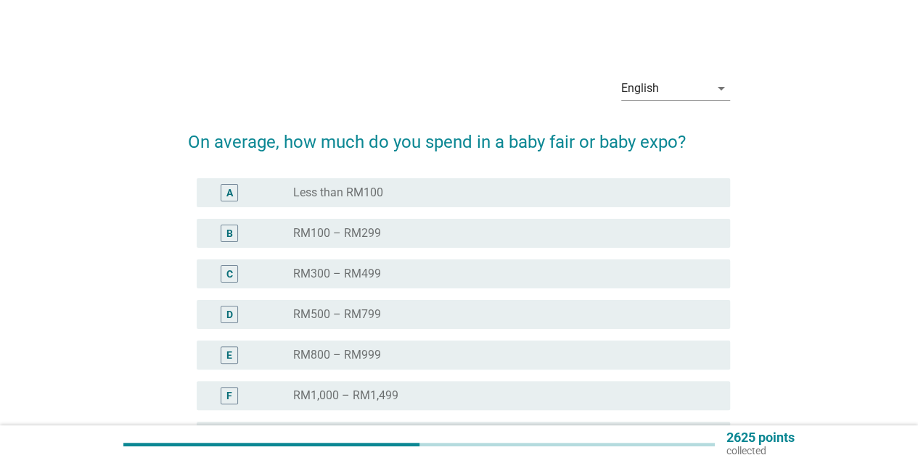
click at [619, 231] on div "radio_button_unchecked RM100 – RM299" at bounding box center [499, 233] width 413 height 15
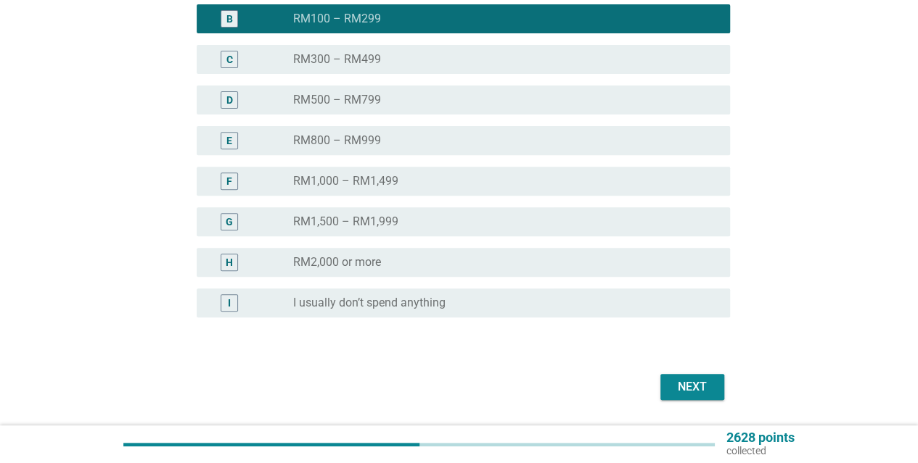
scroll to position [258, 0]
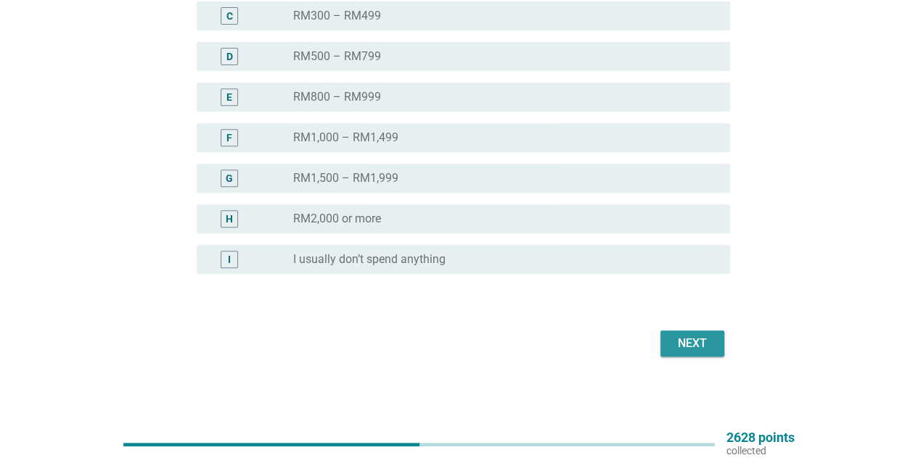
click at [694, 339] on div "Next" at bounding box center [692, 343] width 41 height 17
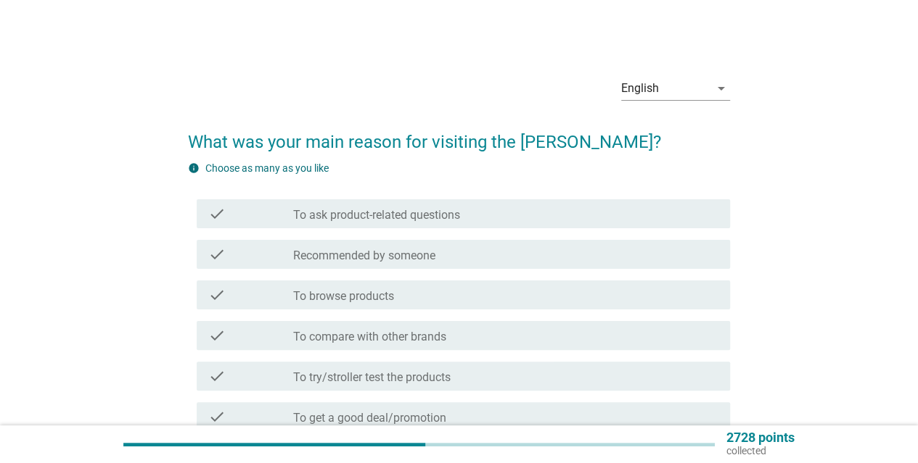
click at [575, 236] on div "check check_box_outline_blank Recommended by someone" at bounding box center [459, 254] width 542 height 41
click at [603, 243] on div "check check_box_outline_blank Recommended by someone" at bounding box center [463, 254] width 533 height 29
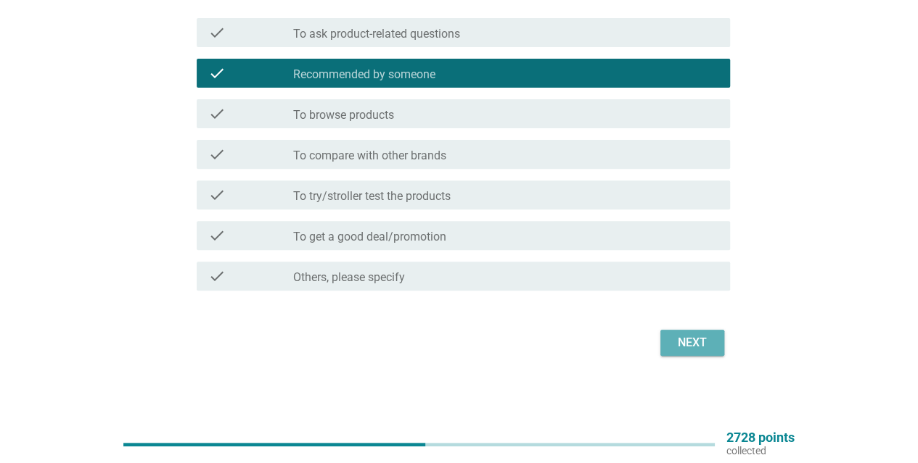
click at [701, 352] on button "Next" at bounding box center [692, 343] width 64 height 26
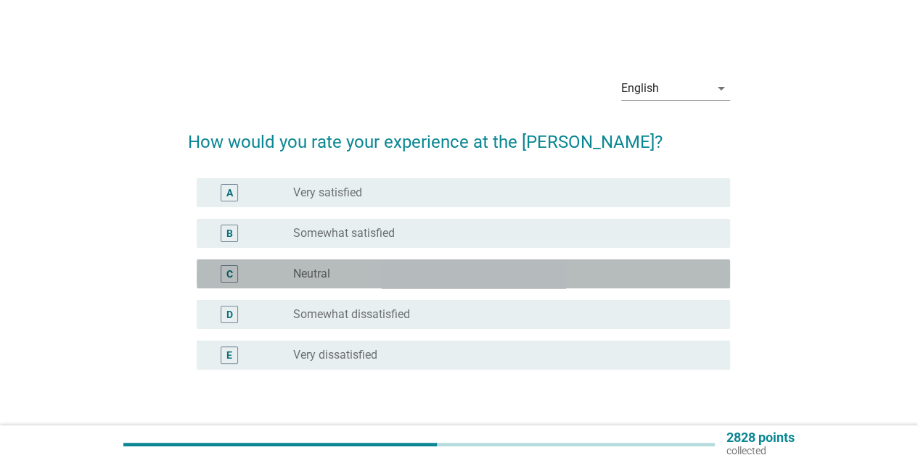
click at [661, 268] on div "radio_button_unchecked Neutral" at bounding box center [499, 274] width 413 height 15
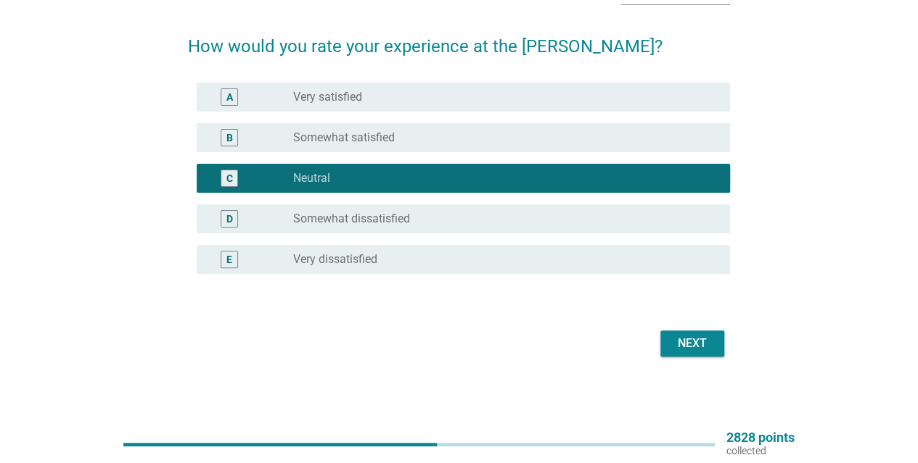
drag, startPoint x: 690, startPoint y: 320, endPoint x: 695, endPoint y: 329, distance: 9.7
click at [689, 321] on form "How would you rate your experience at the [PERSON_NAME]? A radio_button_uncheck…" at bounding box center [459, 190] width 542 height 342
click at [696, 339] on div "Next" at bounding box center [692, 343] width 41 height 17
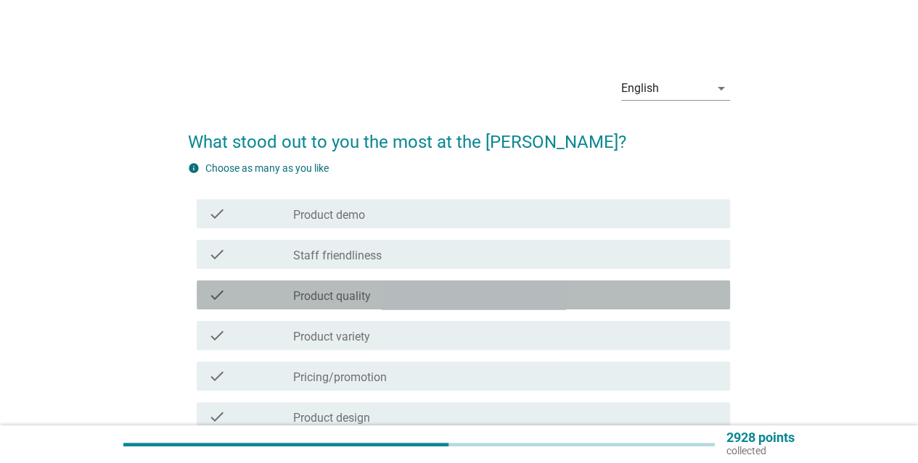
click at [659, 295] on div "check_box_outline_blank Product quality" at bounding box center [505, 294] width 425 height 17
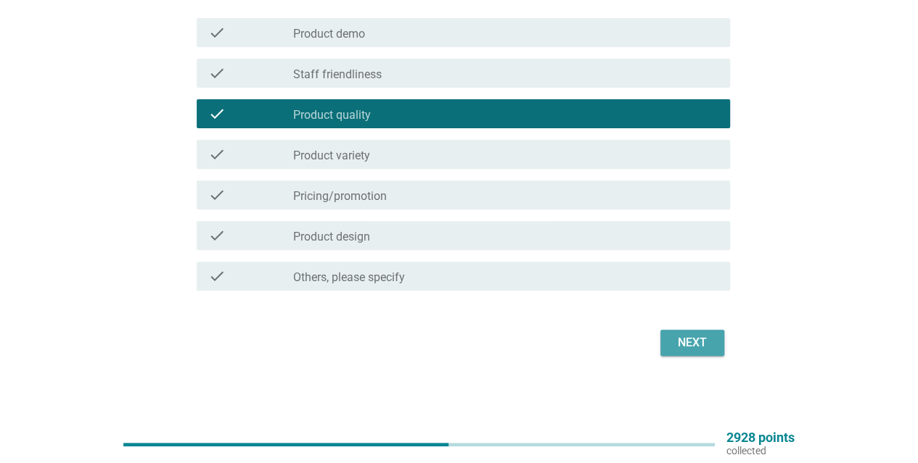
click at [701, 350] on div "Next" at bounding box center [692, 342] width 41 height 17
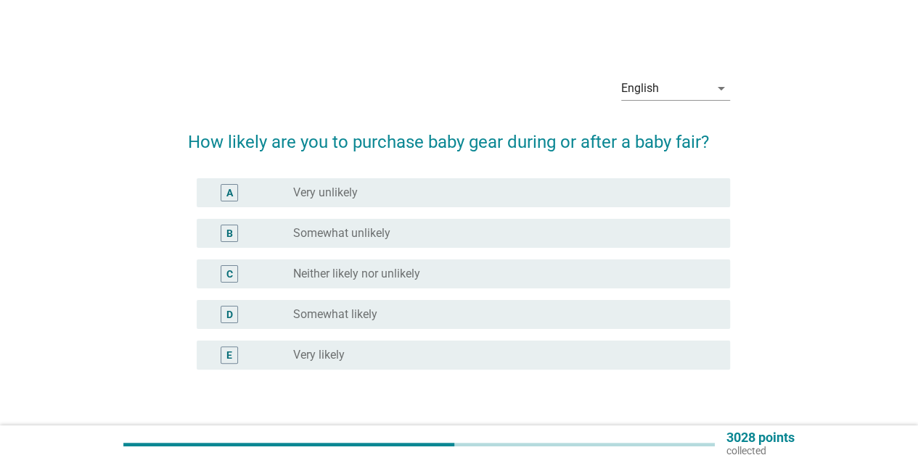
click at [649, 257] on div "C radio_button_unchecked Neither likely nor unlikely" at bounding box center [459, 274] width 542 height 41
click at [605, 192] on div "radio_button_unchecked Very unlikely" at bounding box center [499, 193] width 413 height 15
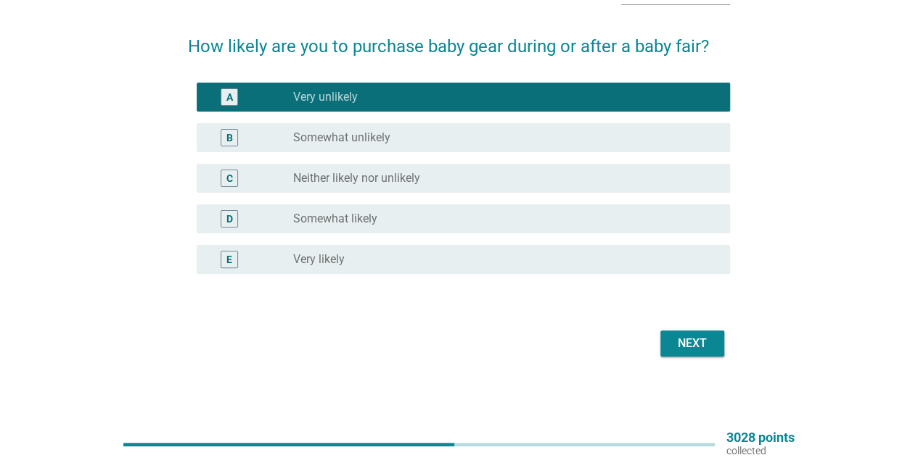
click at [700, 340] on div "Next" at bounding box center [692, 343] width 41 height 17
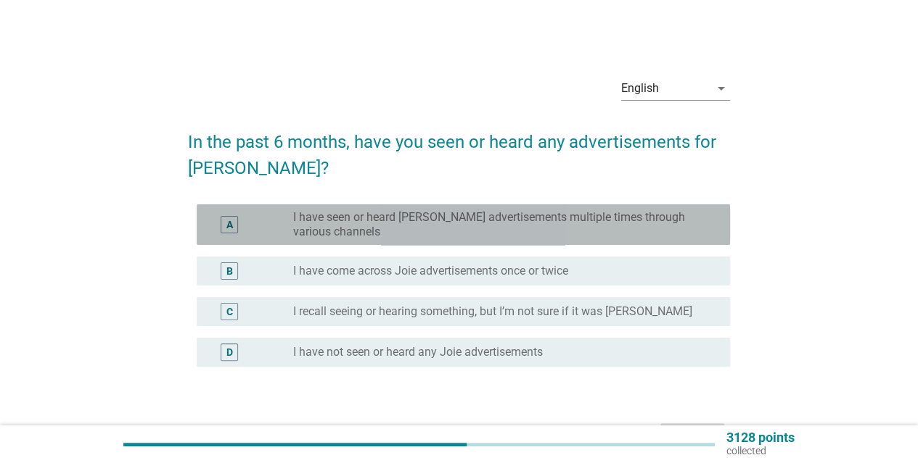
click at [668, 228] on label "I have seen or heard [PERSON_NAME] advertisements multiple times through variou…" at bounding box center [499, 224] width 413 height 29
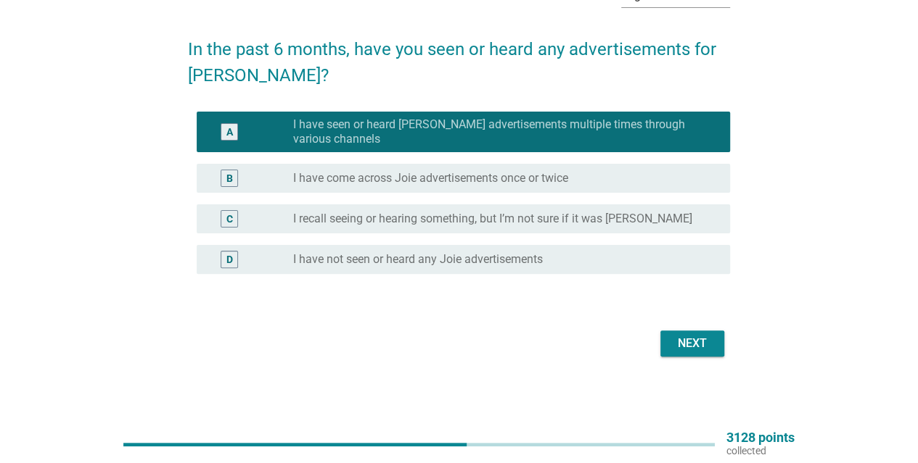
click at [699, 351] on div "Next" at bounding box center [692, 343] width 41 height 17
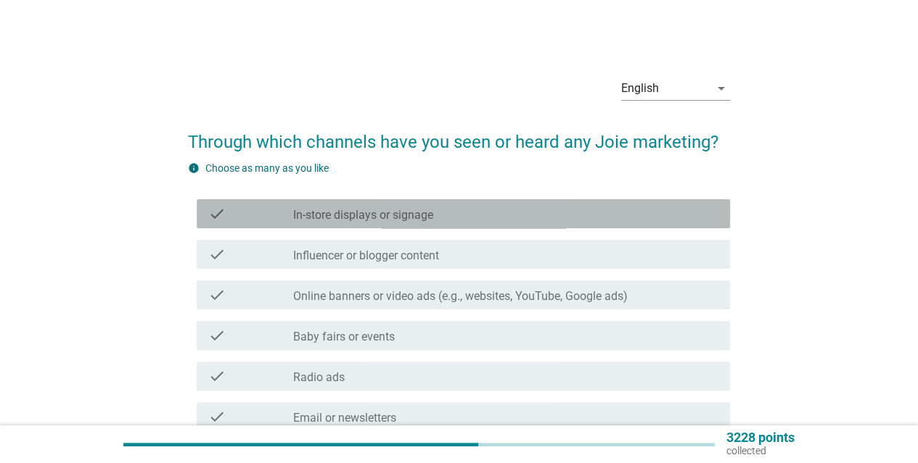
click at [551, 212] on div "check_box_outline_blank In-store displays or signage" at bounding box center [505, 213] width 425 height 17
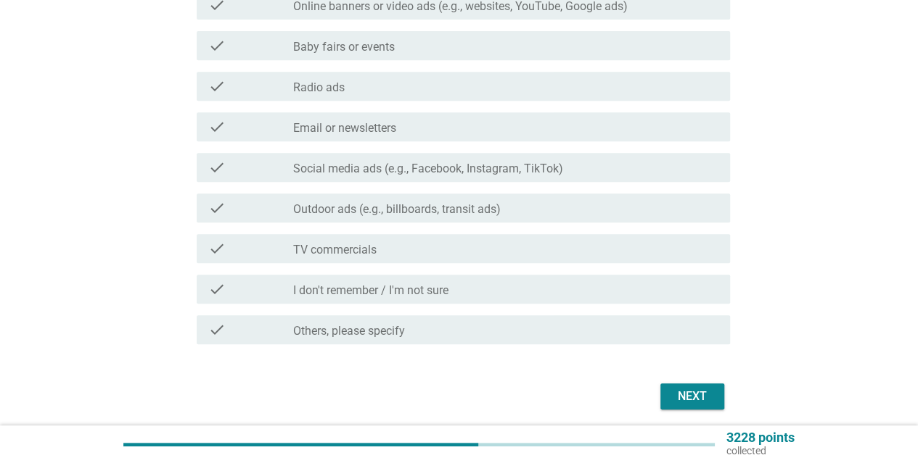
click at [693, 397] on div "Next" at bounding box center [692, 396] width 41 height 17
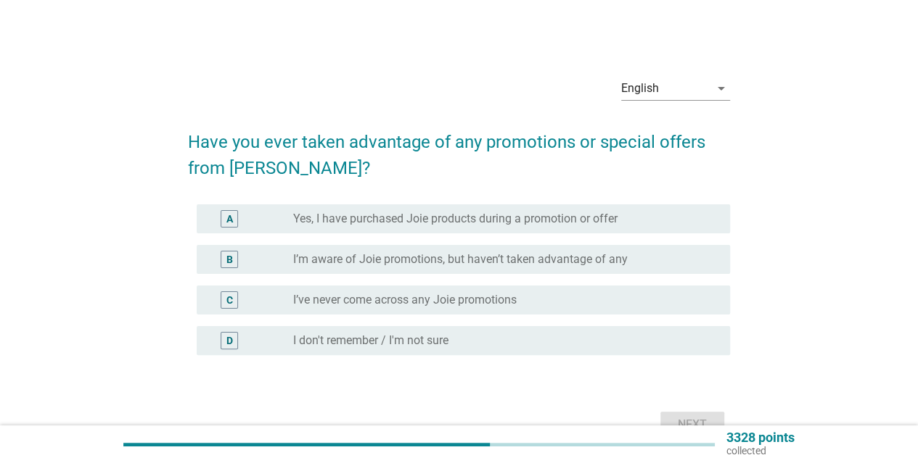
click at [564, 219] on label "Yes, I have purchased Joie products during a promotion or offer" at bounding box center [455, 219] width 324 height 15
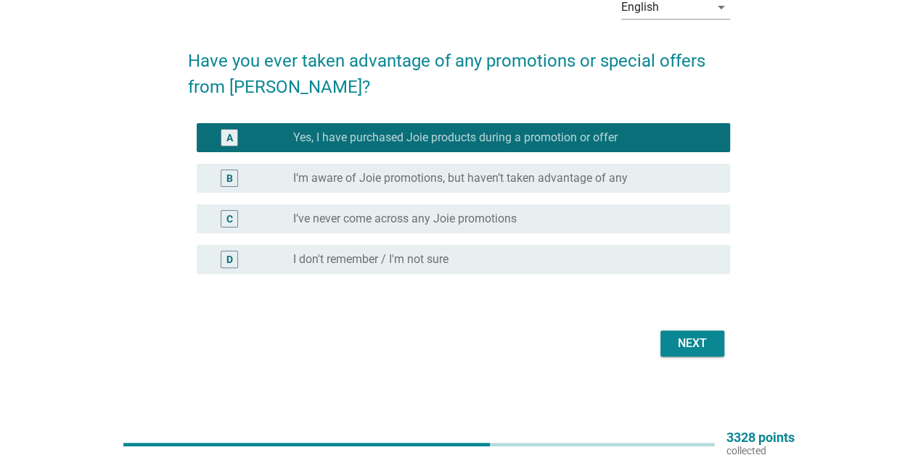
click at [685, 355] on button "Next" at bounding box center [692, 344] width 64 height 26
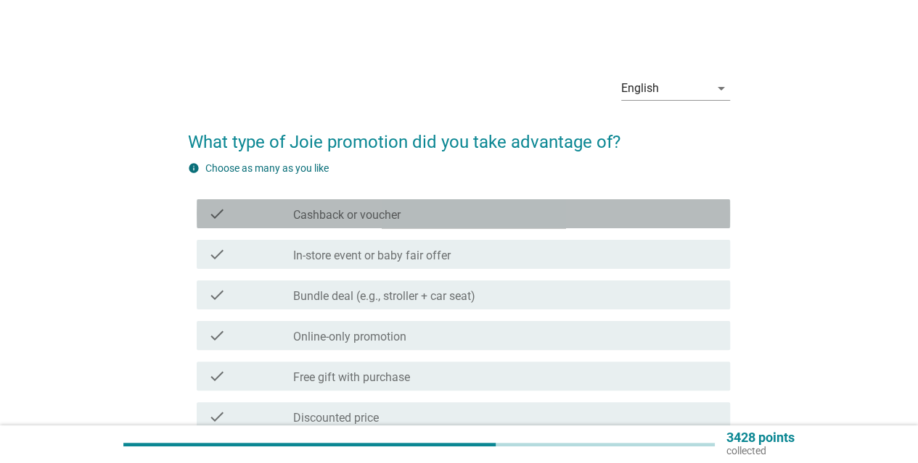
click at [560, 220] on div "check_box_outline_blank Cashback or voucher" at bounding box center [505, 213] width 425 height 17
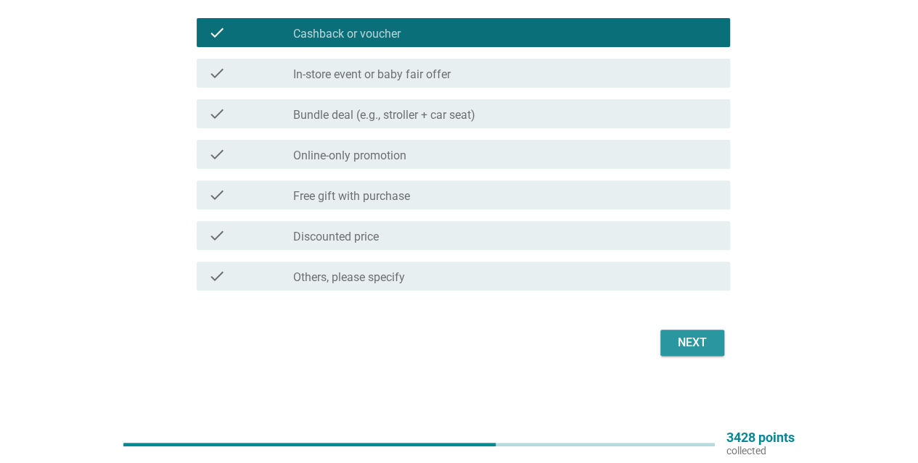
drag, startPoint x: 688, startPoint y: 339, endPoint x: 683, endPoint y: 333, distance: 8.3
click at [688, 340] on div "Next" at bounding box center [692, 342] width 41 height 17
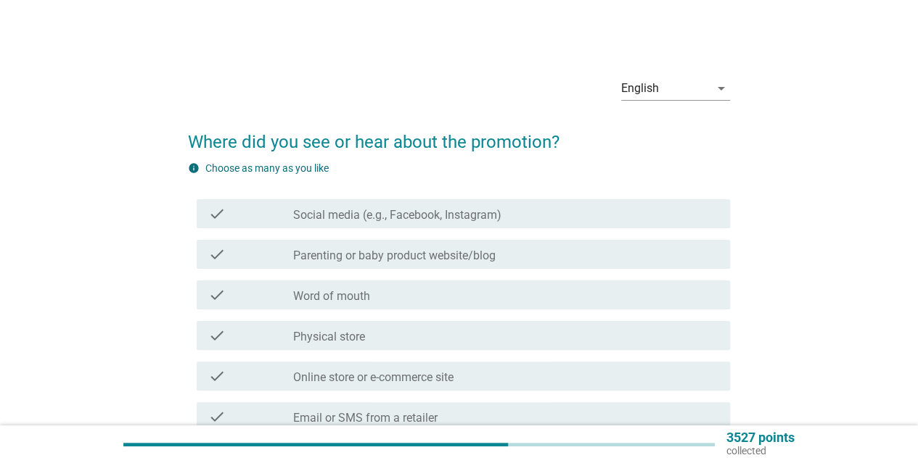
click at [524, 201] on div "check check_box_outline_blank Social media (e.g., Facebook, Instagram)" at bounding box center [463, 213] width 533 height 29
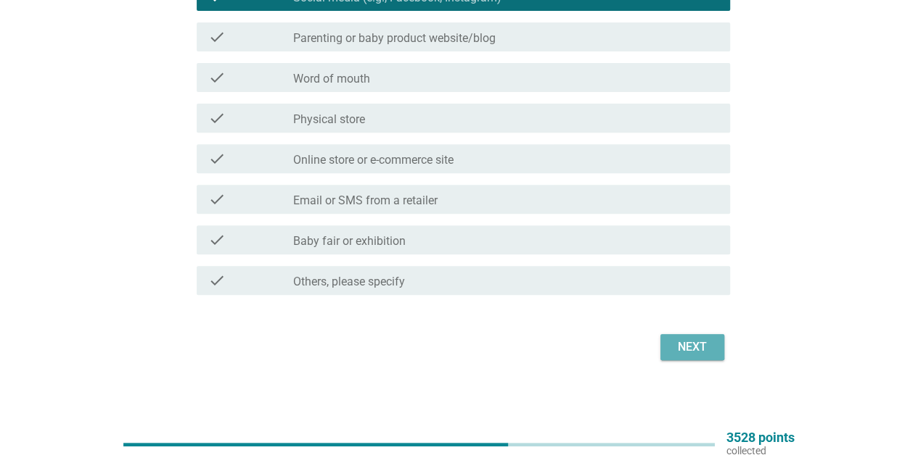
click at [685, 345] on div "Next" at bounding box center [692, 347] width 41 height 17
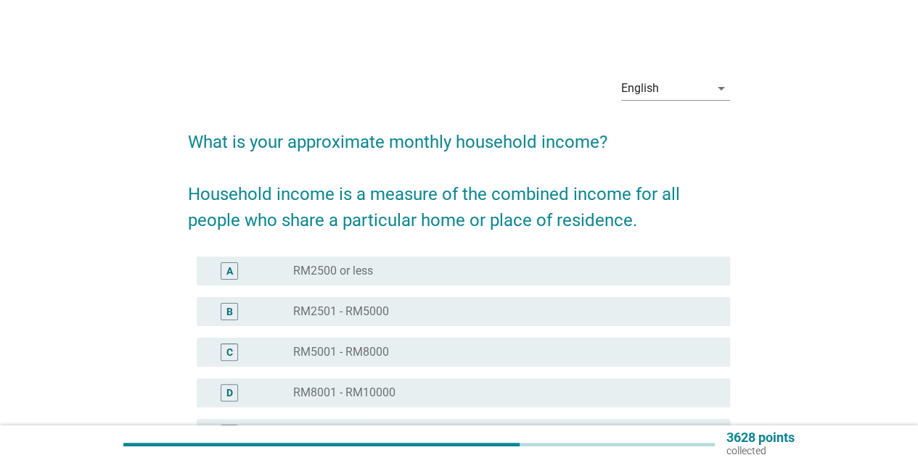
click at [631, 281] on div "A radio_button_unchecked RM2500 or less" at bounding box center [463, 271] width 533 height 29
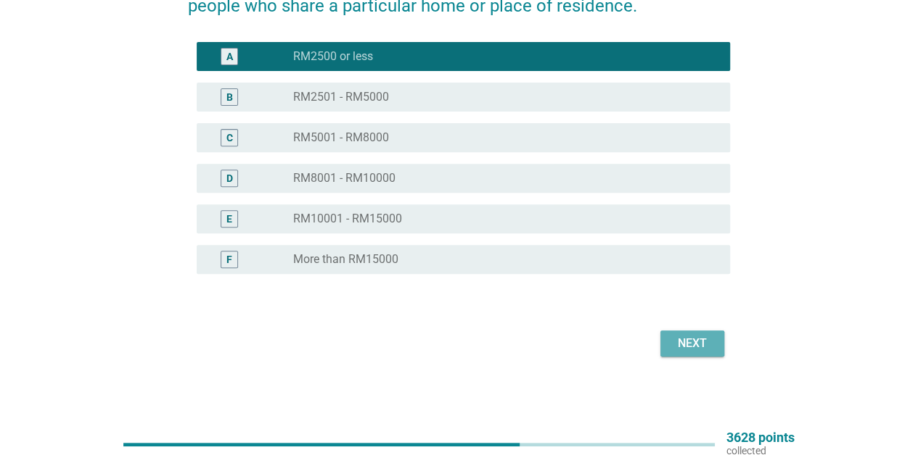
click at [673, 334] on button "Next" at bounding box center [692, 344] width 64 height 26
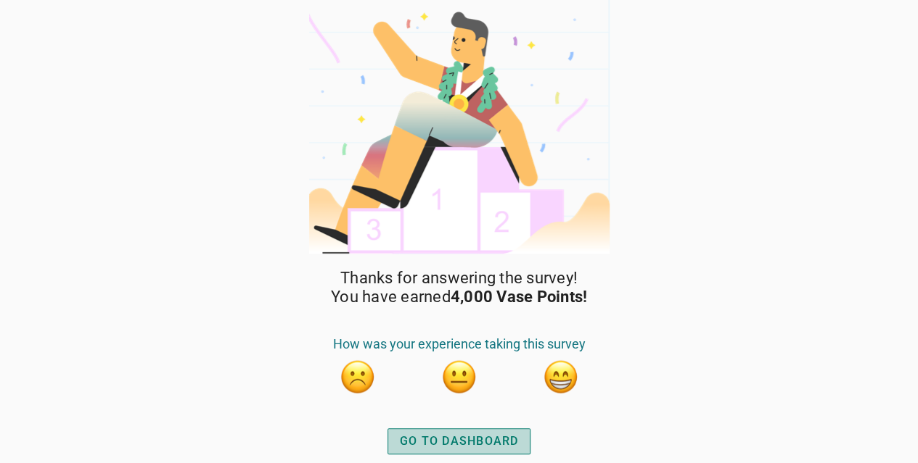
click at [495, 444] on div "GO TO DASHBOARD" at bounding box center [459, 441] width 119 height 17
